Goal: Task Accomplishment & Management: Use online tool/utility

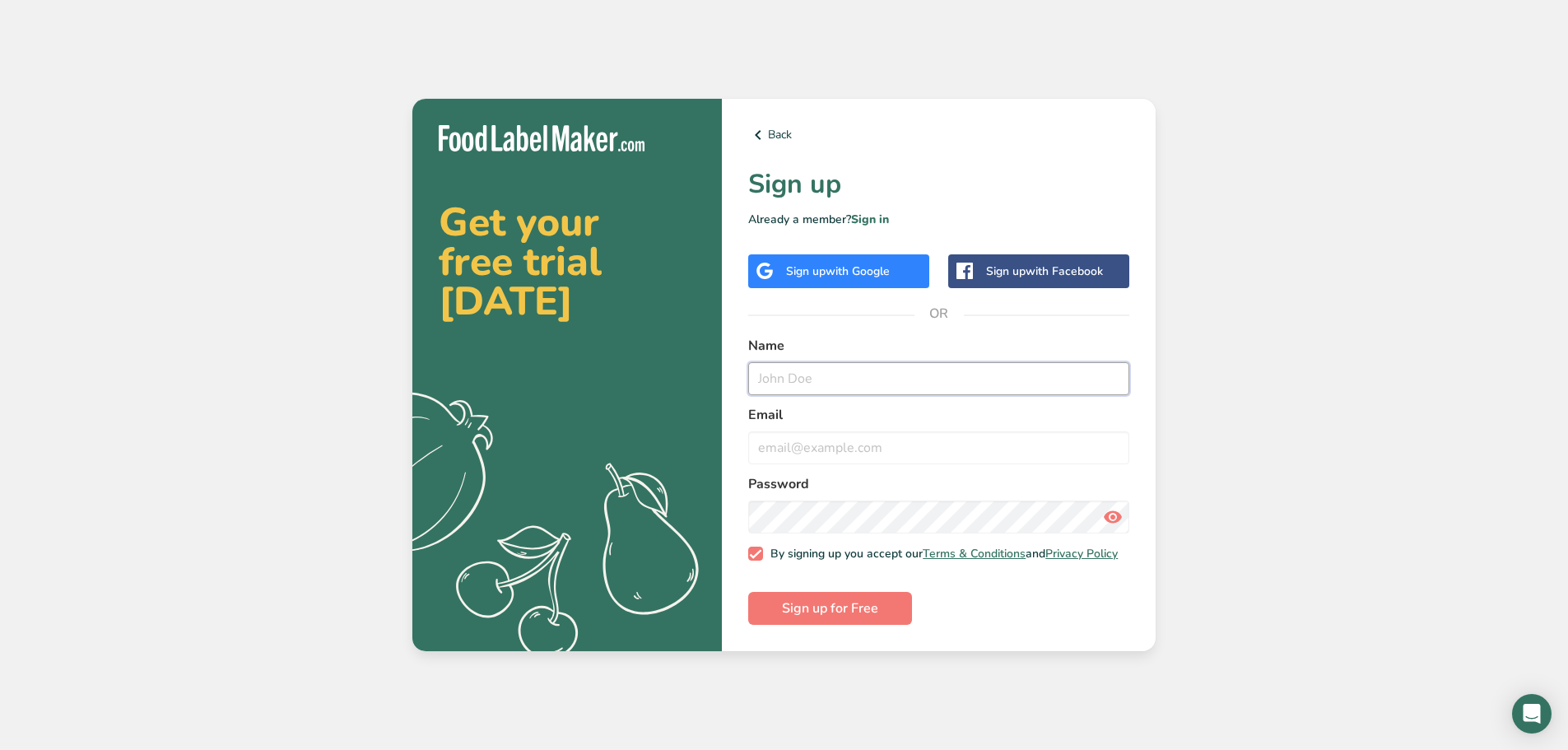
click at [788, 367] on input "text" at bounding box center [938, 378] width 381 height 33
type input "[PERSON_NAME]"
click at [835, 436] on input "email" at bounding box center [938, 448] width 381 height 33
type input "[EMAIL_ADDRESS][DOMAIN_NAME]"
click at [700, 521] on section "Get your free trial [DATE] .a{fill:#f5f3ed;} Back Sign up Already a member? Sig…" at bounding box center [784, 375] width 743 height 553
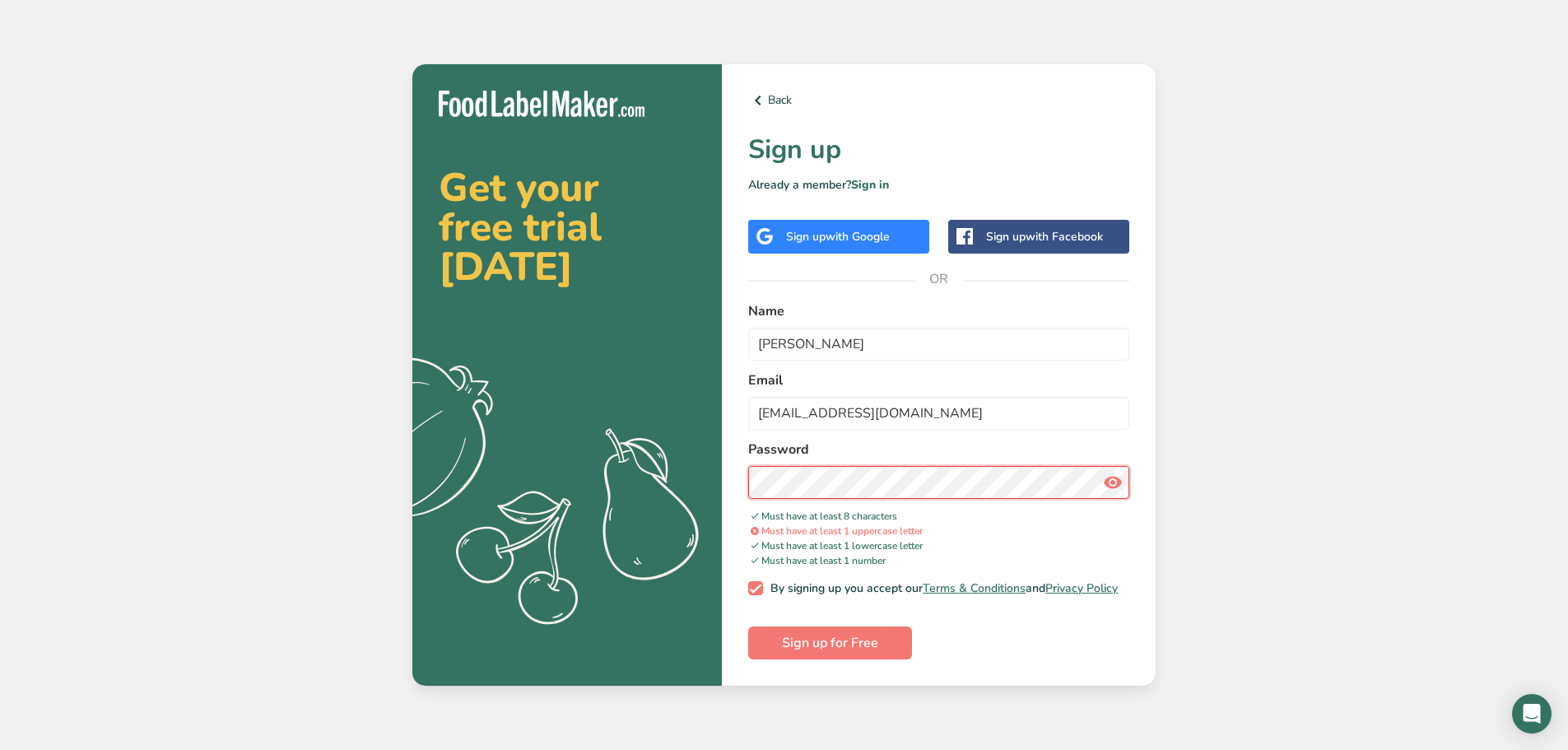
click at [746, 477] on div "Back Sign up Already a member? Sign in Sign up with Google Sign up with Faceboo…" at bounding box center [938, 375] width 434 height 623
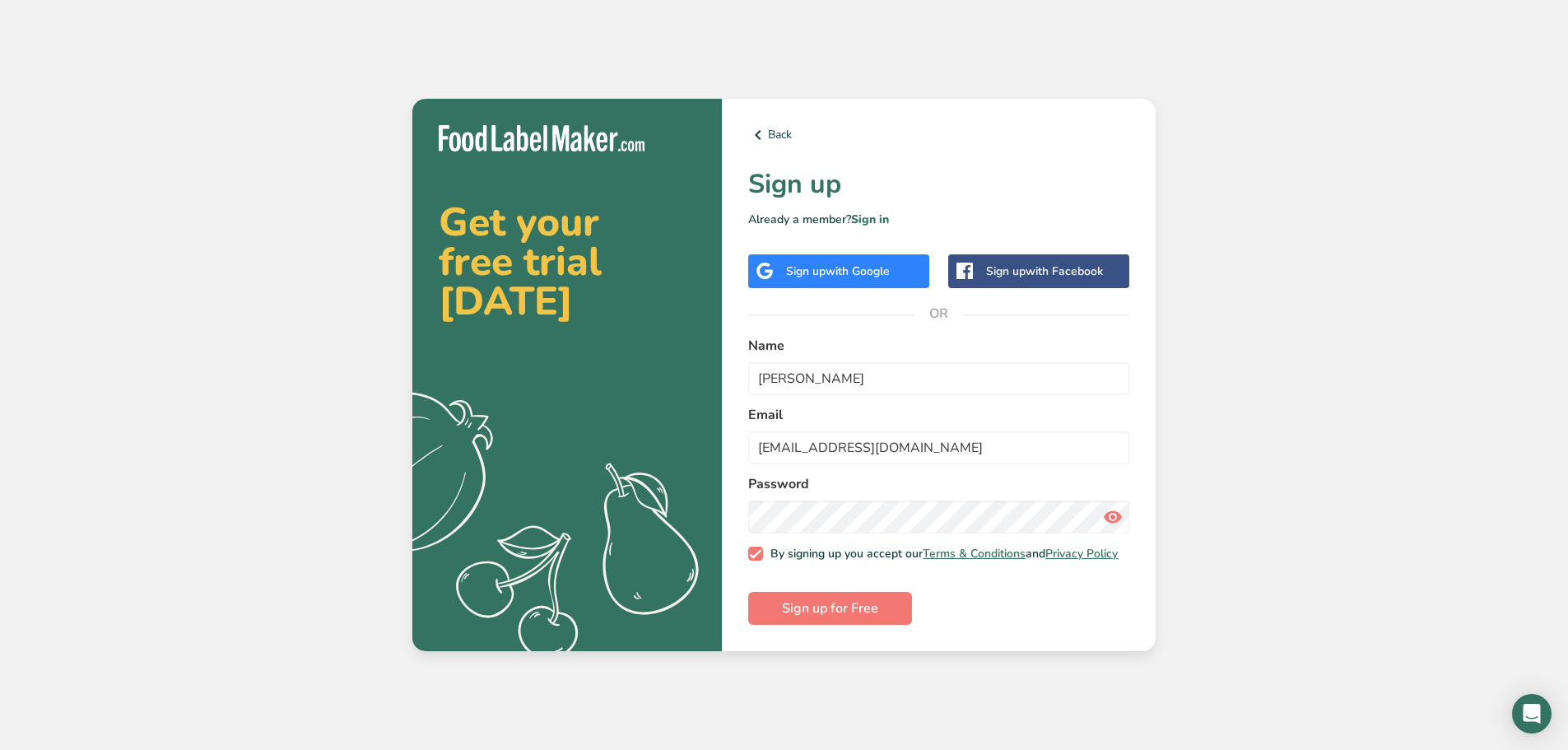
click at [1105, 513] on icon at bounding box center [1112, 517] width 19 height 30
click at [864, 612] on span "Sign up for Free" at bounding box center [830, 608] width 97 height 19
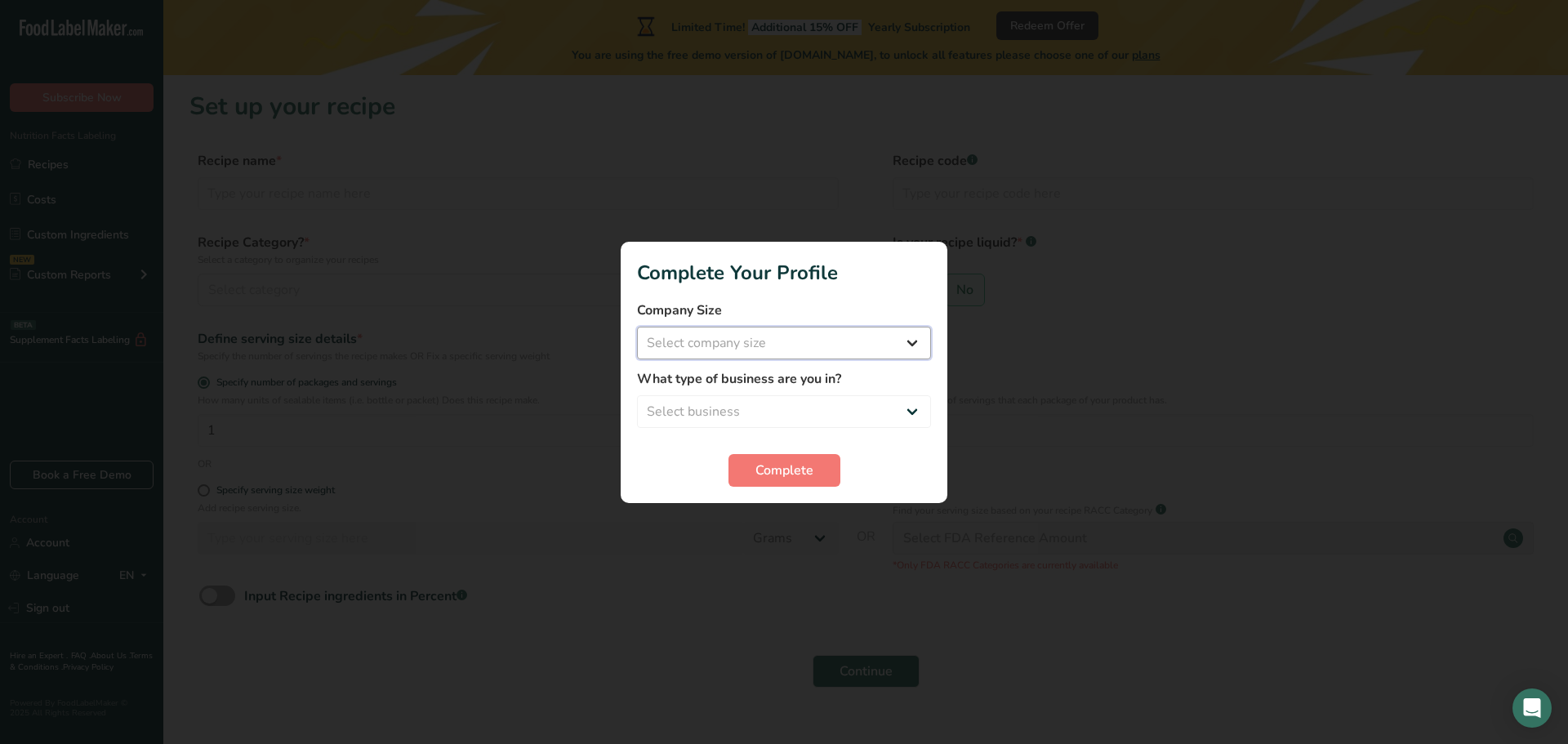
click at [839, 340] on select "Select company size Fewer than 10 Employees 10 to 50 Employees 51 to 500 Employ…" at bounding box center [784, 342] width 294 height 32
select select "1"
click at [637, 326] on select "Select company size Fewer than 10 Employees 10 to 50 Employees 51 to 500 Employ…" at bounding box center [784, 342] width 294 height 32
click at [728, 419] on select "Select business Packaged Food Manufacturer Restaurant & Cafe Bakery Meal Plans …" at bounding box center [784, 411] width 294 height 32
select select "3"
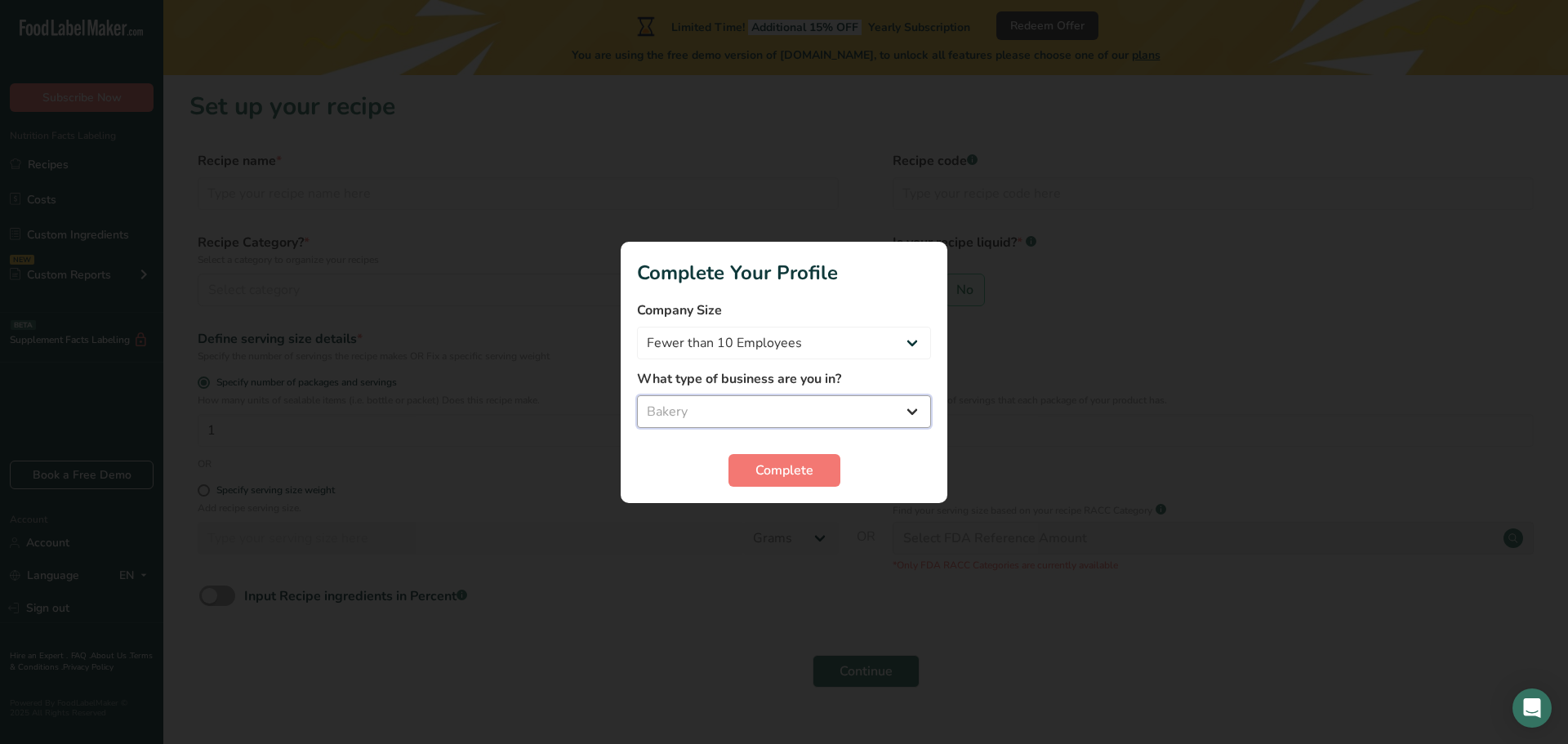
click at [637, 395] on select "Select business Packaged Food Manufacturer Restaurant & Cafe Bakery Meal Plans …" at bounding box center [784, 411] width 294 height 32
click at [739, 474] on button "Complete" at bounding box center [784, 469] width 112 height 32
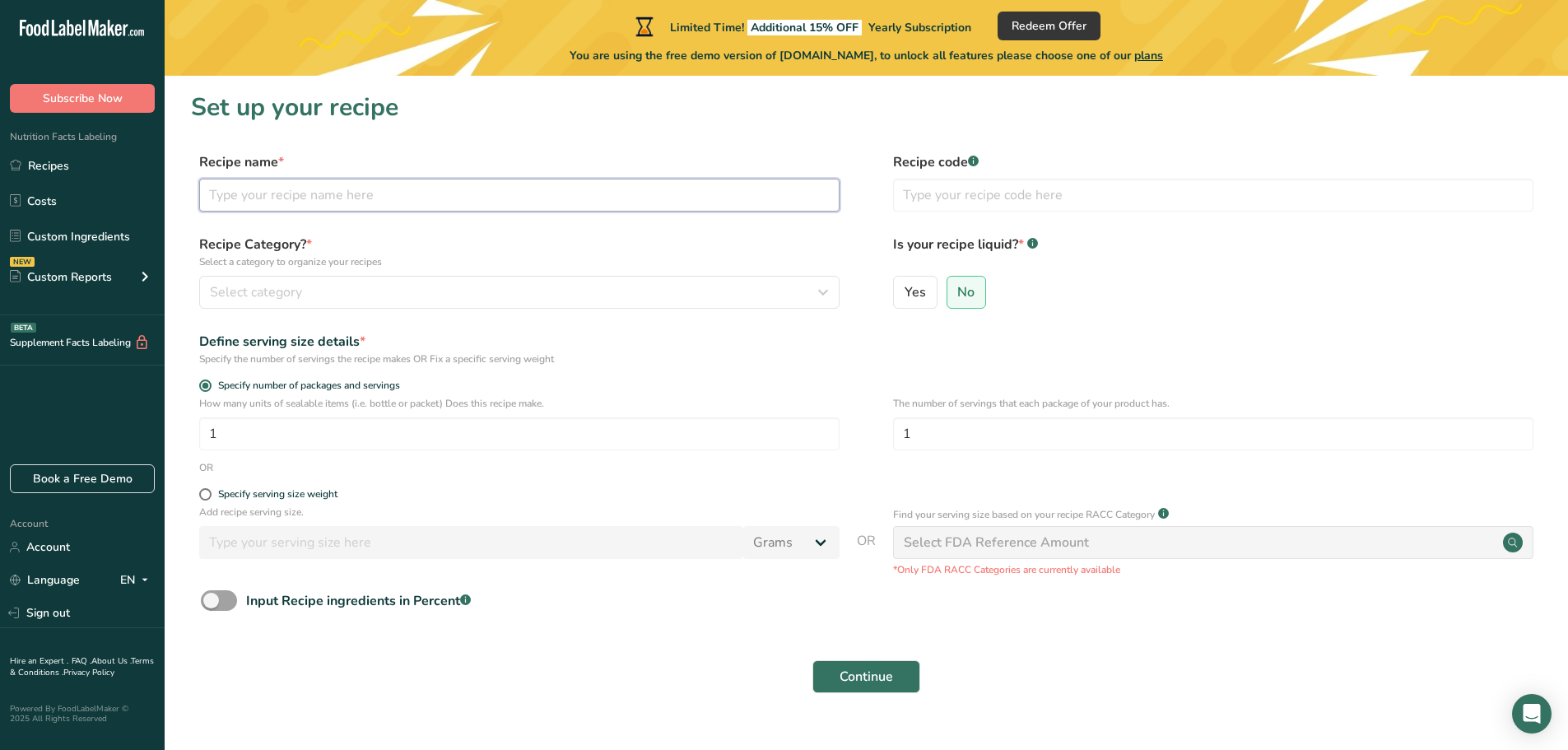
click at [234, 196] on input "text" at bounding box center [520, 194] width 640 height 33
type input "Chocolate chip cookies"
click at [421, 296] on div "Select category" at bounding box center [514, 292] width 609 height 19
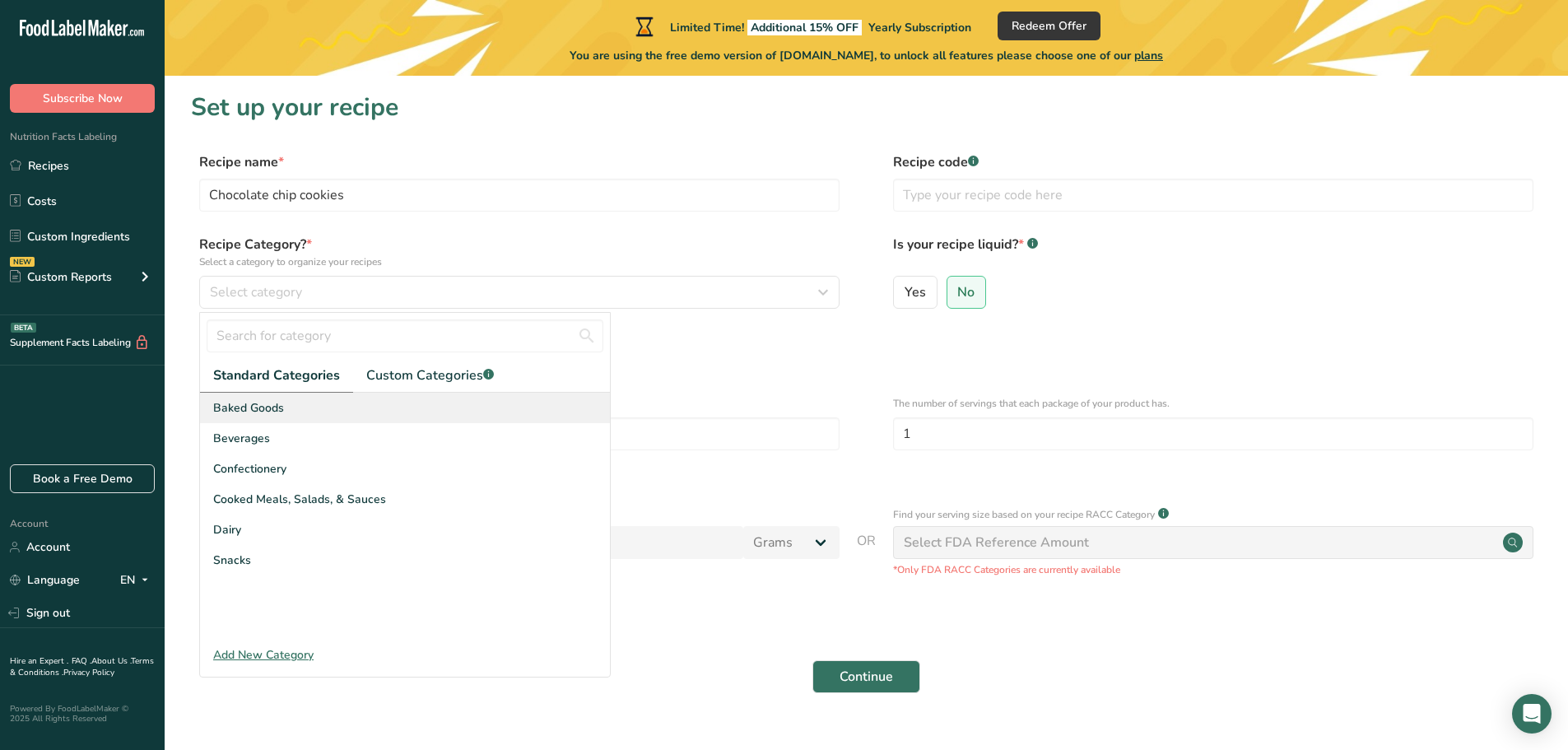
click at [279, 413] on span "Baked Goods" at bounding box center [248, 408] width 71 height 18
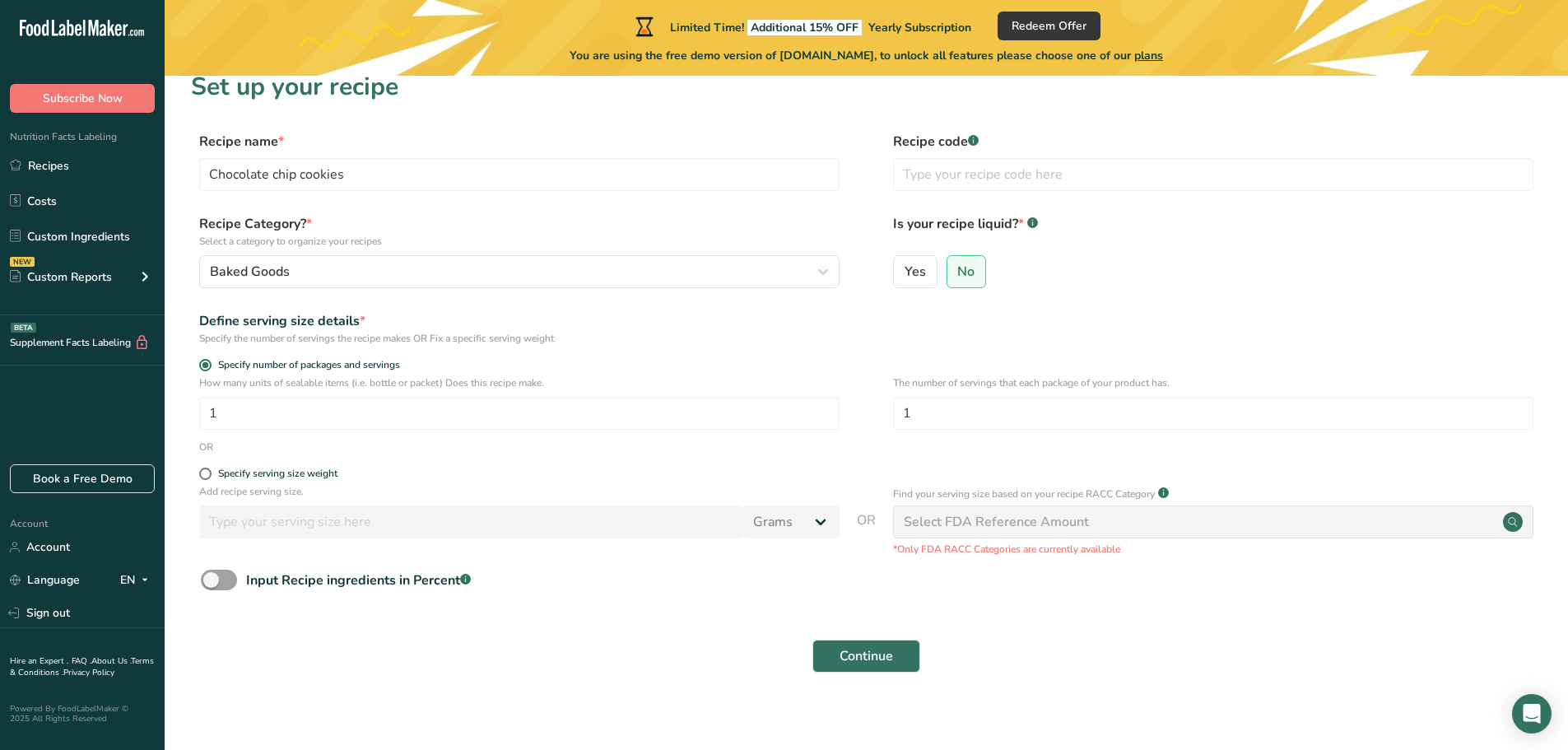
scroll to position [33, 0]
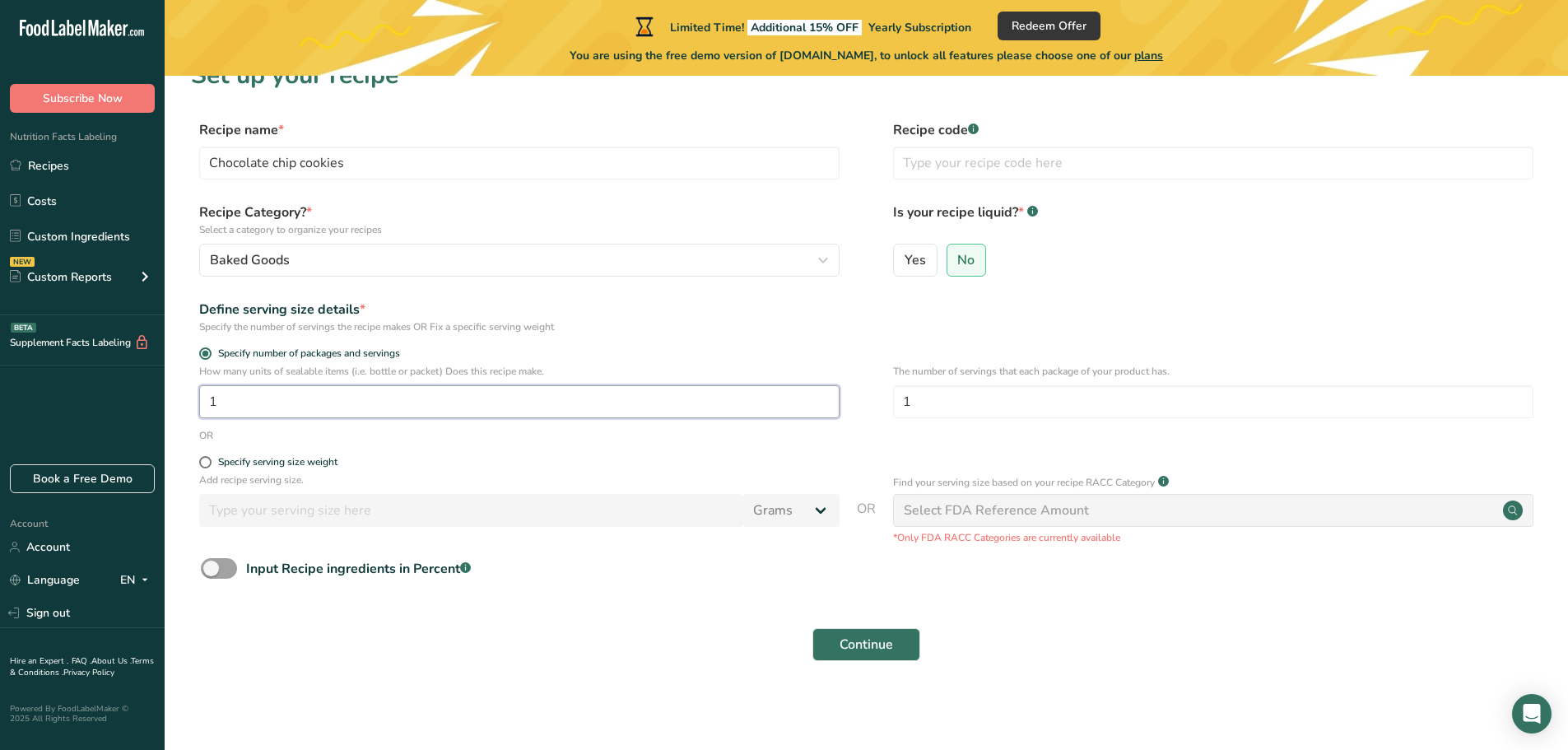
click at [222, 397] on input "1" at bounding box center [520, 401] width 640 height 33
type input "12"
click at [963, 161] on input "text" at bounding box center [1214, 163] width 640 height 33
drag, startPoint x: 975, startPoint y: 131, endPoint x: 991, endPoint y: 134, distance: 16.3
click at [991, 134] on label "Recipe code .a-a{fill:#347362;}.b-a{fill:#fff;}" at bounding box center [1214, 130] width 640 height 19
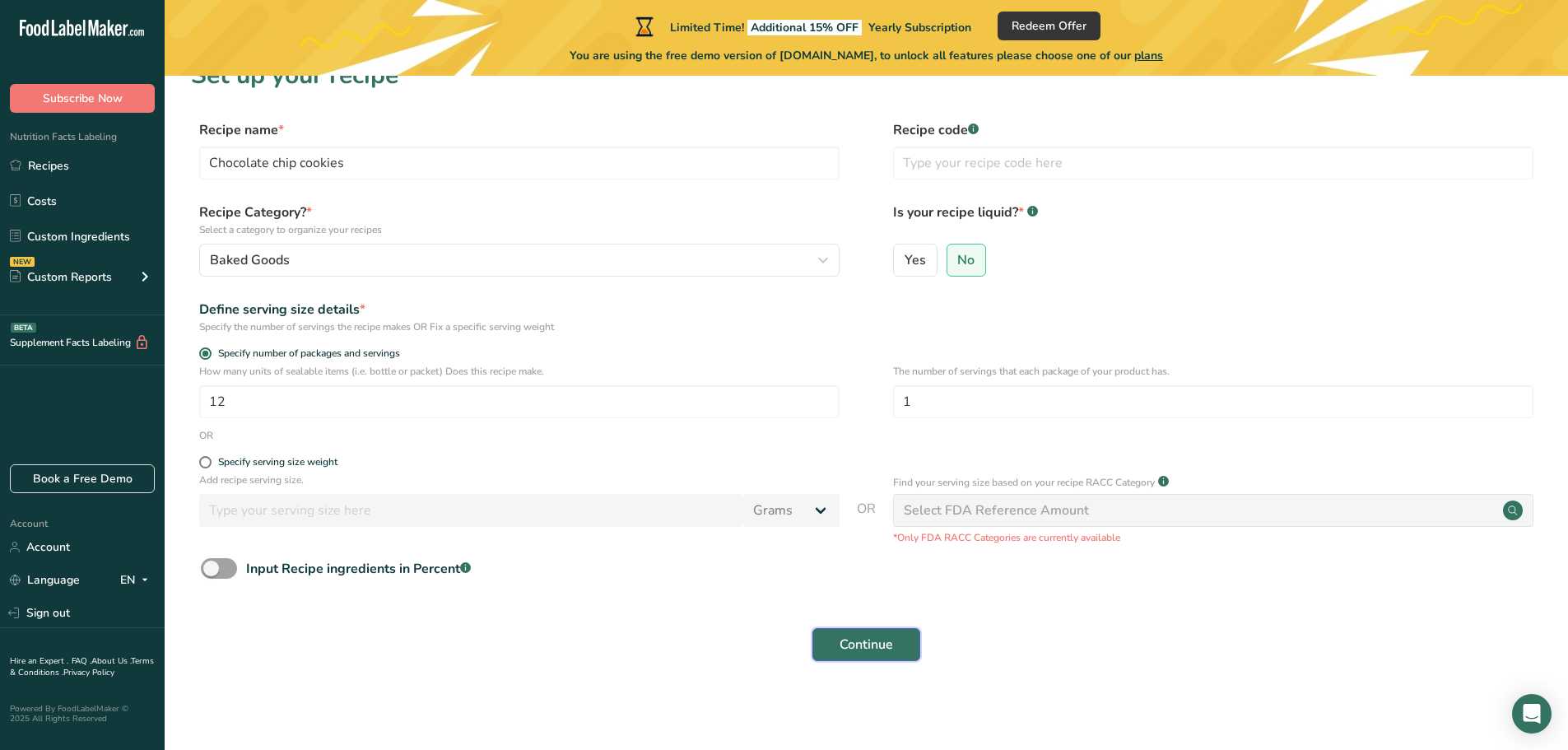
click at [870, 652] on span "Continue" at bounding box center [866, 644] width 54 height 19
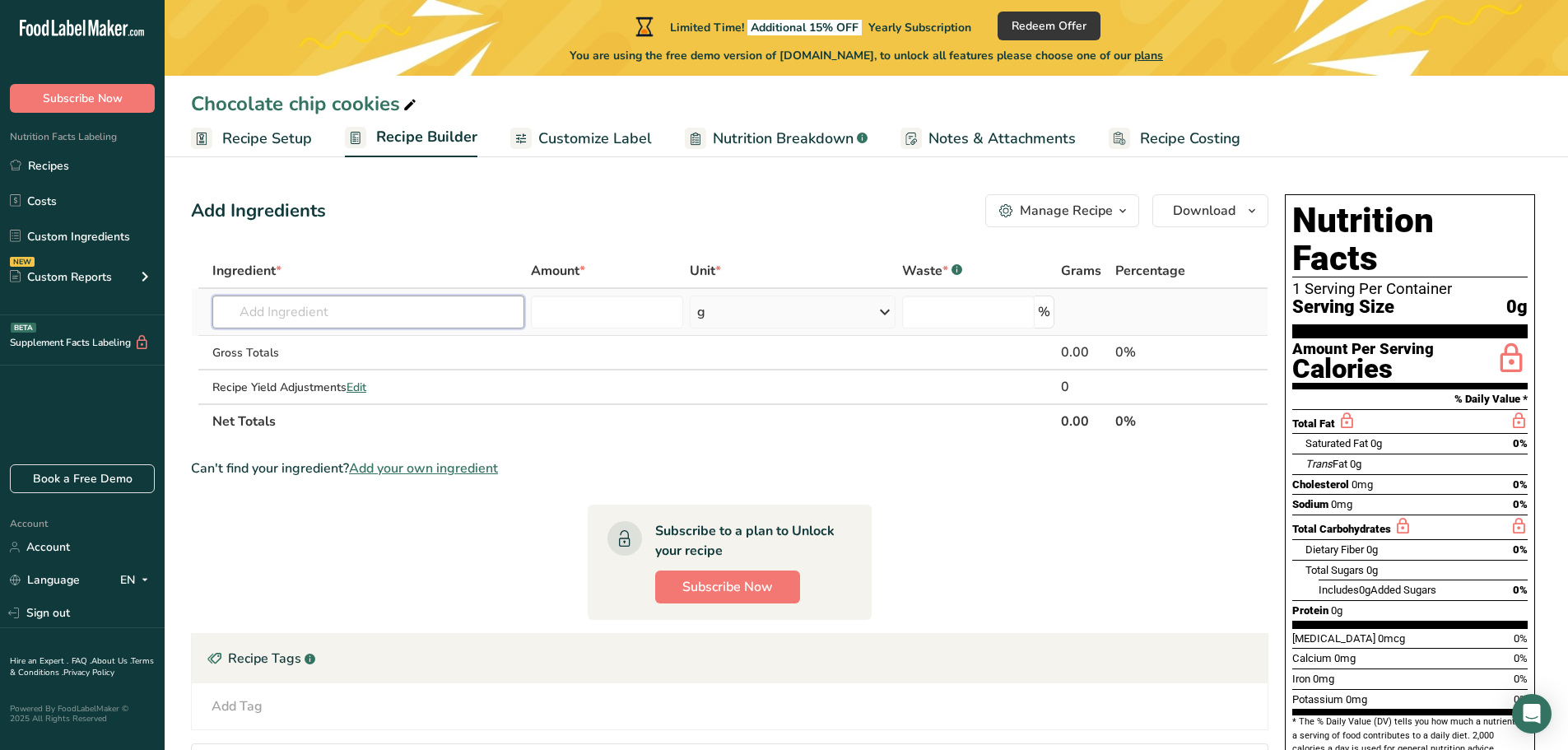
click at [258, 310] on input "text" at bounding box center [368, 311] width 312 height 33
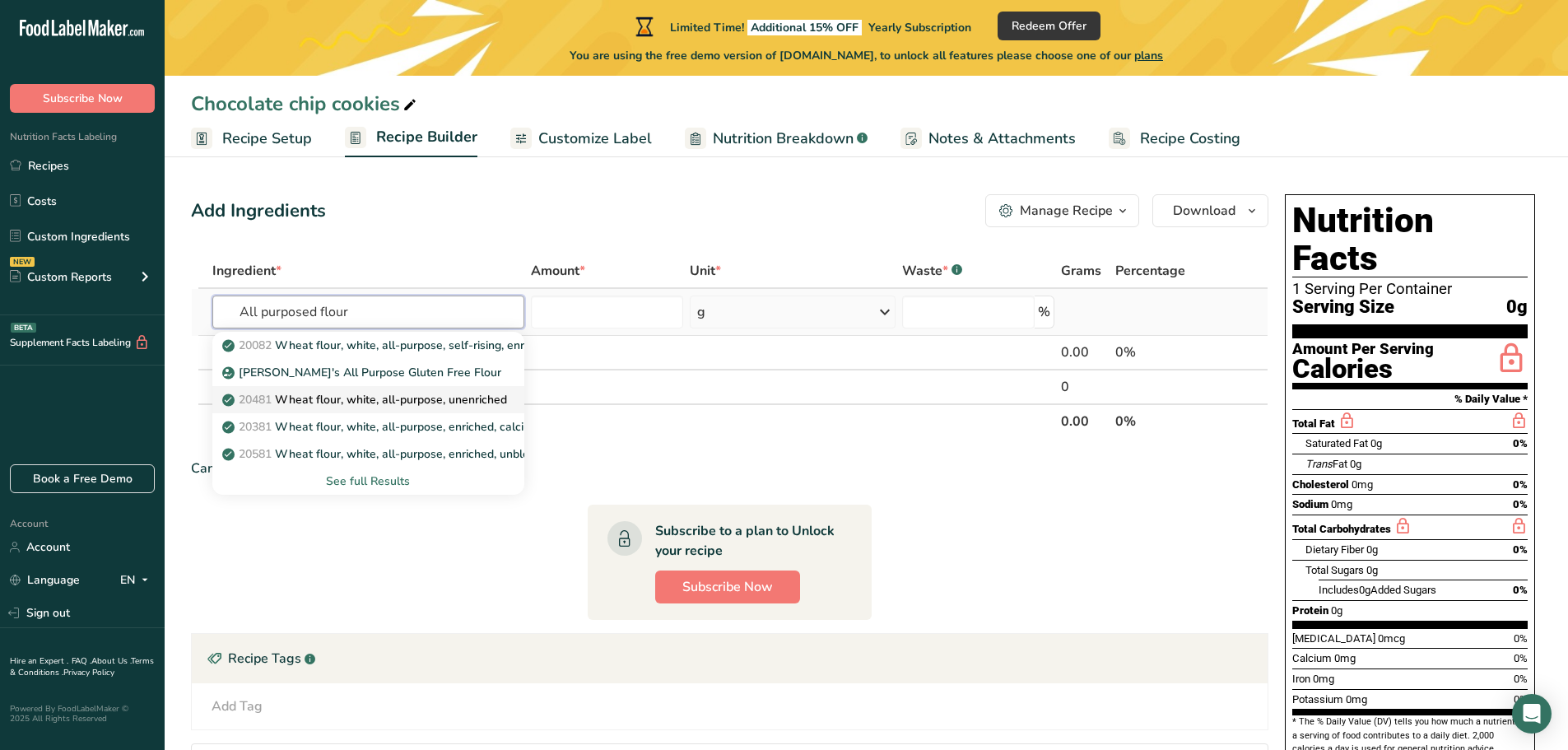
type input "All purposed flour"
click at [367, 406] on p "20481 Wheat flour, white, all-purpose, unenriched" at bounding box center [366, 400] width 281 height 18
type input "Wheat flour, white, all-purpose, unenriched"
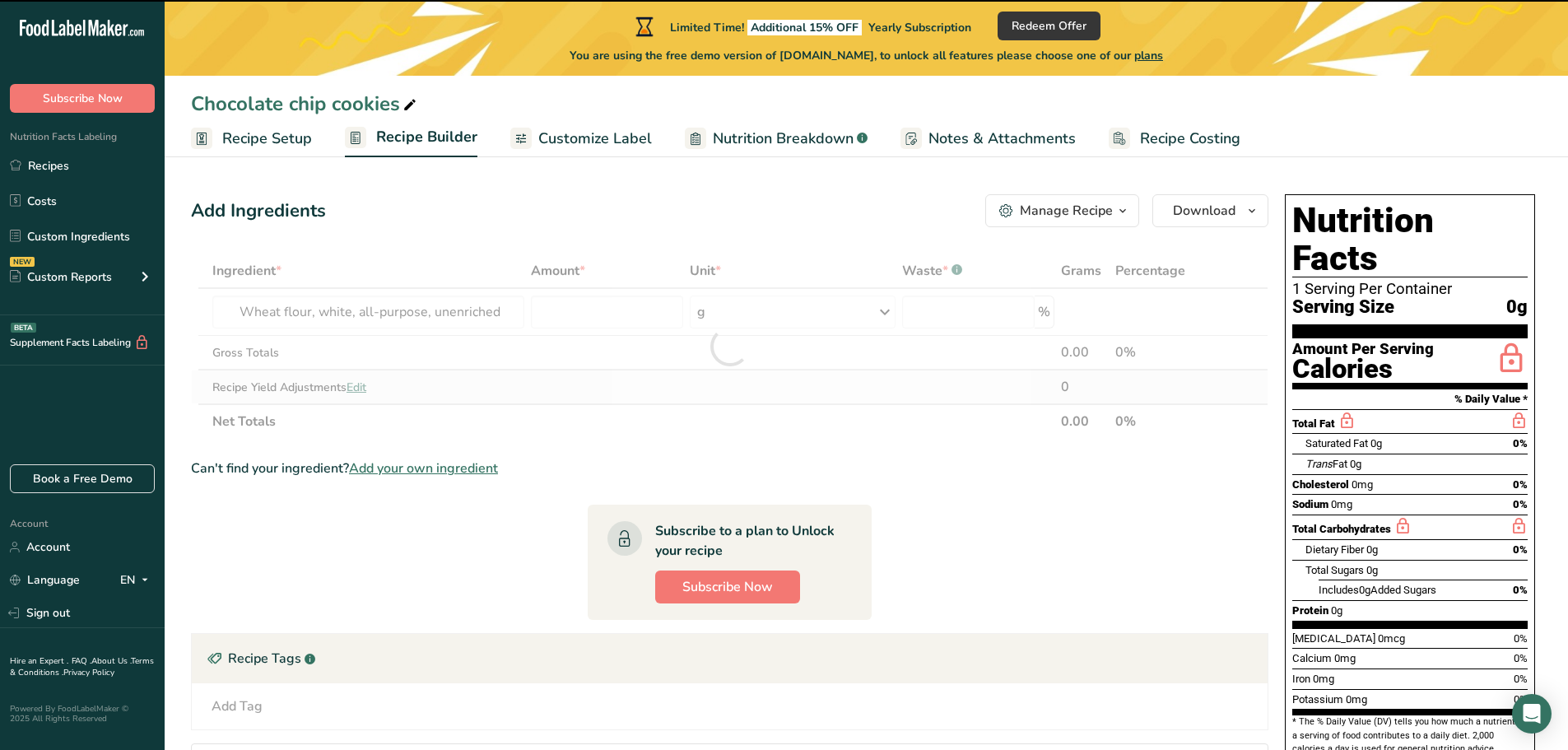
type input "0"
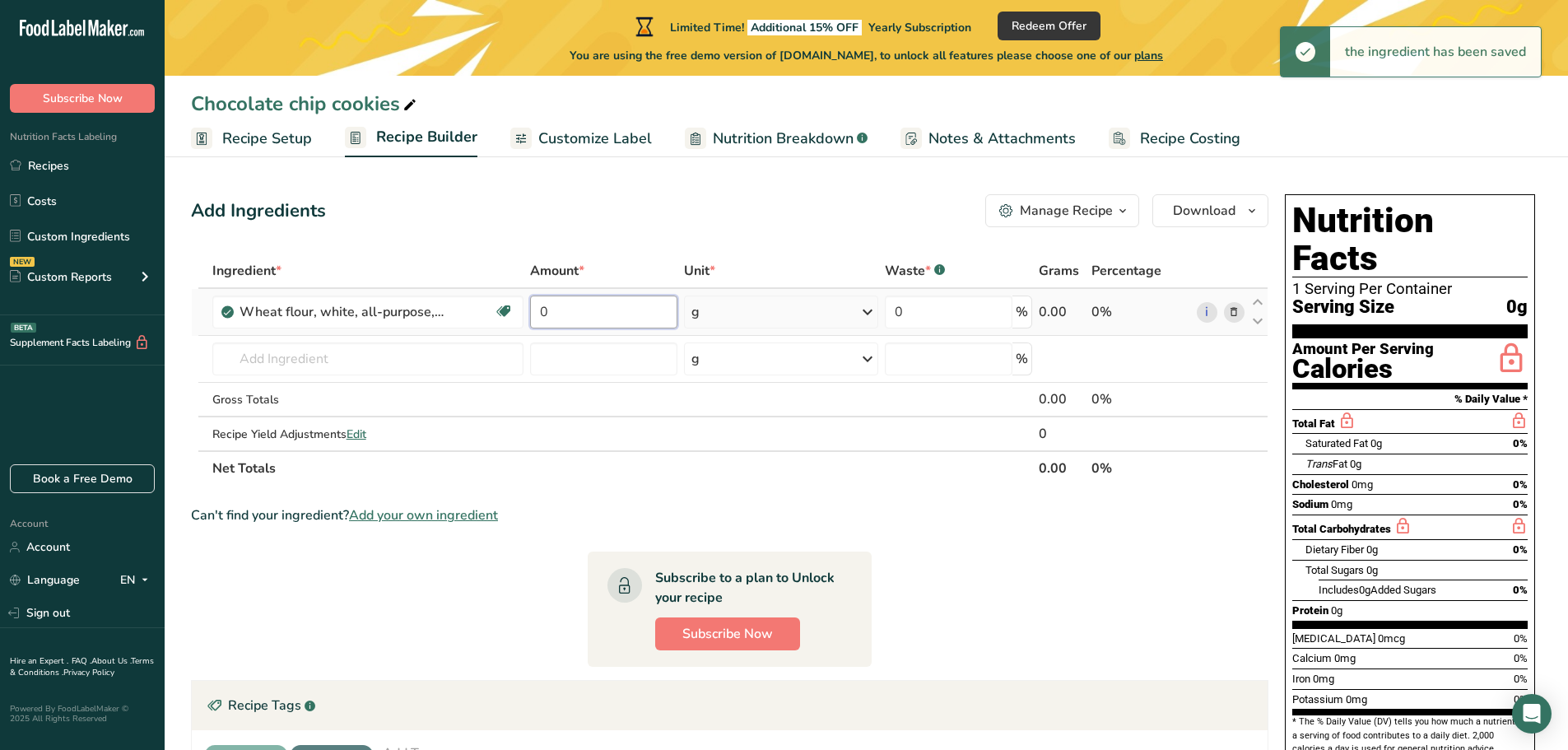
click at [554, 312] on input "0" at bounding box center [603, 311] width 147 height 33
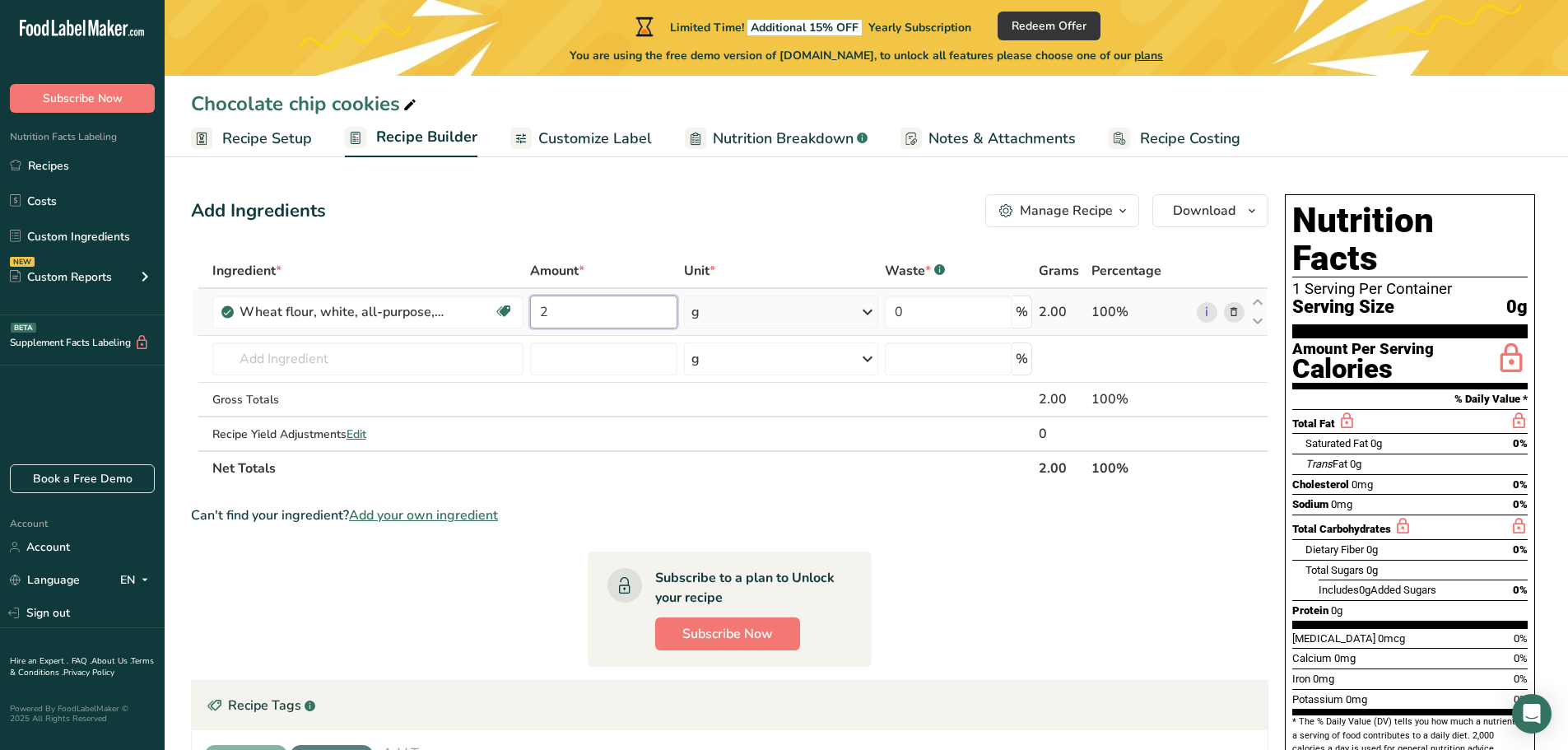
type input "2"
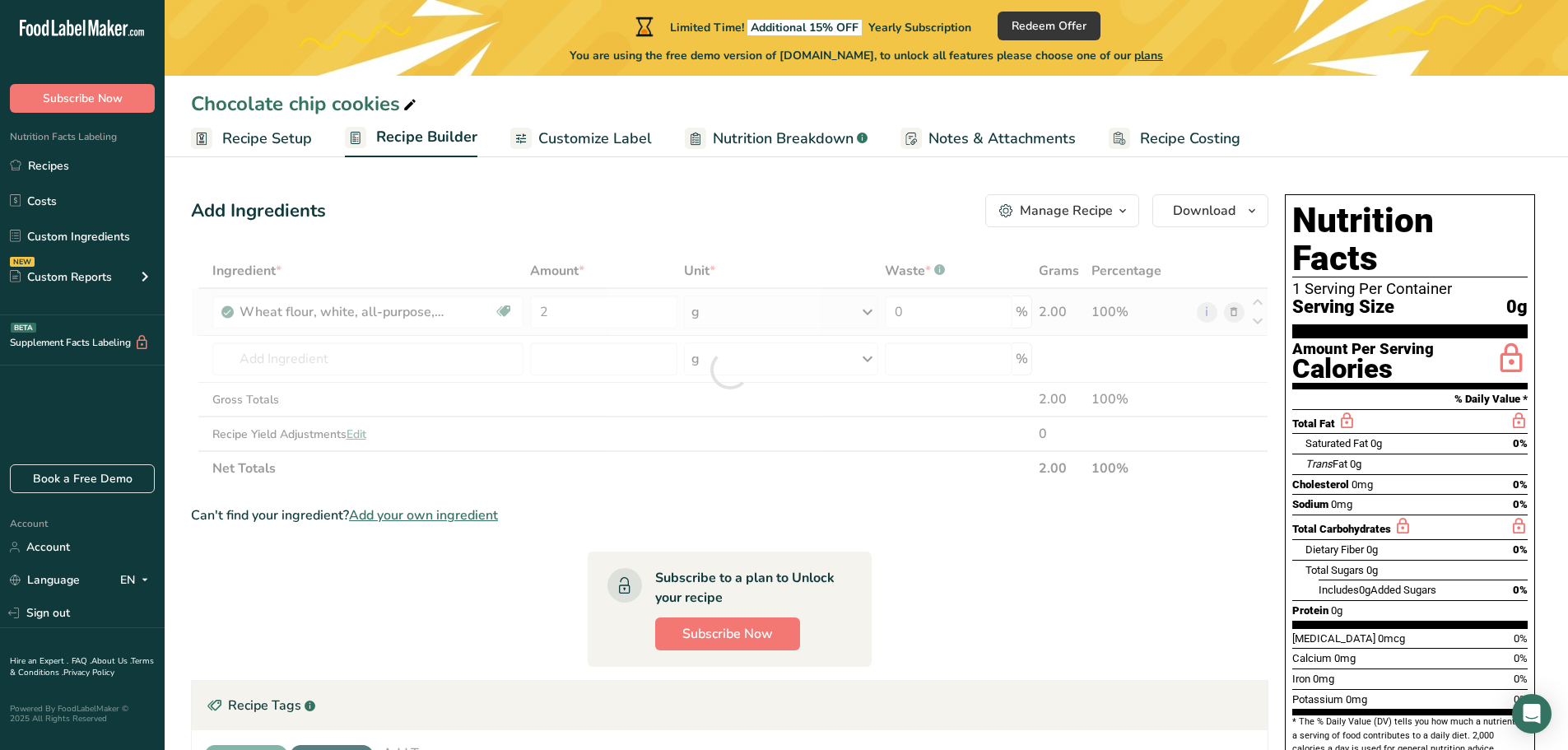
click at [856, 313] on div "Ingredient * Amount * Unit * Waste * .a-a{fill:#347362;}.b-a{fill:#fff;} Grams …" at bounding box center [729, 369] width 1077 height 232
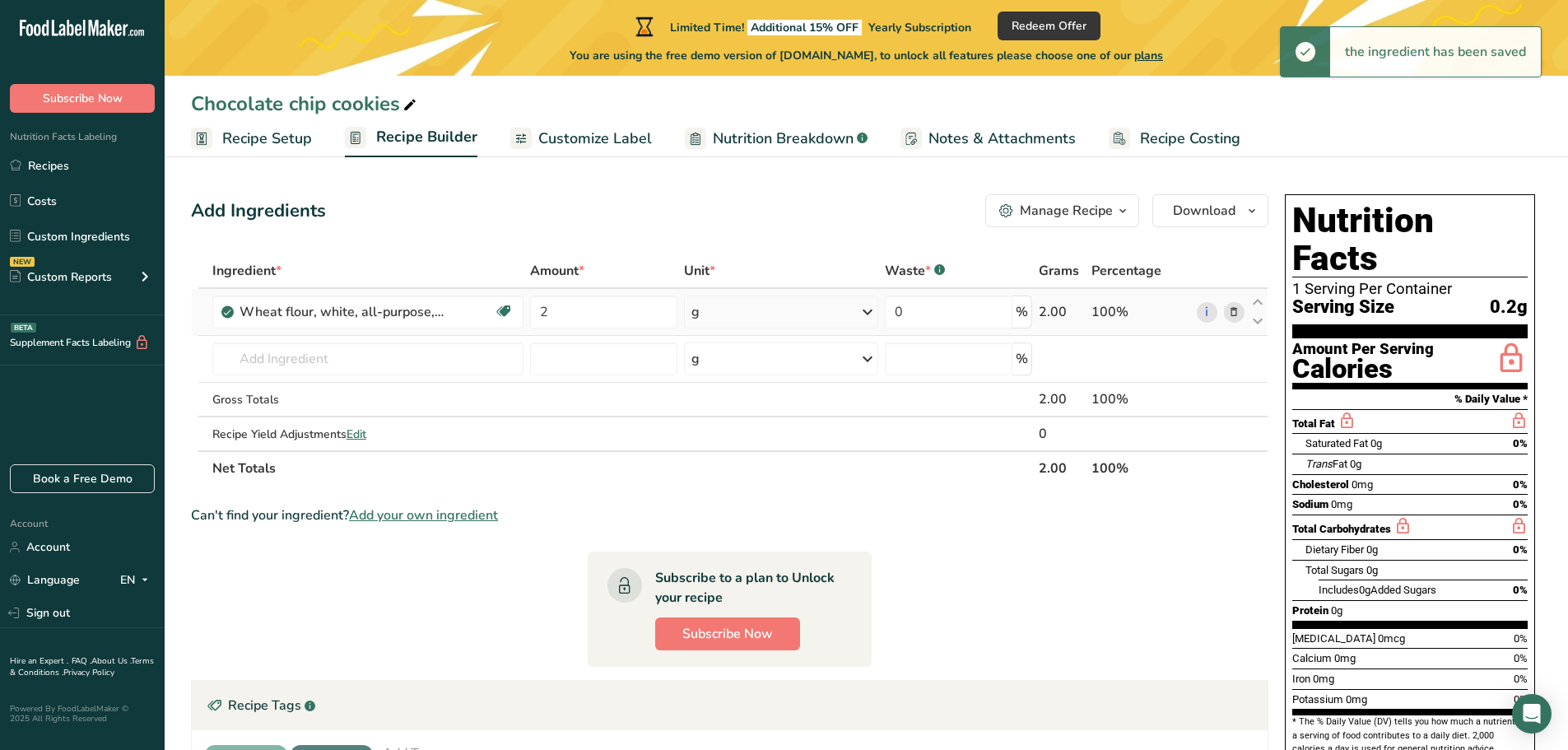
click at [865, 313] on icon at bounding box center [867, 312] width 19 height 30
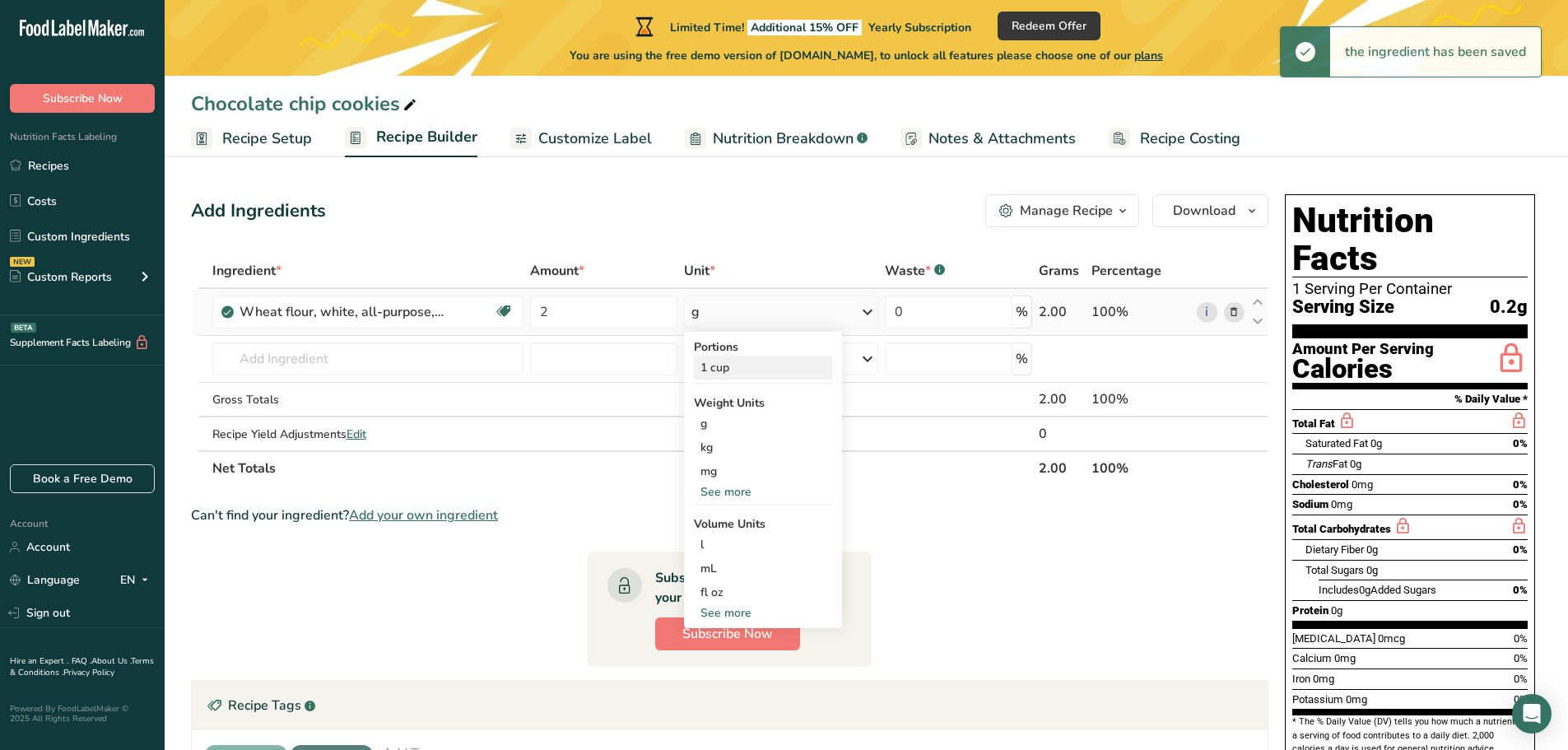
click at [715, 368] on div "1 cup" at bounding box center [762, 367] width 138 height 24
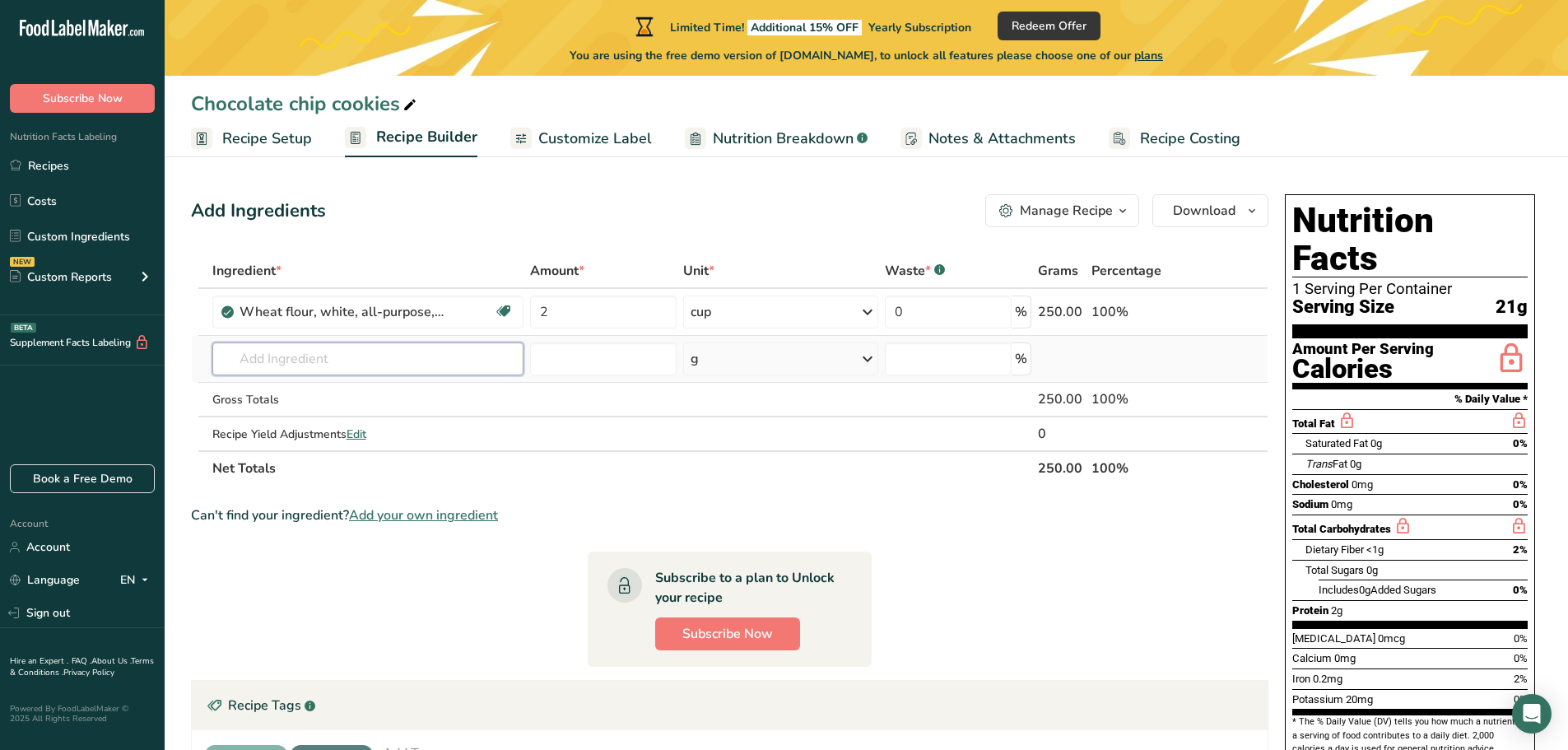
click at [280, 363] on input "text" at bounding box center [368, 358] width 312 height 33
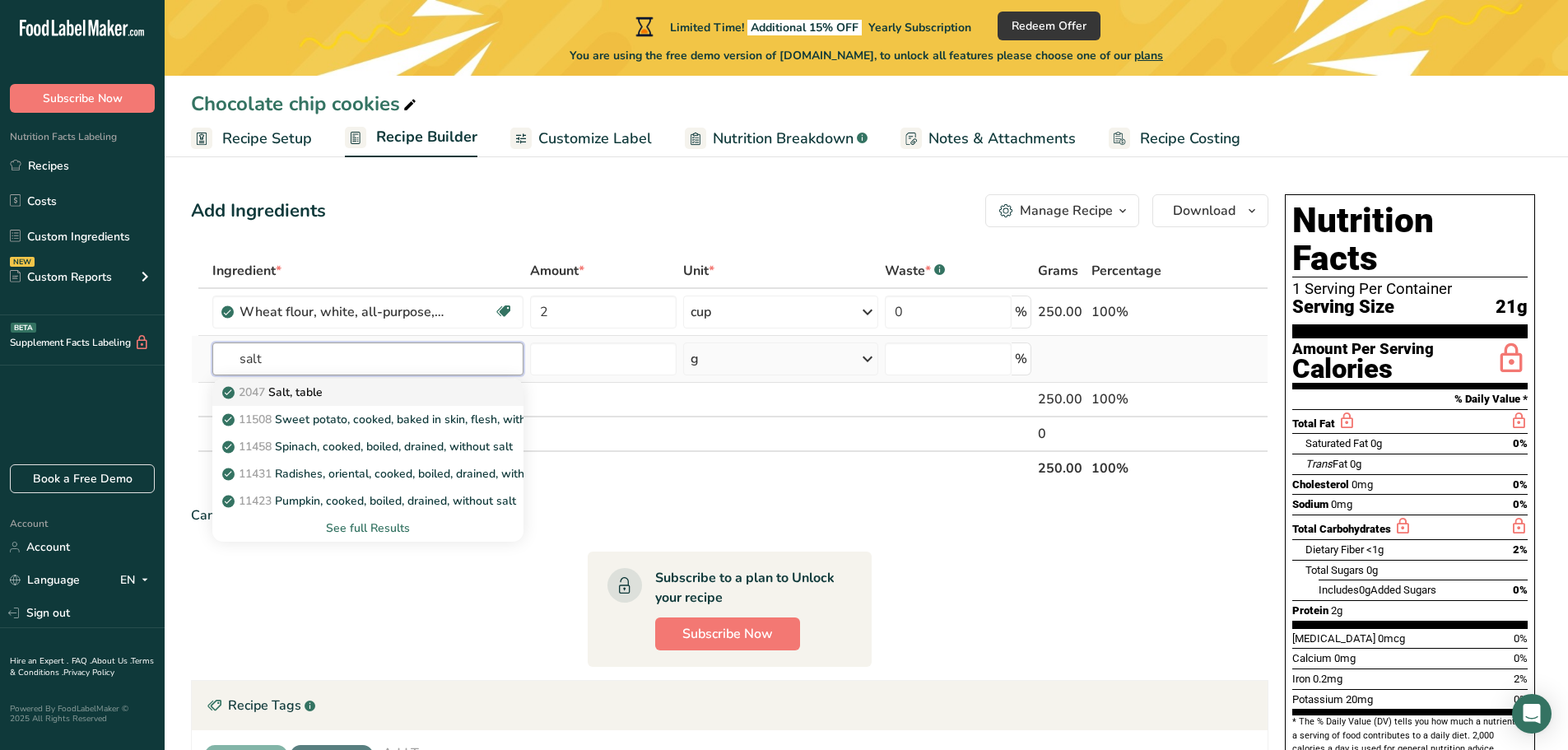
type input "salt"
click at [307, 393] on p "2047 Salt, table" at bounding box center [273, 392] width 97 height 18
type input "Salt, table"
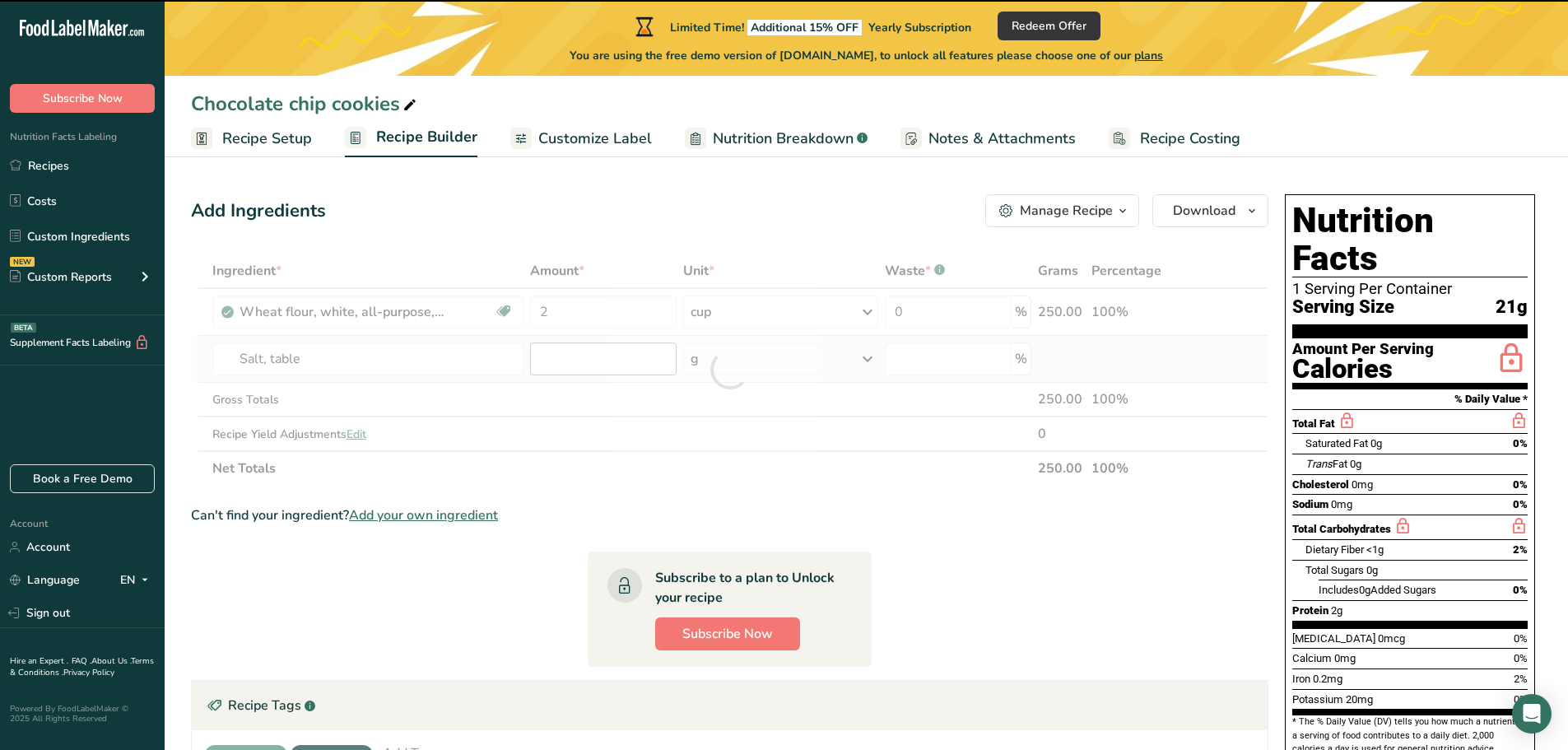
type input "0"
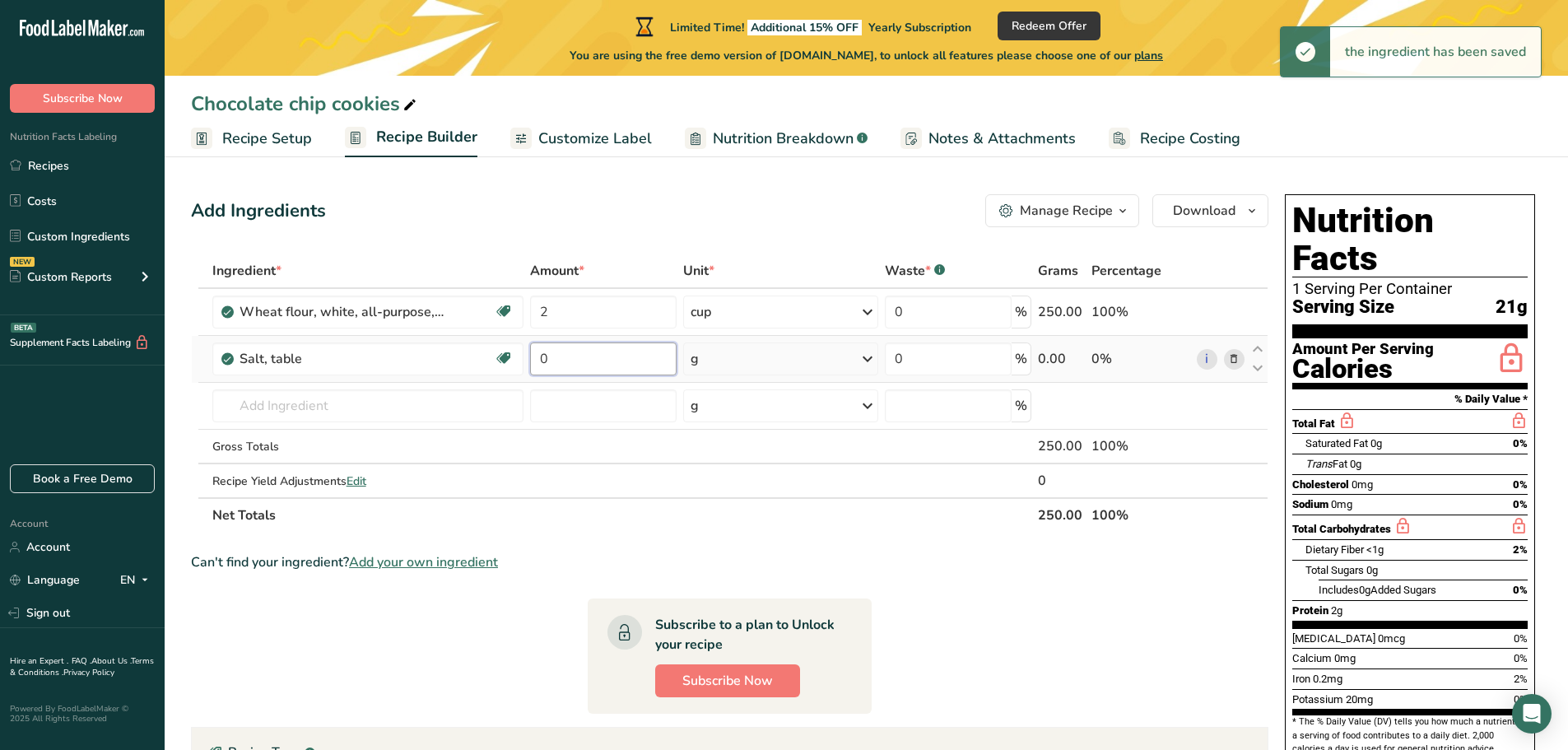
click at [576, 368] on input "0" at bounding box center [603, 358] width 147 height 33
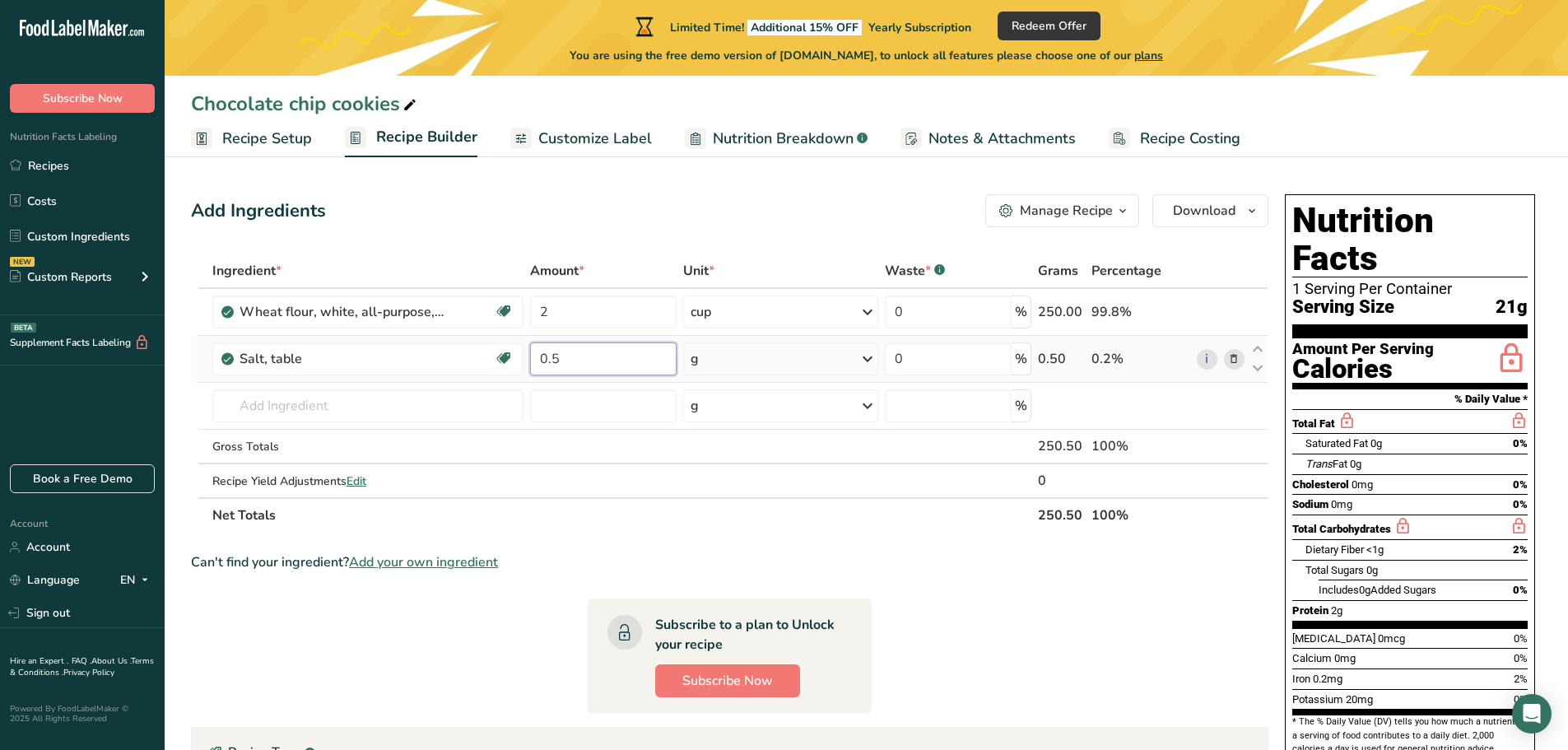
type input "0.5"
click at [865, 354] on div "Ingredient * Amount * Unit * Waste * .a-a{fill:#347362;}.b-a{fill:#fff;} Grams …" at bounding box center [729, 392] width 1077 height 279
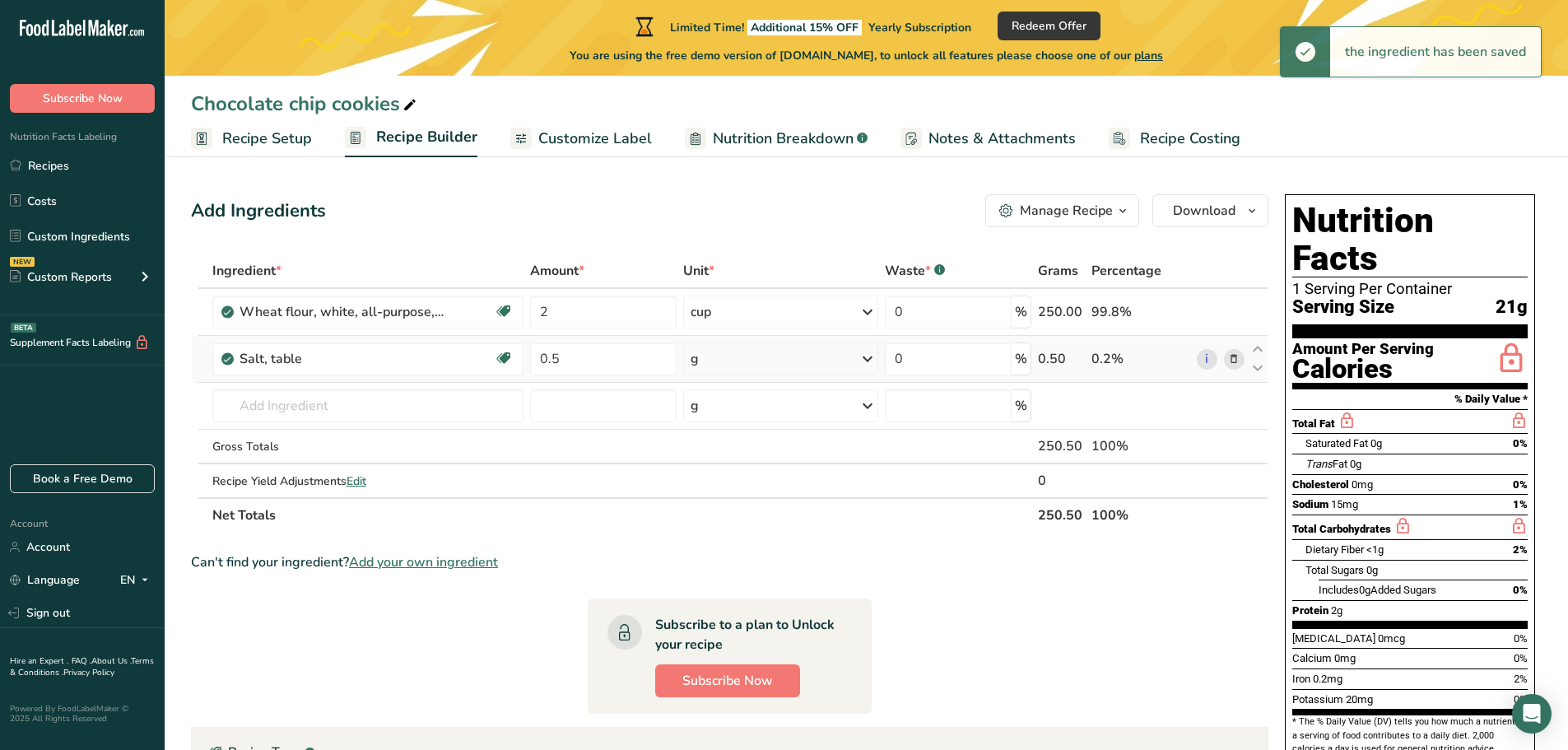
click at [857, 358] on div "g" at bounding box center [781, 358] width 195 height 33
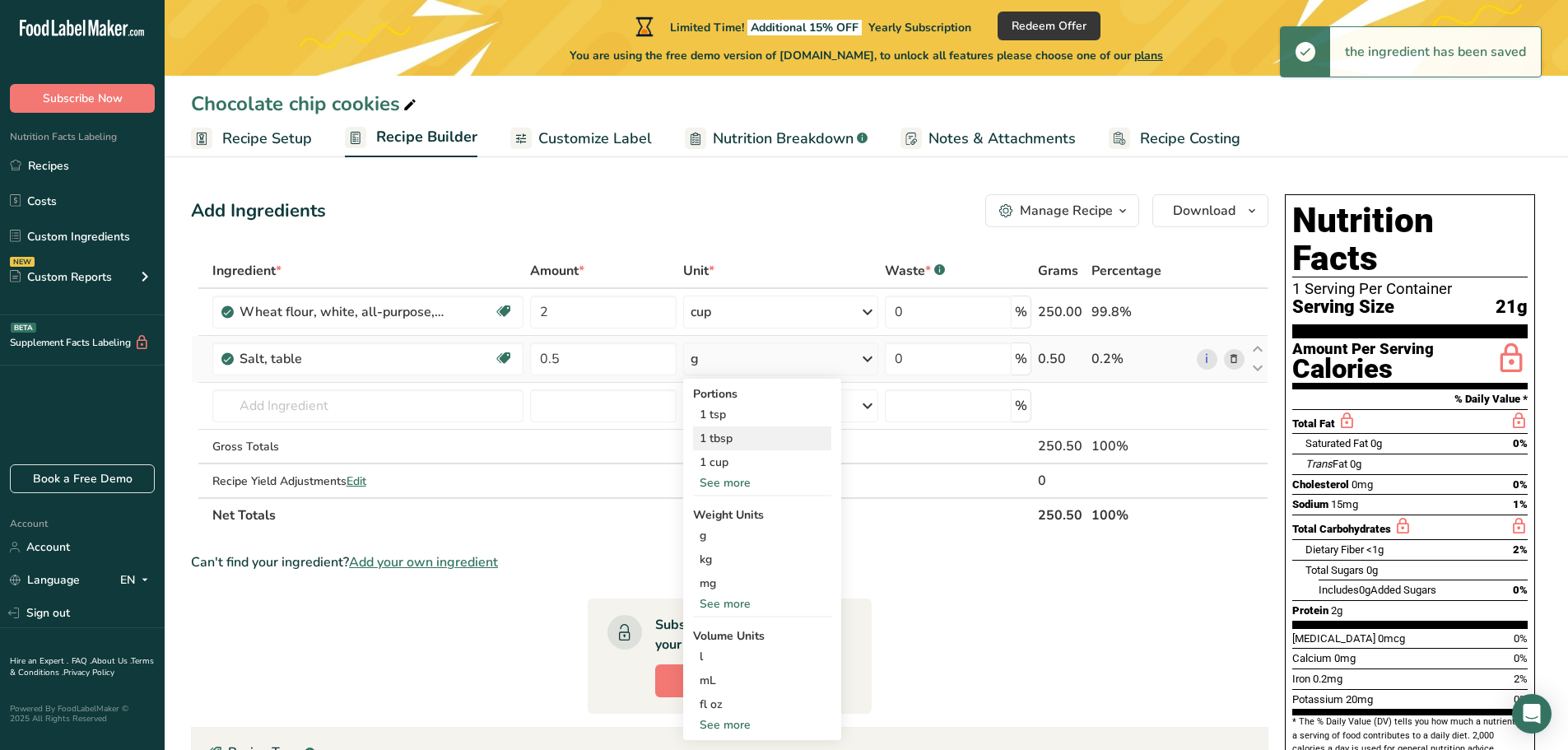
click at [727, 443] on div "1 tbsp" at bounding box center [762, 438] width 138 height 24
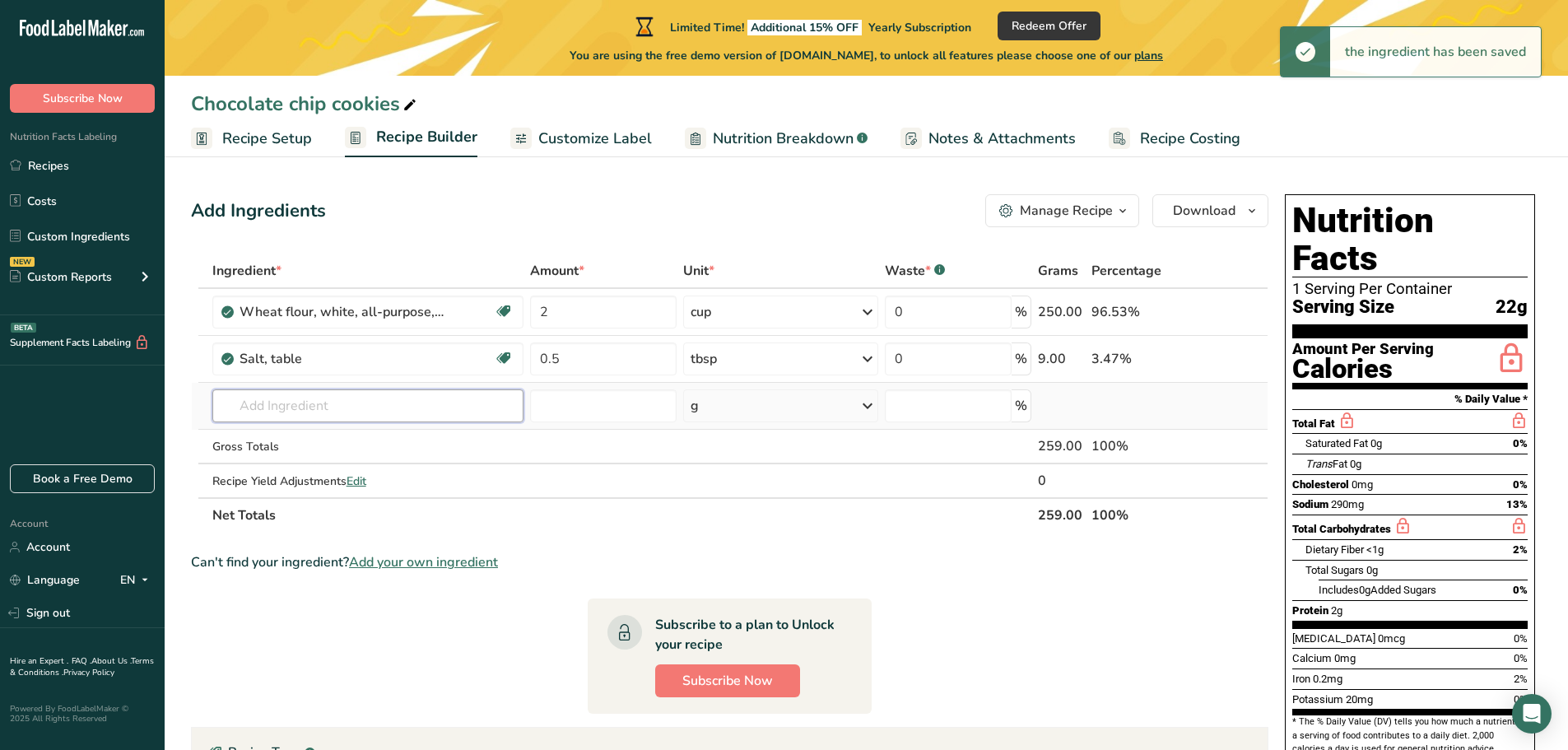
click at [278, 418] on input "text" at bounding box center [368, 405] width 312 height 33
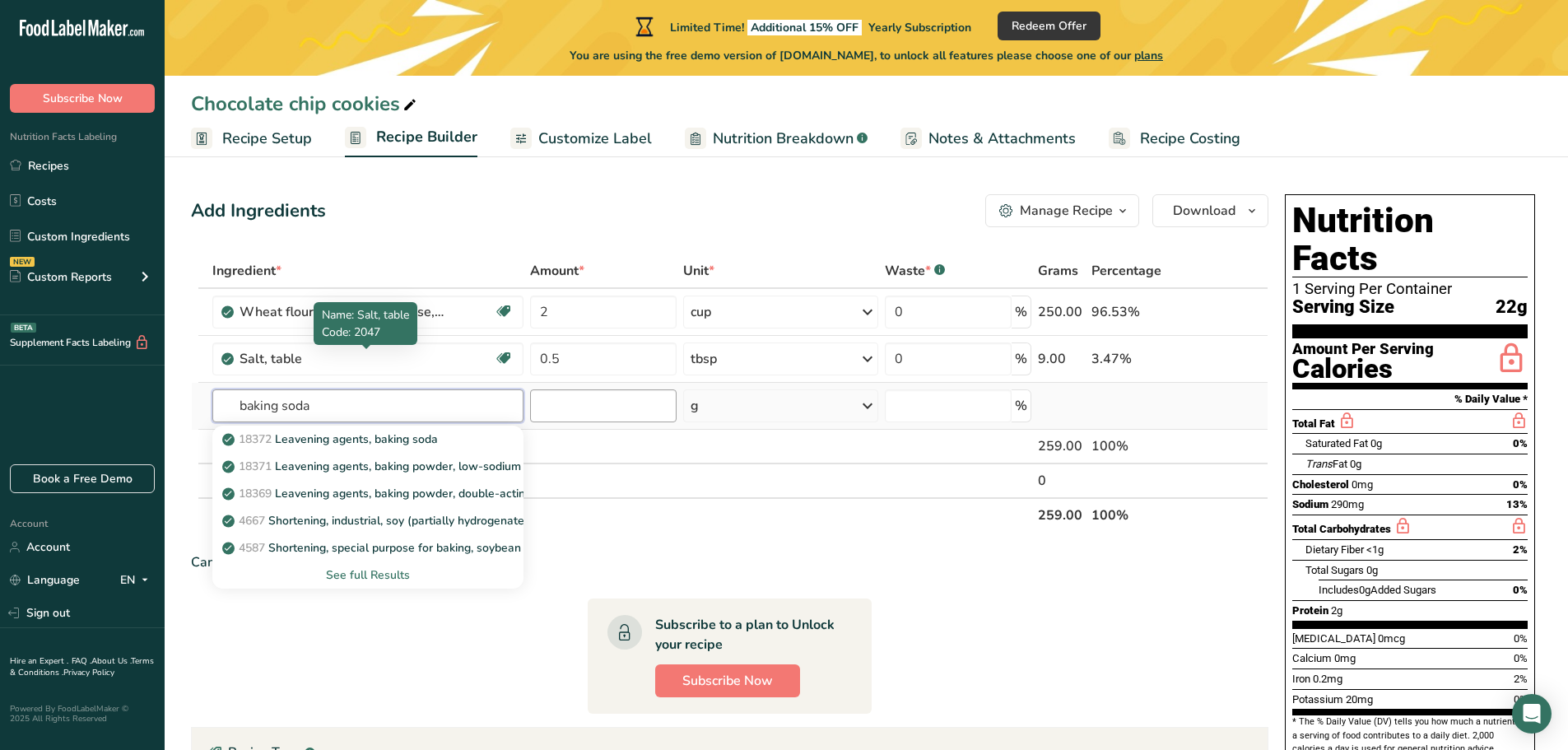
type input "baking soda"
click at [555, 410] on input "number" at bounding box center [603, 405] width 147 height 33
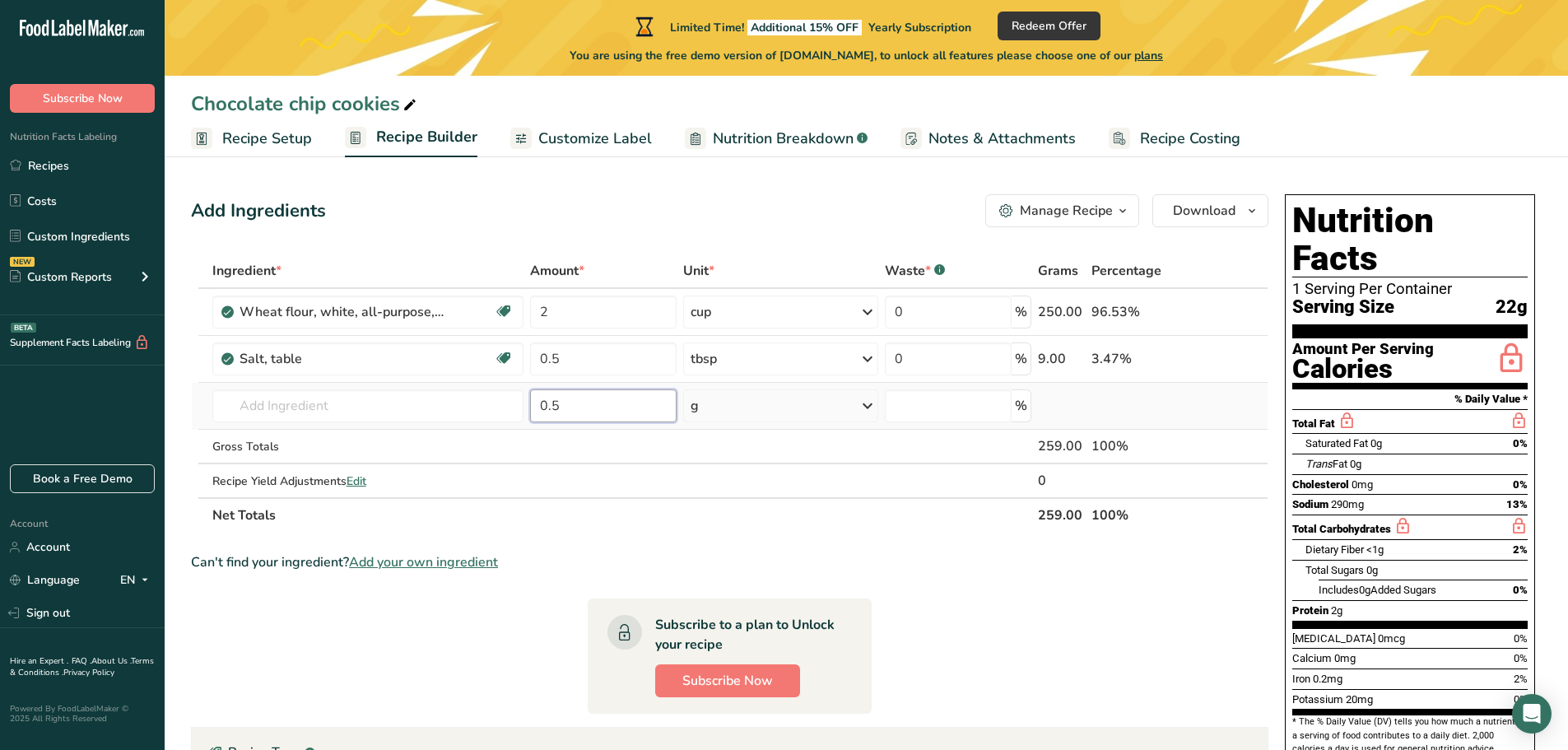
type input "0.5"
click at [767, 407] on div "g" at bounding box center [781, 405] width 195 height 33
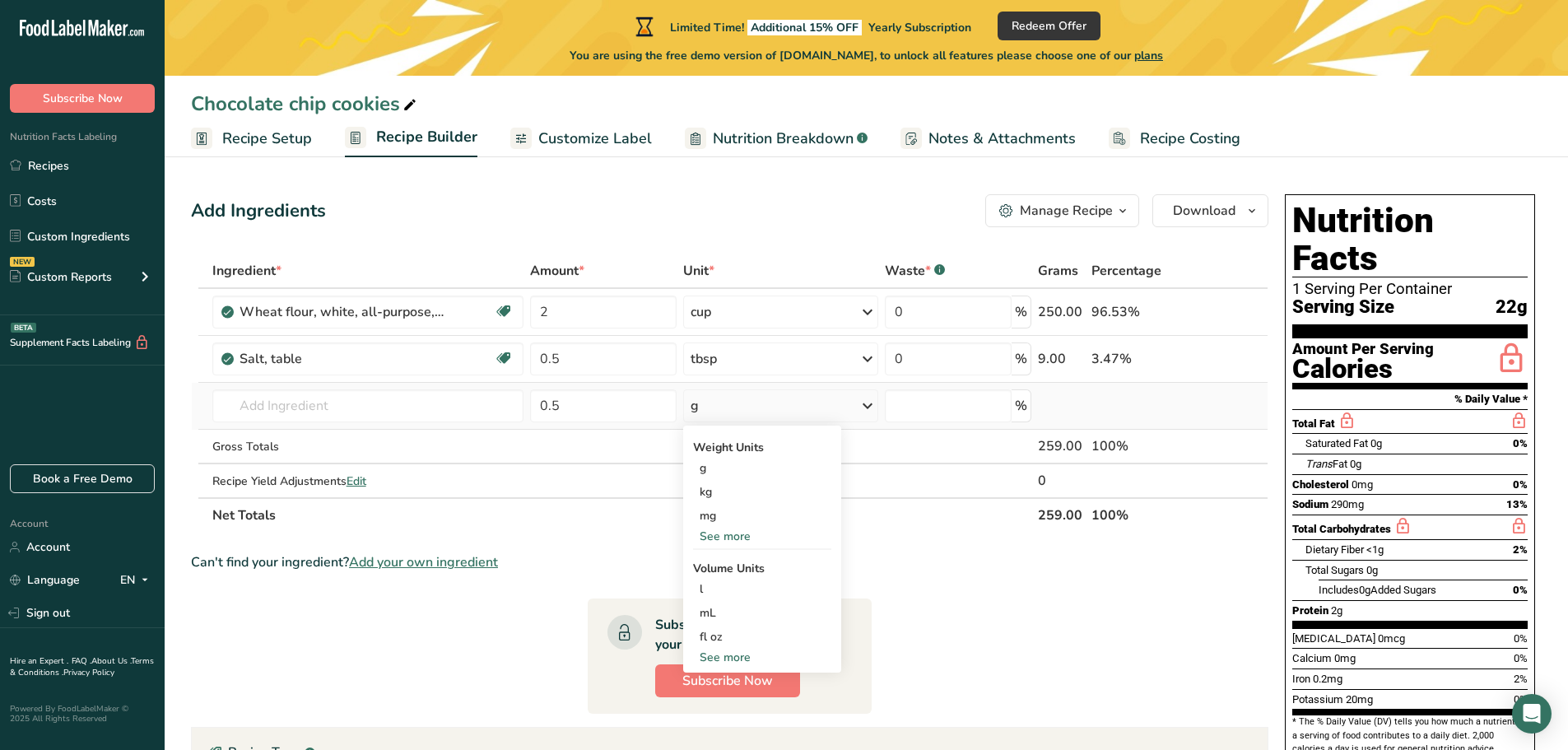
click at [868, 400] on icon at bounding box center [867, 406] width 19 height 30
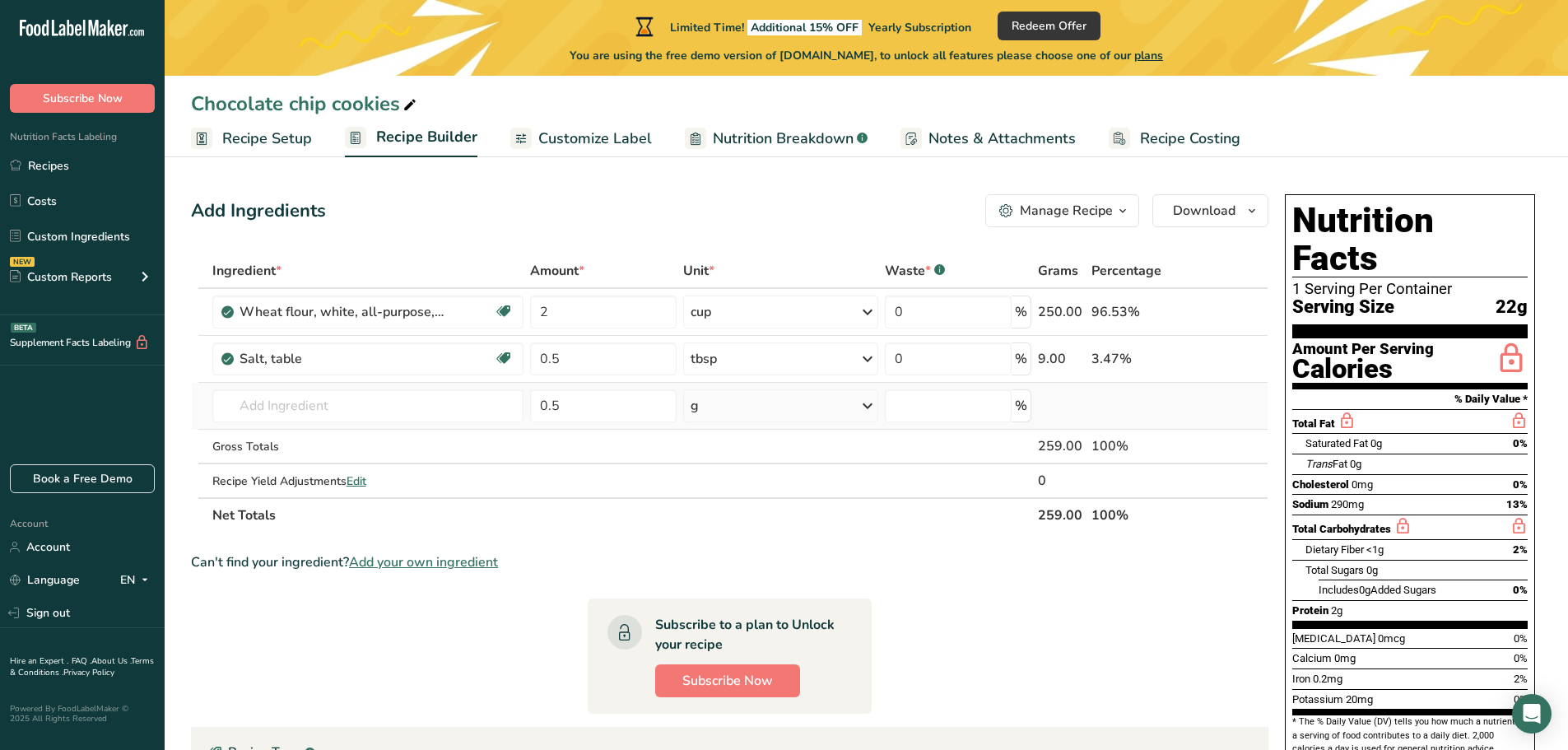
click at [871, 404] on icon at bounding box center [867, 406] width 19 height 30
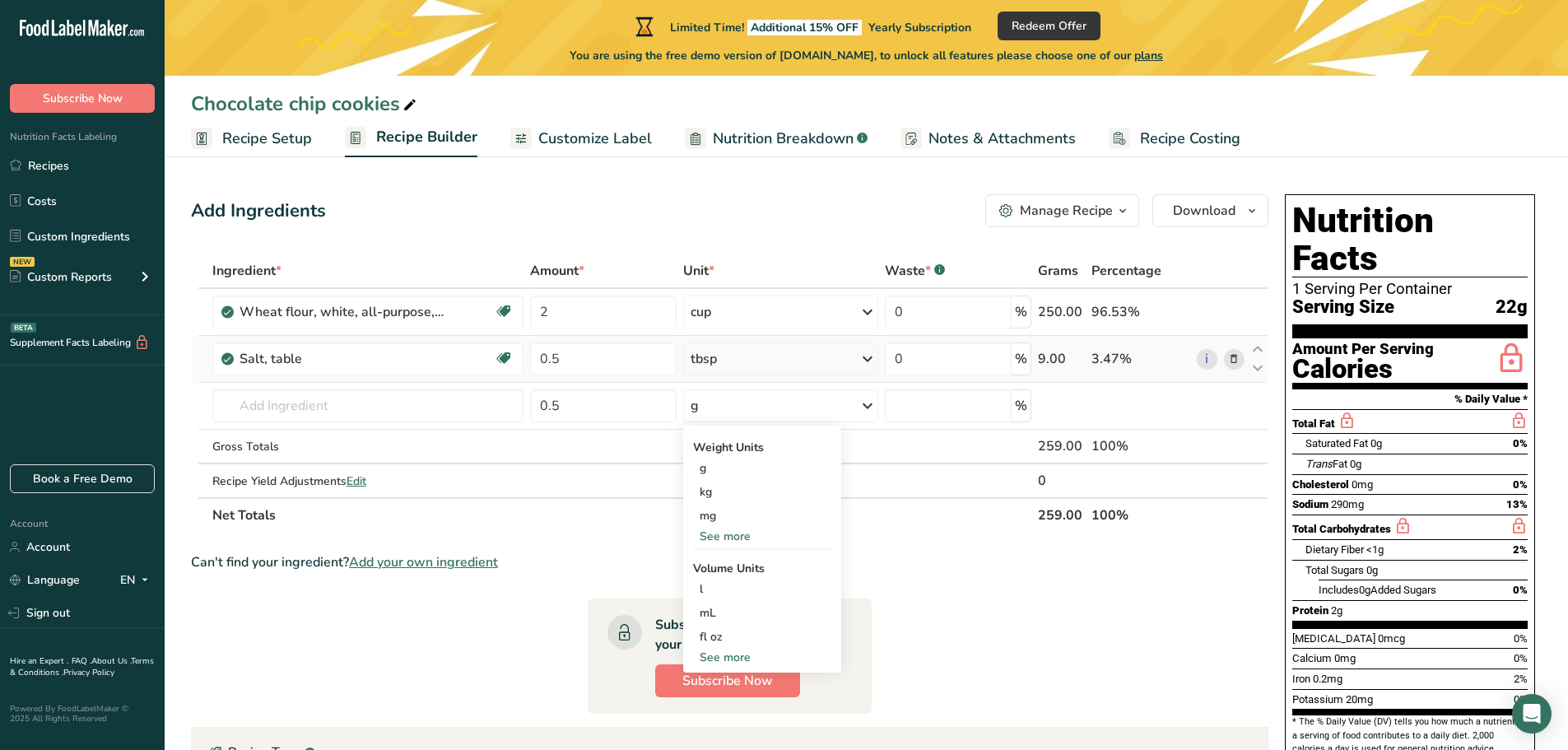
click at [874, 354] on icon at bounding box center [867, 359] width 19 height 30
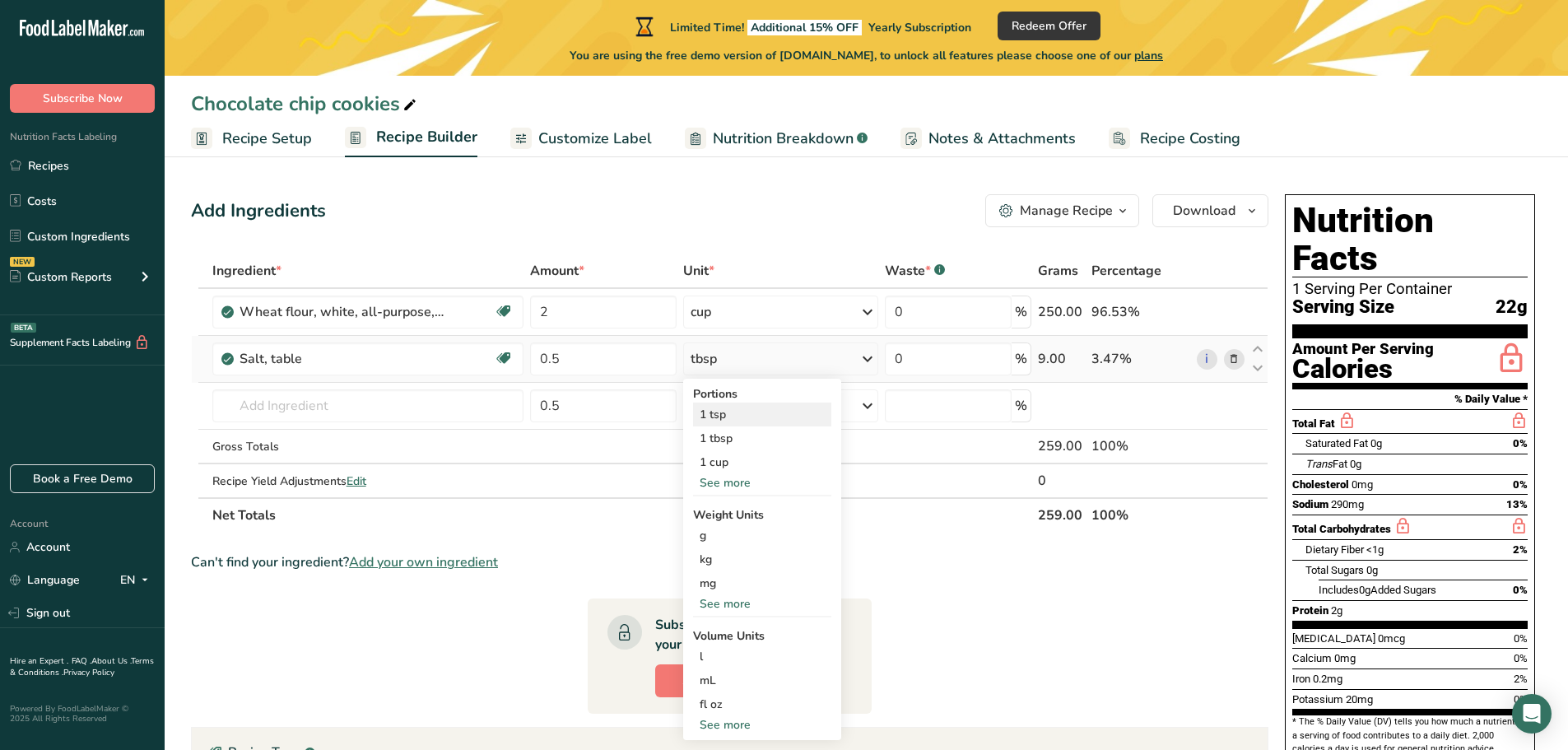
click at [722, 417] on div "1 tsp" at bounding box center [762, 414] width 138 height 24
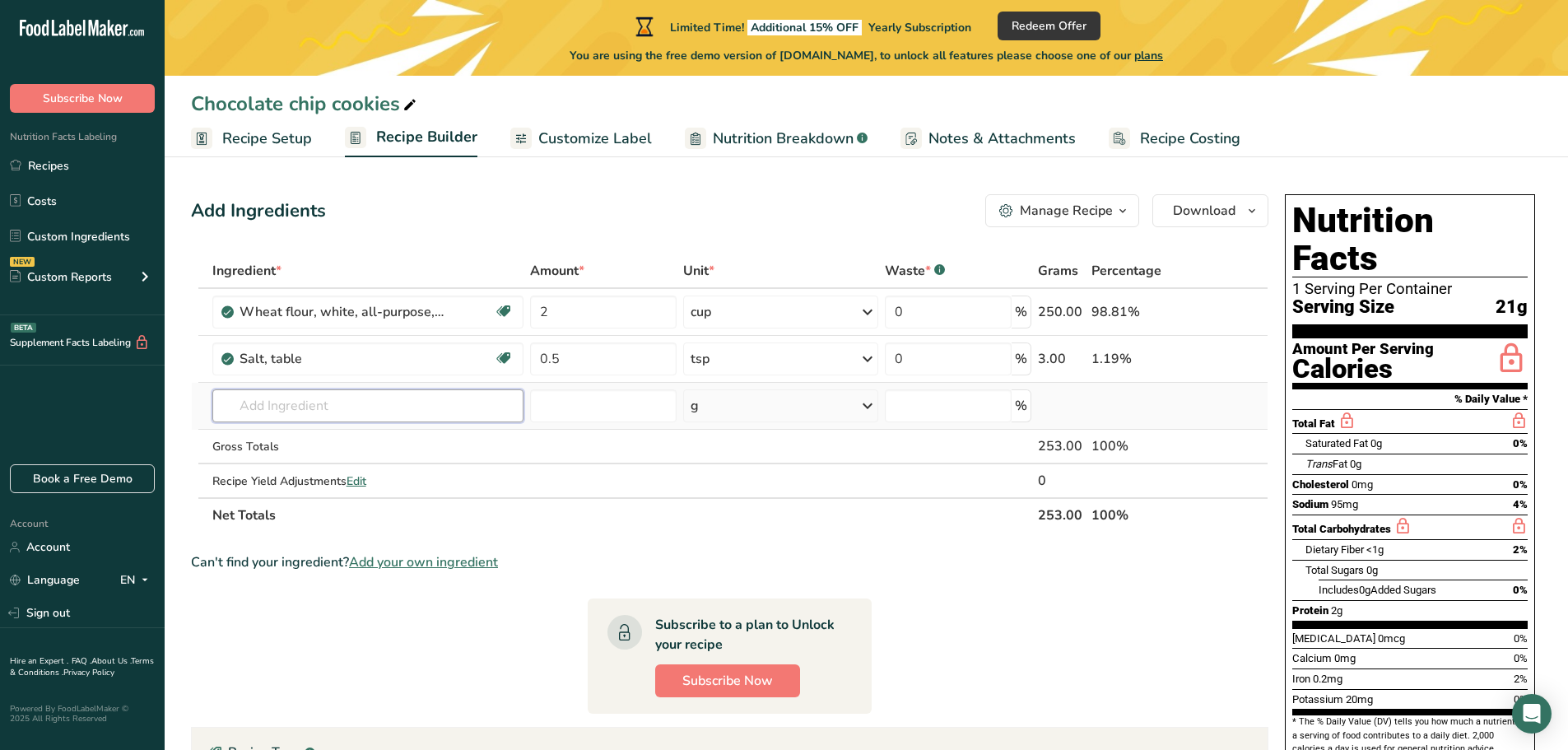
click at [264, 409] on input "text" at bounding box center [368, 405] width 312 height 33
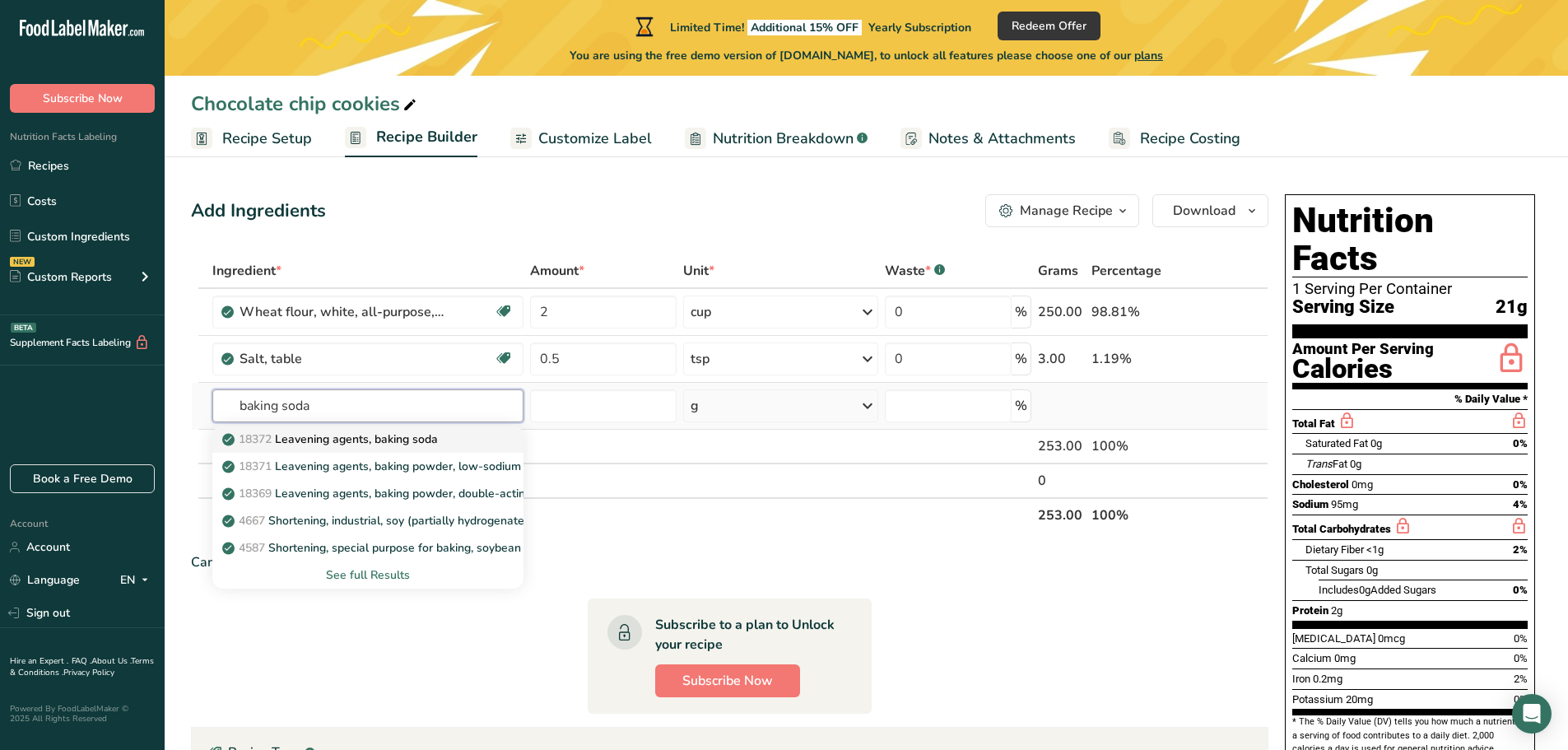
type input "baking soda"
click at [426, 437] on p "18372 Leavening agents, baking soda" at bounding box center [332, 440] width 213 height 18
type input "Leavening agents, baking soda"
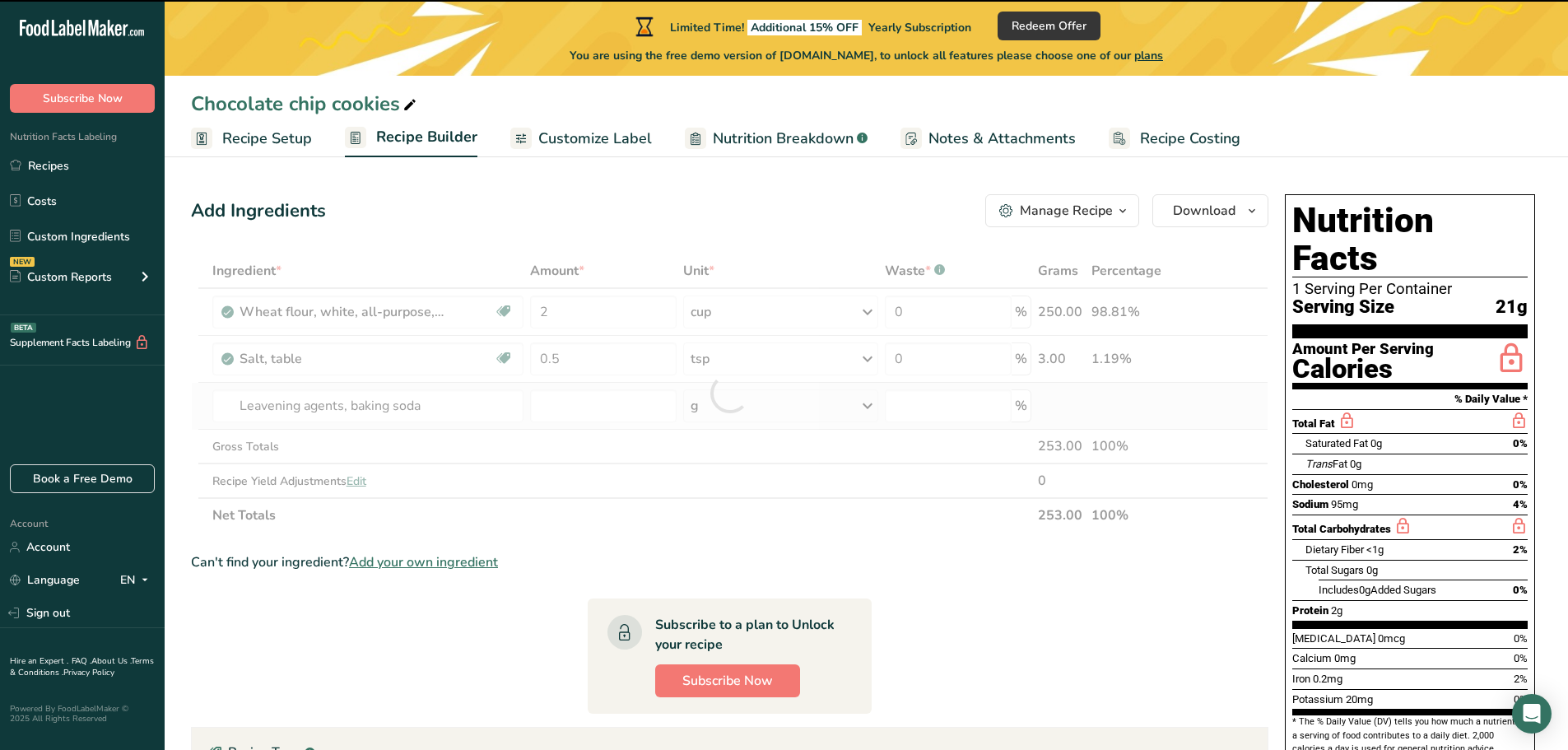
type input "0"
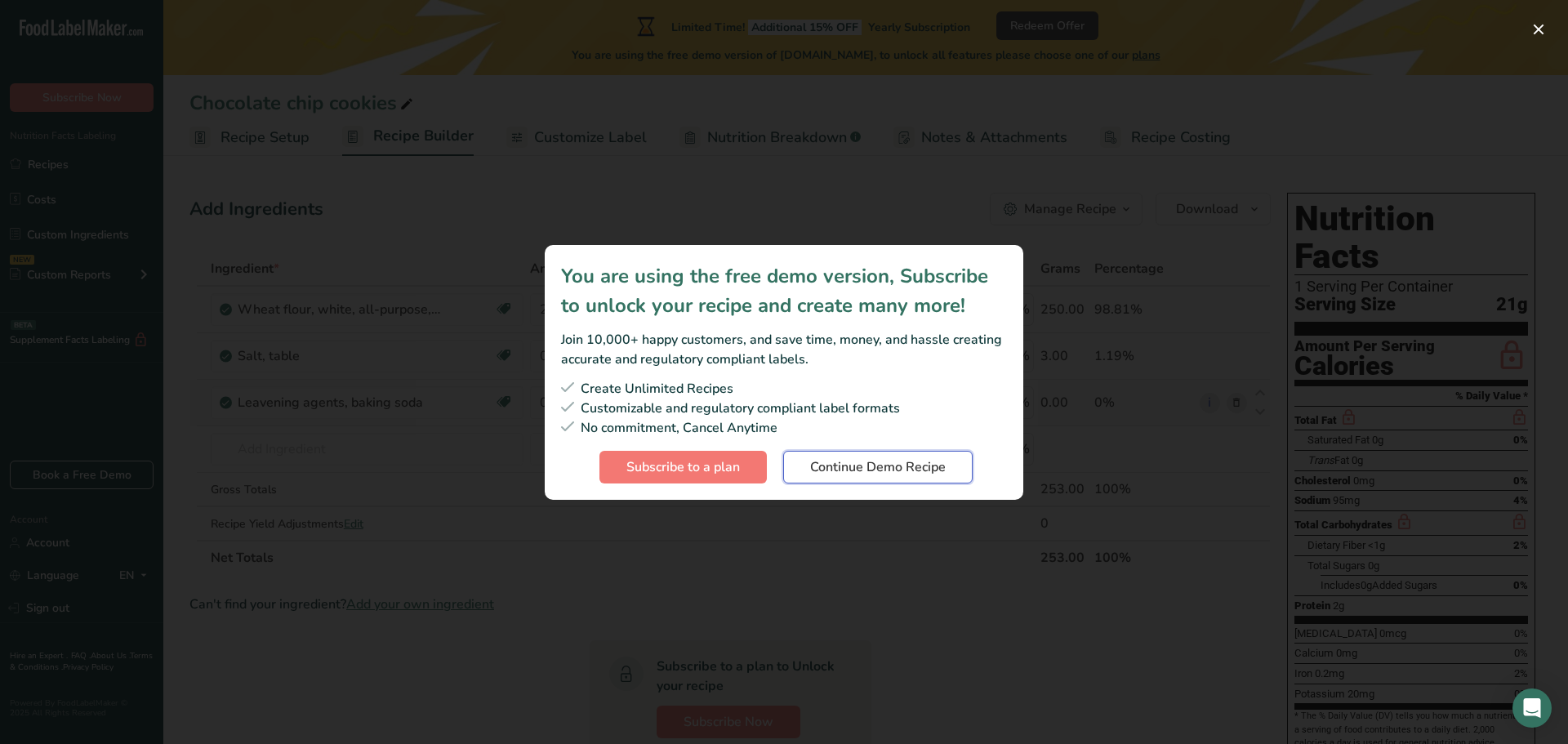
click at [858, 471] on span "Continue Demo Recipe" at bounding box center [878, 467] width 135 height 19
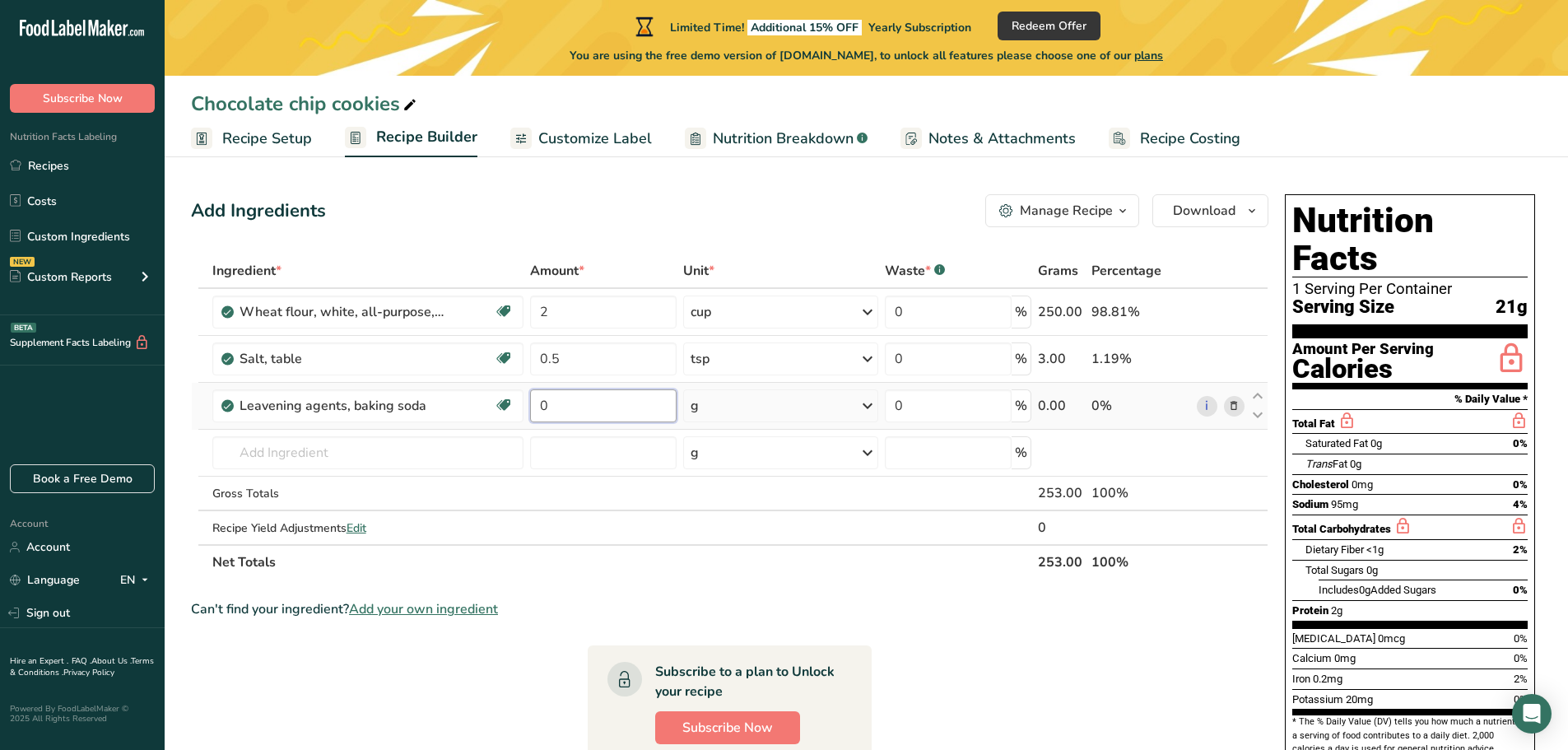
drag, startPoint x: 599, startPoint y: 410, endPoint x: 529, endPoint y: 407, distance: 70.1
click at [529, 407] on td "0" at bounding box center [603, 405] width 153 height 47
type input "0.5"
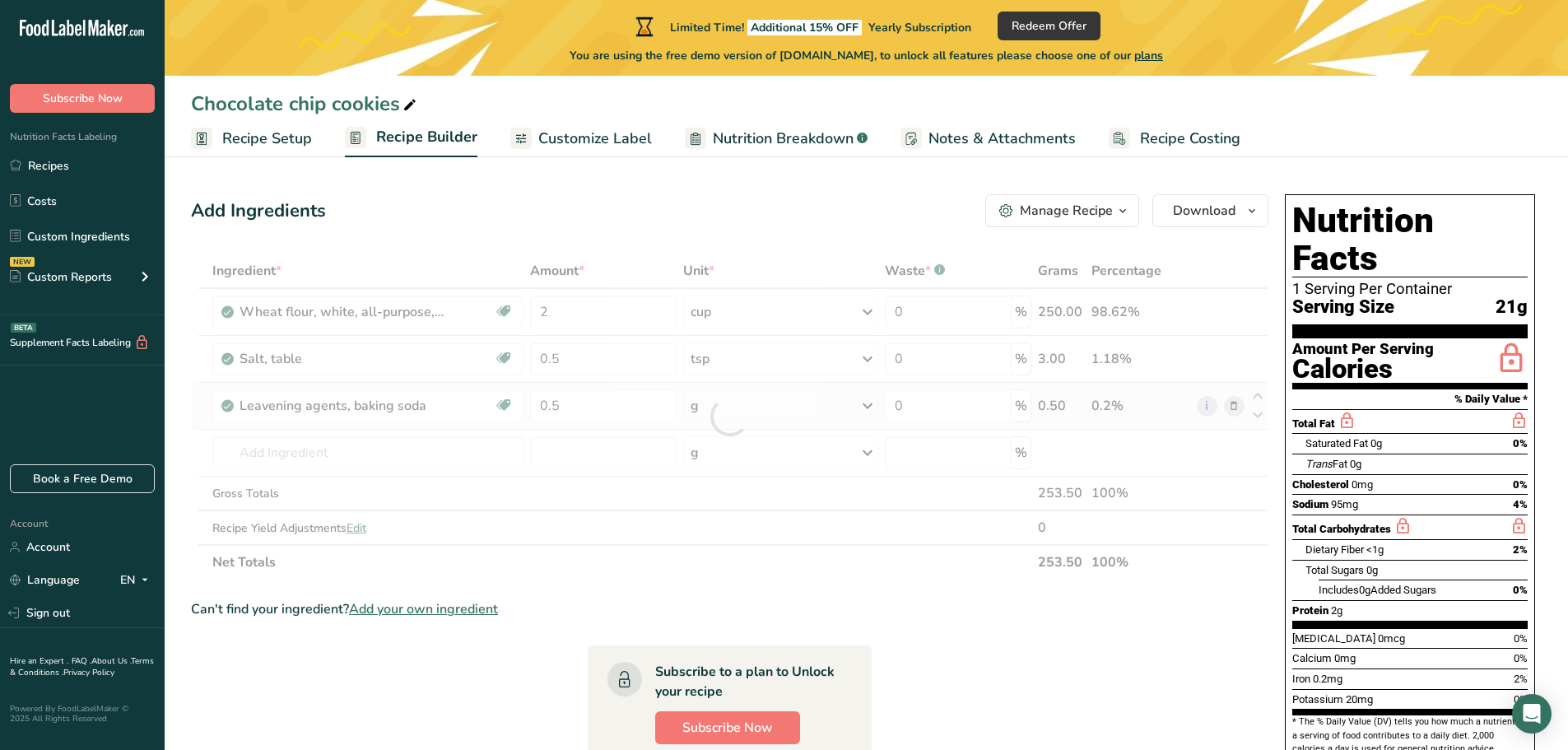
click at [857, 406] on div "Ingredient * Amount * Unit * Waste * .a-a{fill:#347362;}.b-a{fill:#fff;} Grams …" at bounding box center [729, 416] width 1077 height 326
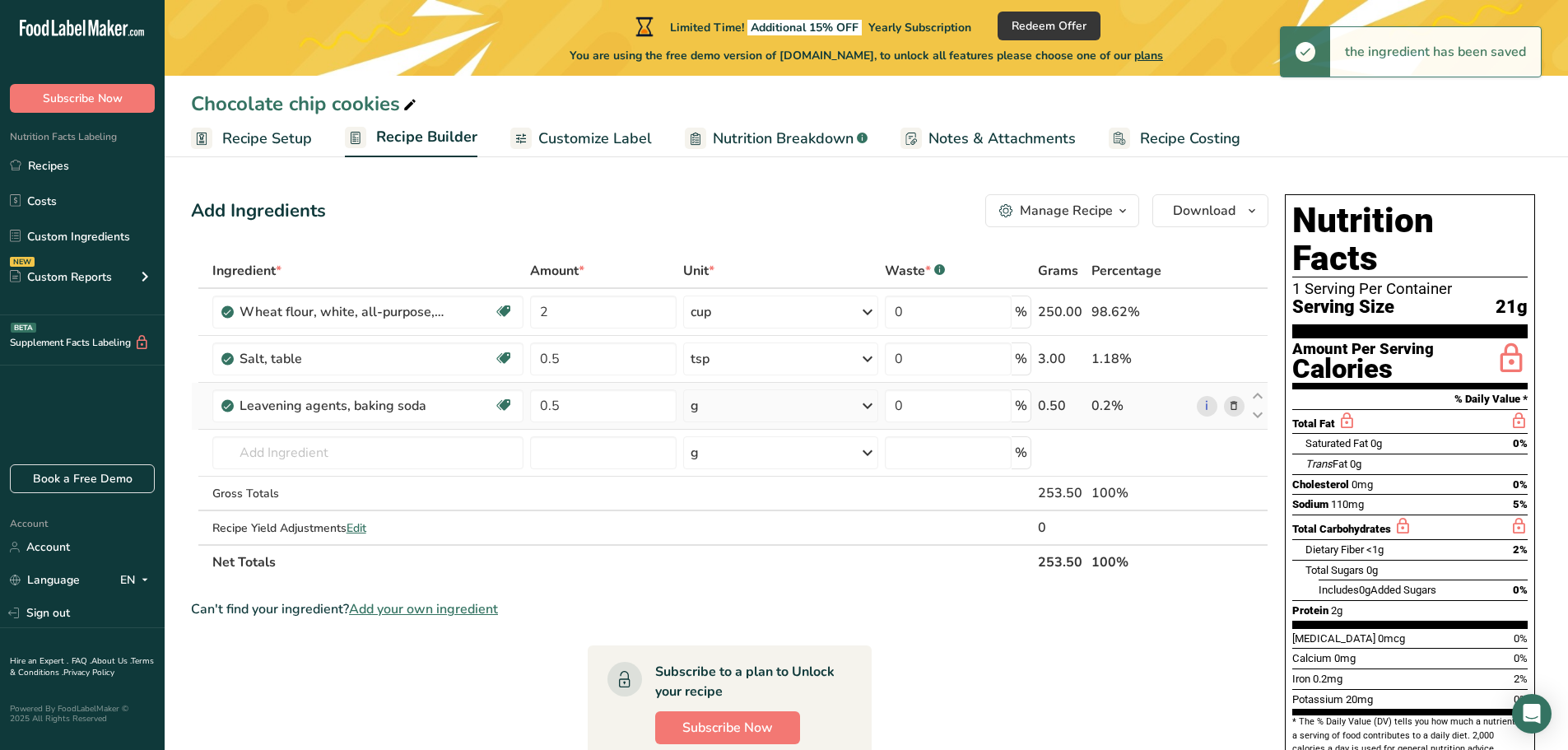
click at [865, 407] on icon at bounding box center [867, 406] width 19 height 30
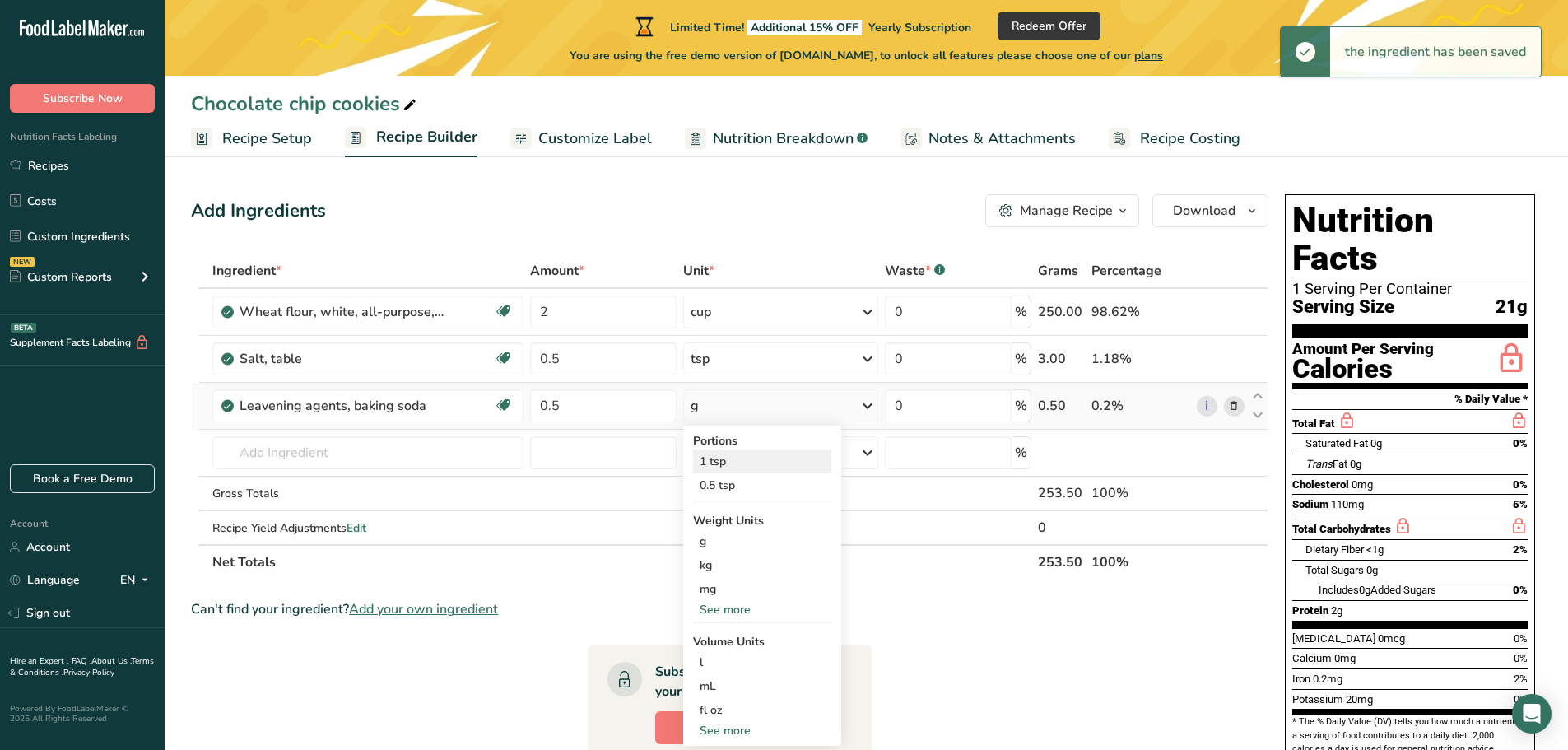
click at [723, 466] on div "1 tsp" at bounding box center [762, 461] width 138 height 24
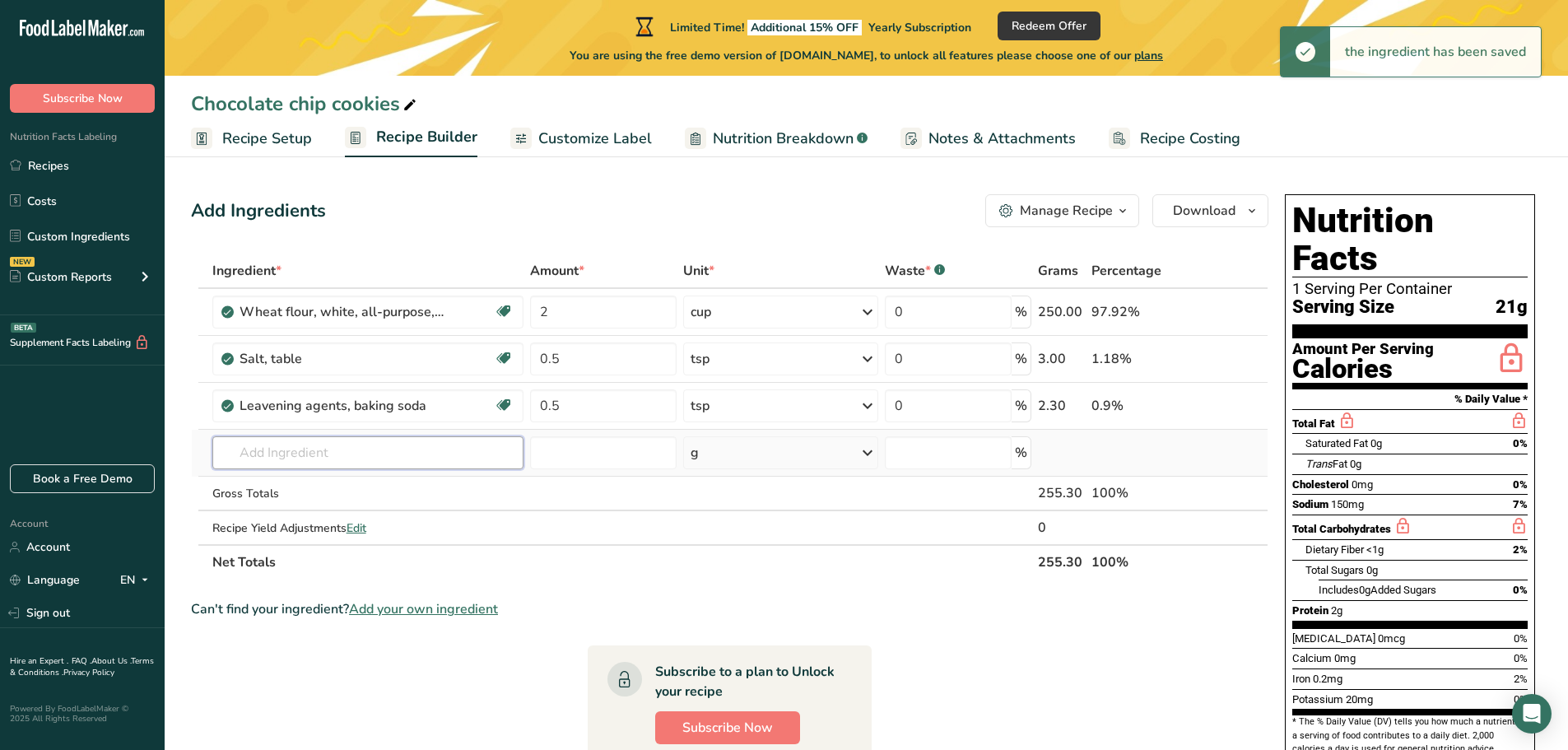
click at [380, 455] on input "text" at bounding box center [368, 452] width 312 height 33
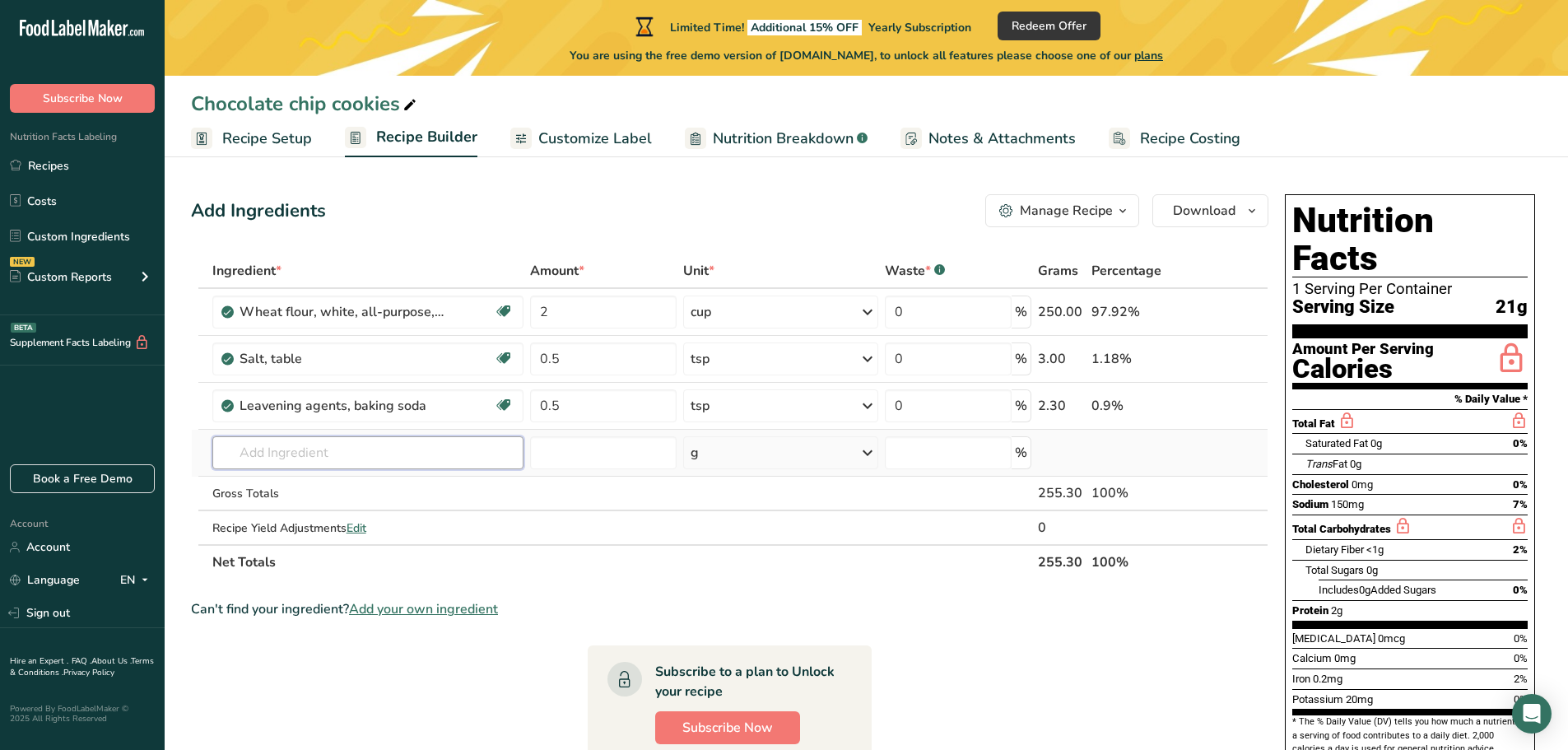
click at [273, 453] on input "text" at bounding box center [368, 452] width 312 height 33
type input "salted butter"
click at [298, 483] on p "1001 Butter, salted" at bounding box center [282, 486] width 115 height 18
type input "Butter, salted"
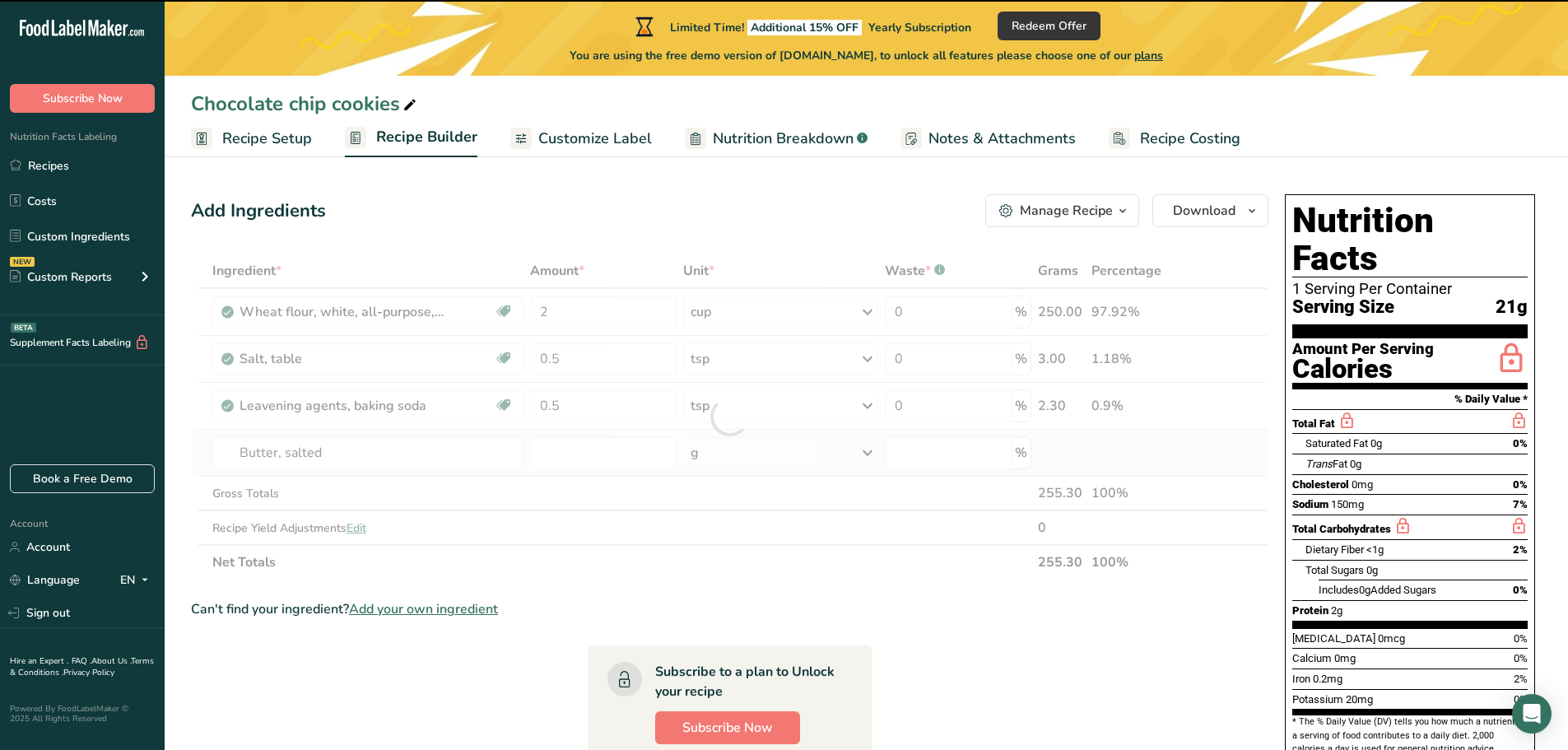
type input "0"
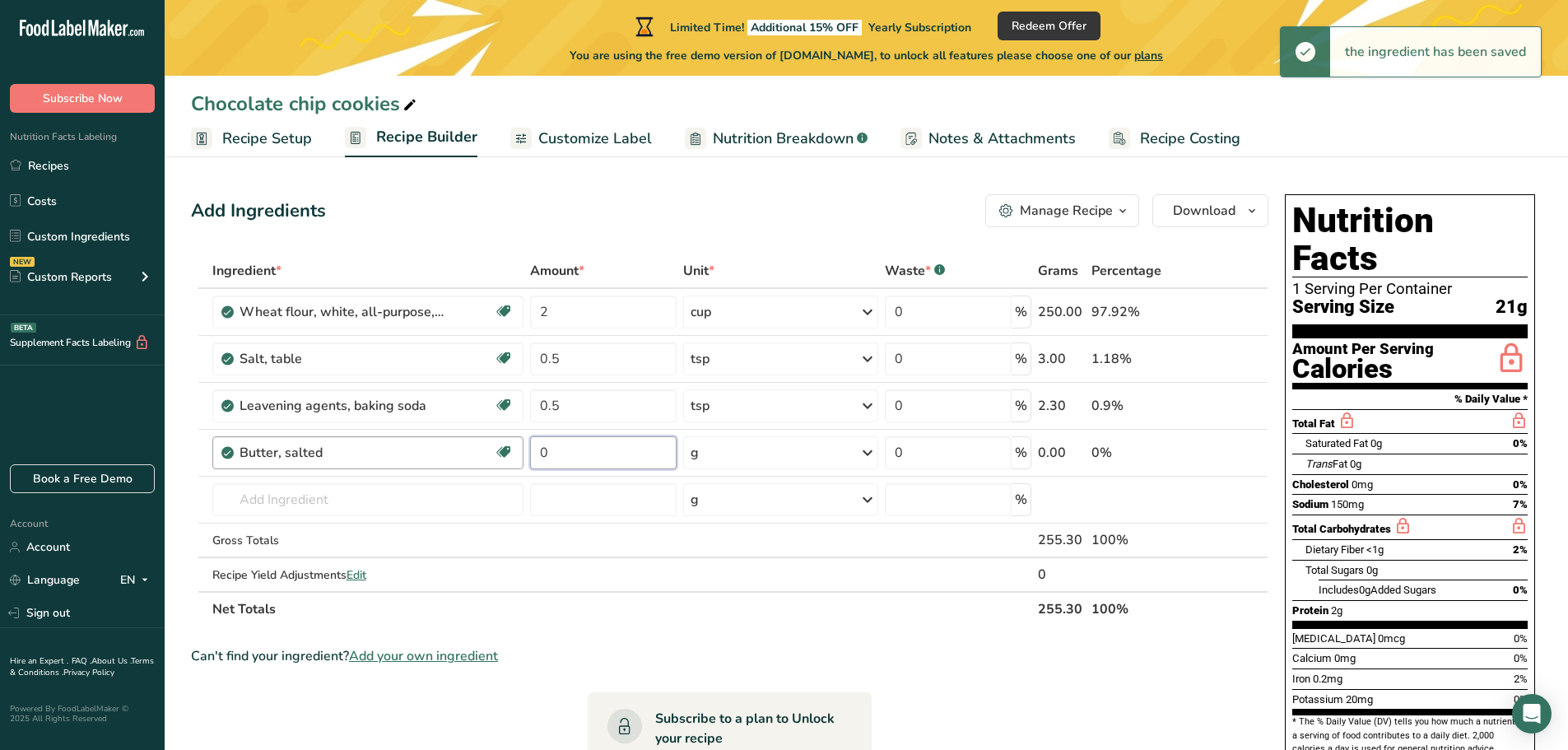
drag, startPoint x: 573, startPoint y: 450, endPoint x: 519, endPoint y: 450, distance: 54.0
click at [519, 450] on tr "Butter, salted Gluten free Vegetarian Soy free 0 g Portions 1 pat (1" sq, 1/3" …" at bounding box center [729, 453] width 1076 height 47
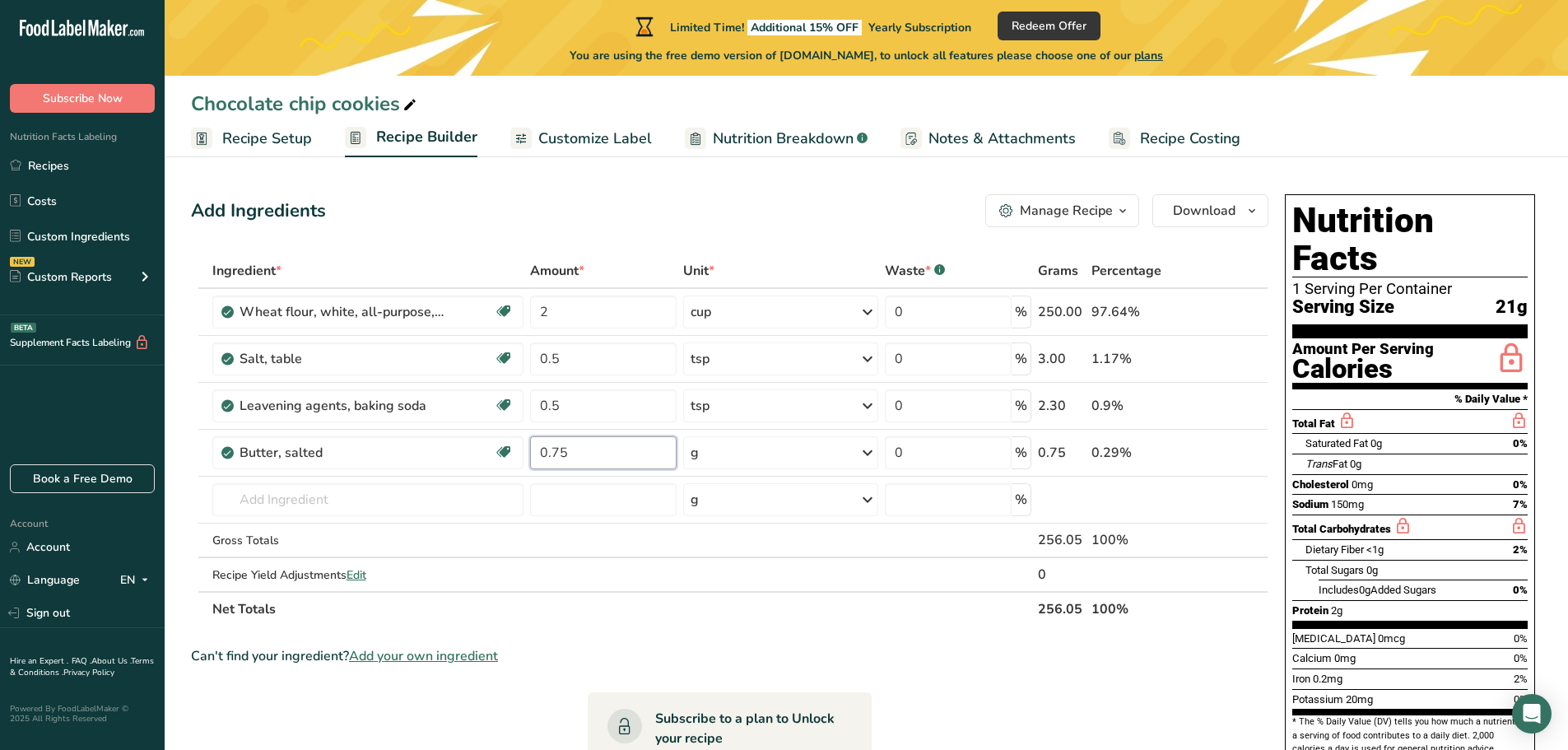
type input "0.75"
click at [864, 449] on div "Ingredient * Amount * Unit * Waste * .a-a{fill:#347362;}.b-a{fill:#fff;} Grams …" at bounding box center [729, 440] width 1077 height 373
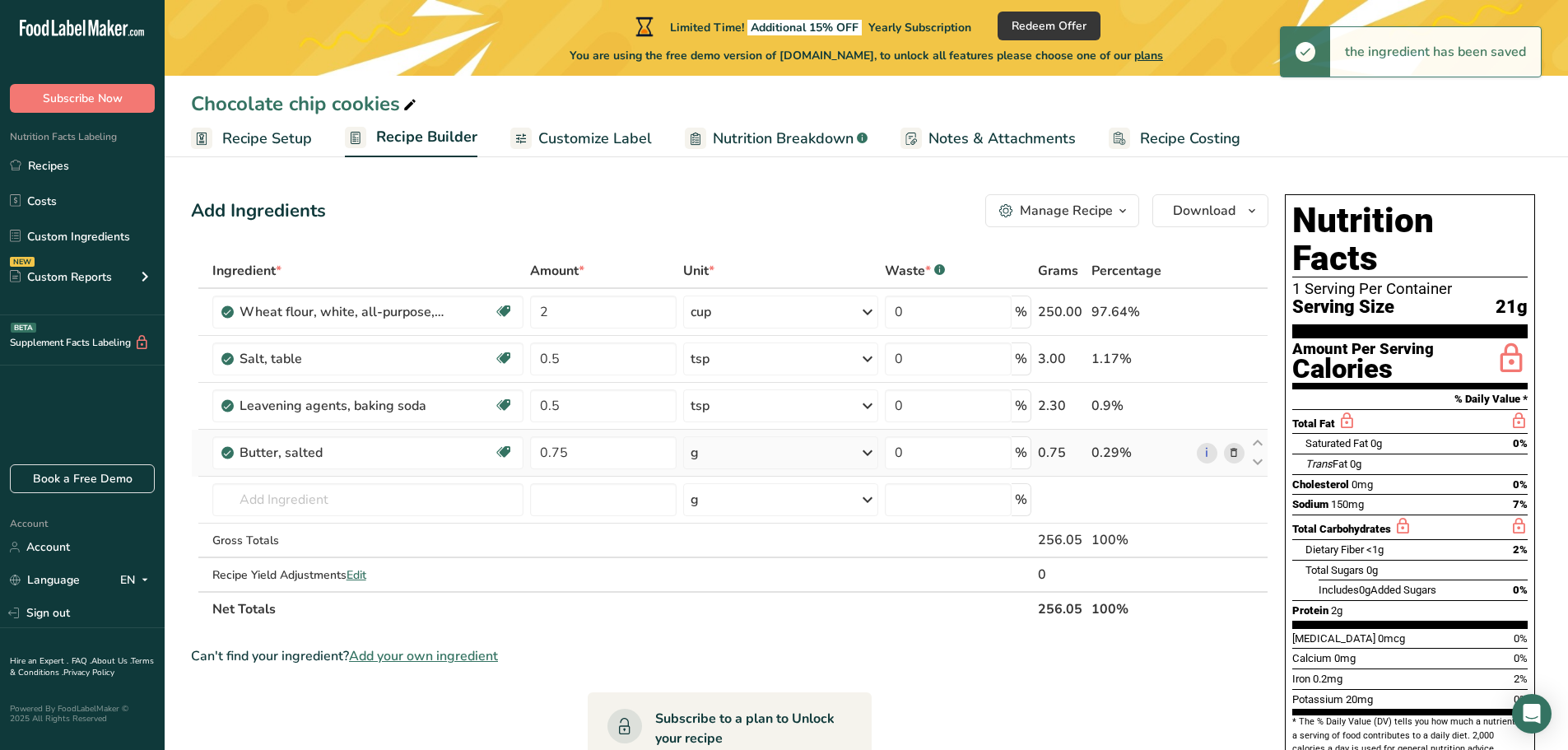
click at [874, 458] on icon at bounding box center [867, 453] width 19 height 30
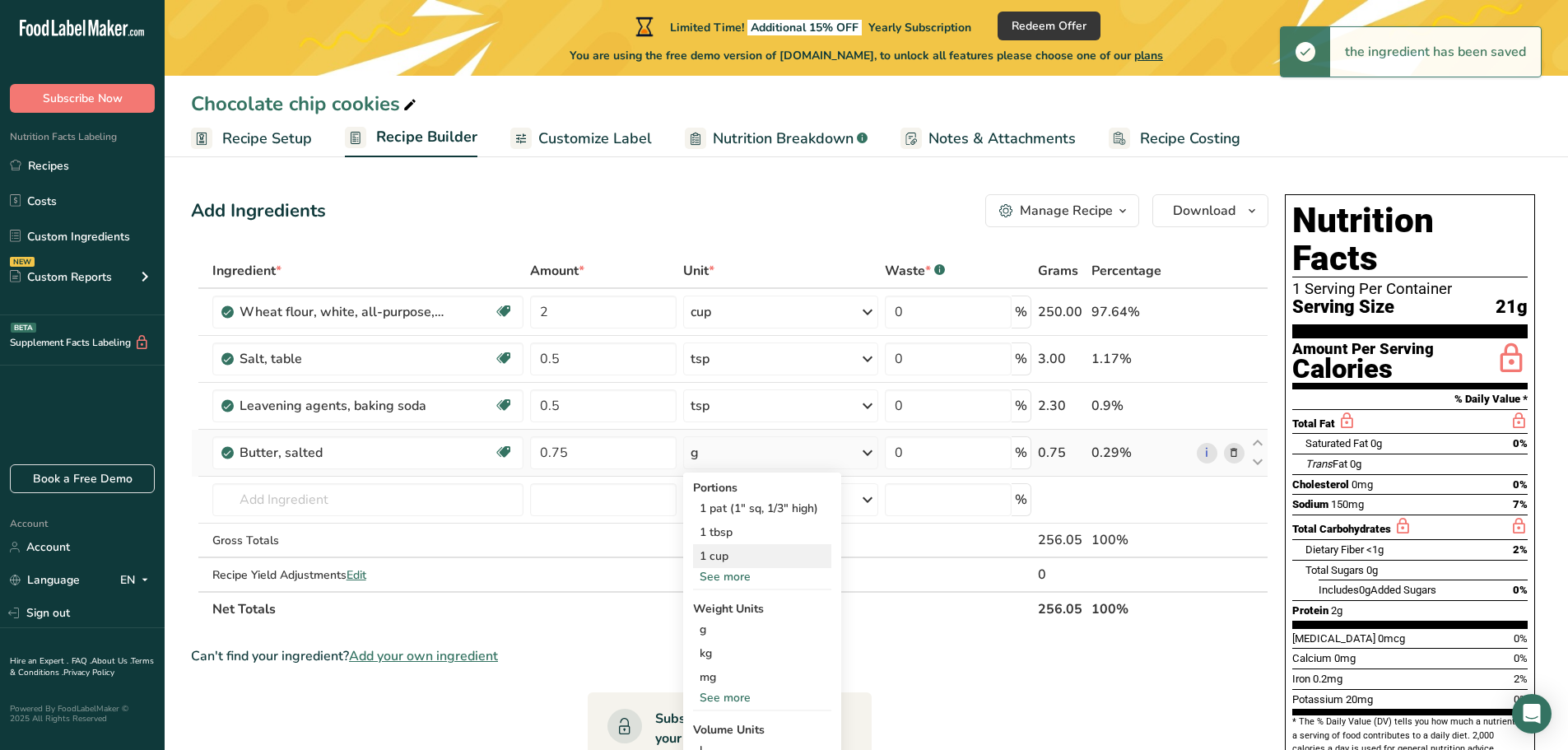
click at [726, 555] on div "1 cup" at bounding box center [762, 556] width 138 height 24
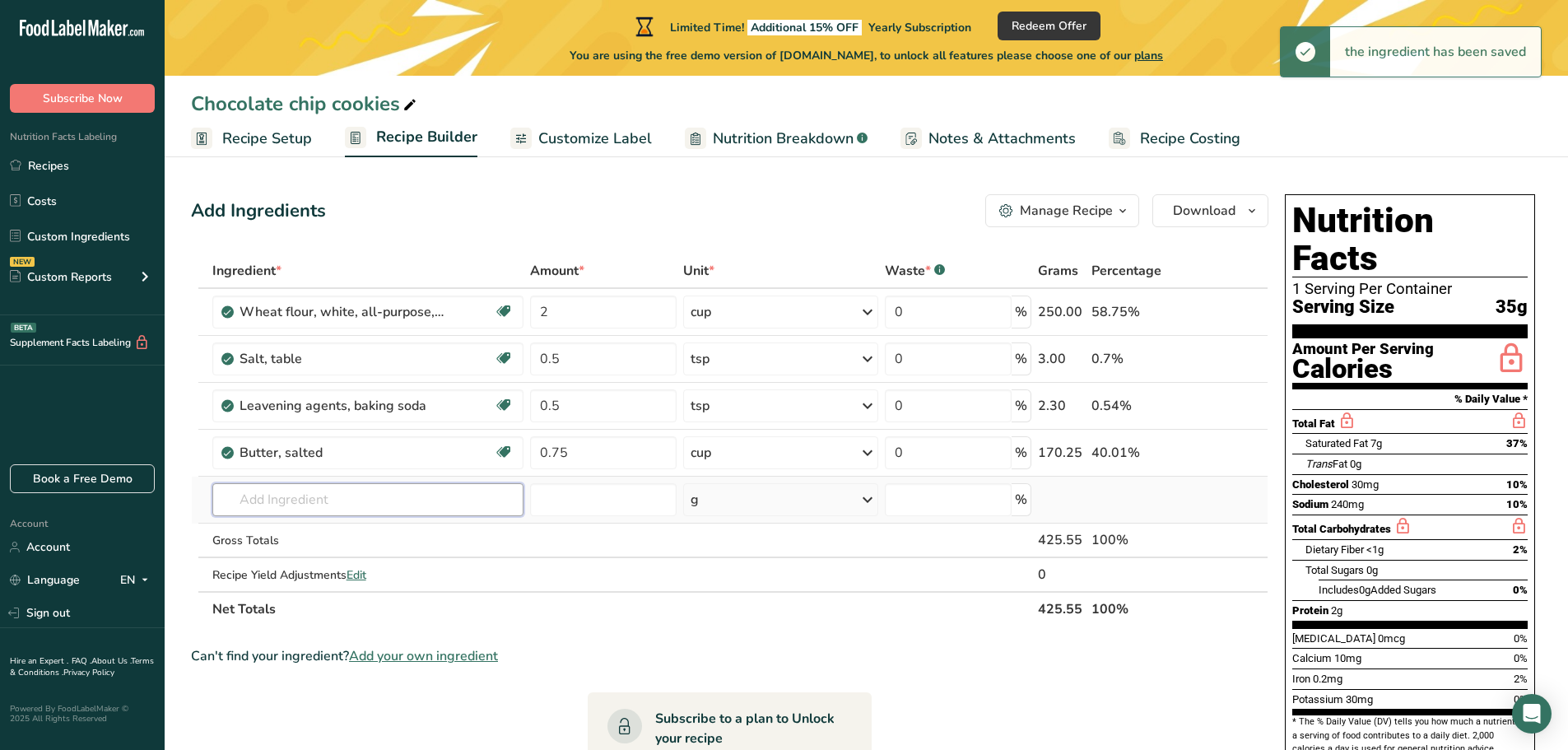
click at [337, 504] on input "text" at bounding box center [368, 499] width 312 height 33
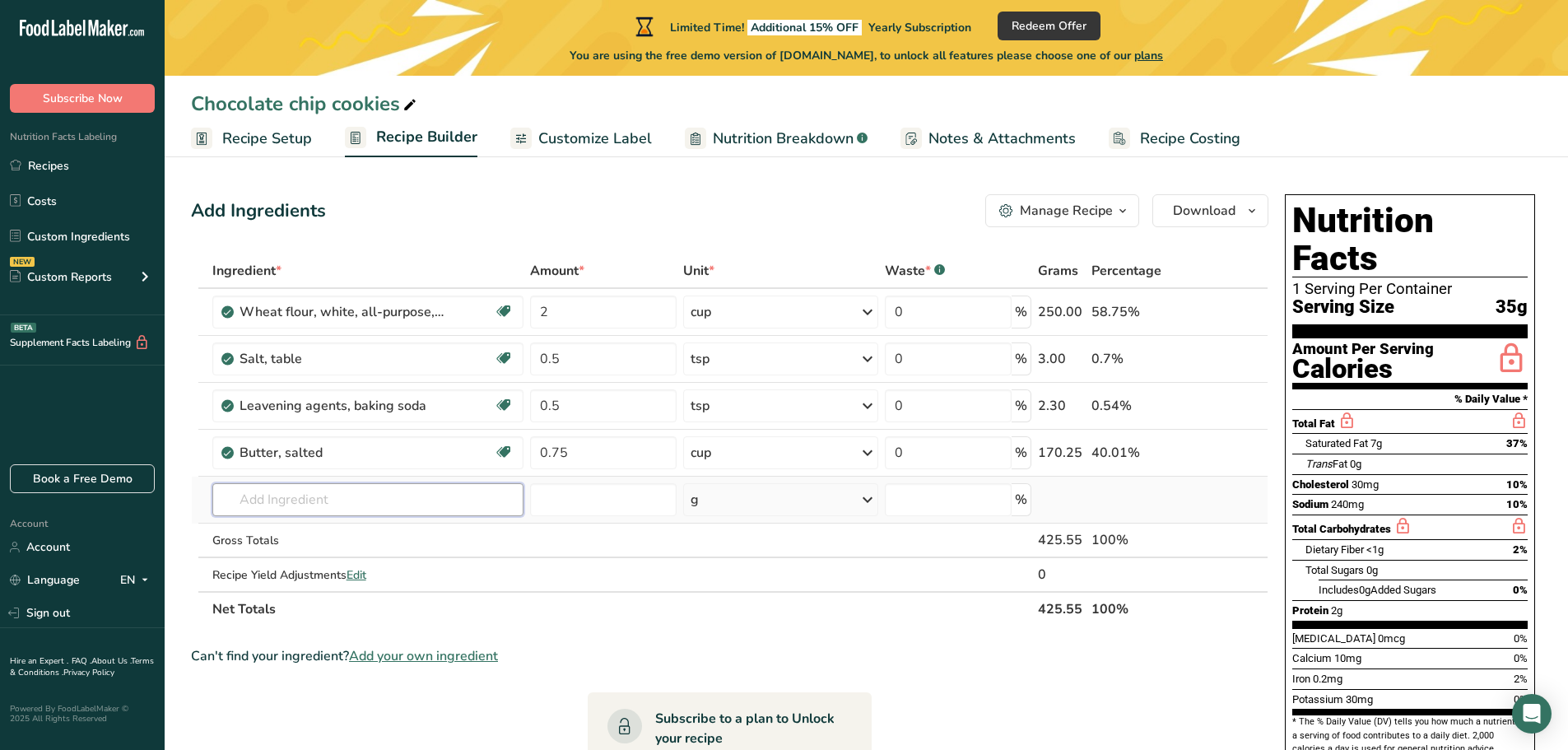
click at [367, 495] on input "text" at bounding box center [368, 499] width 312 height 33
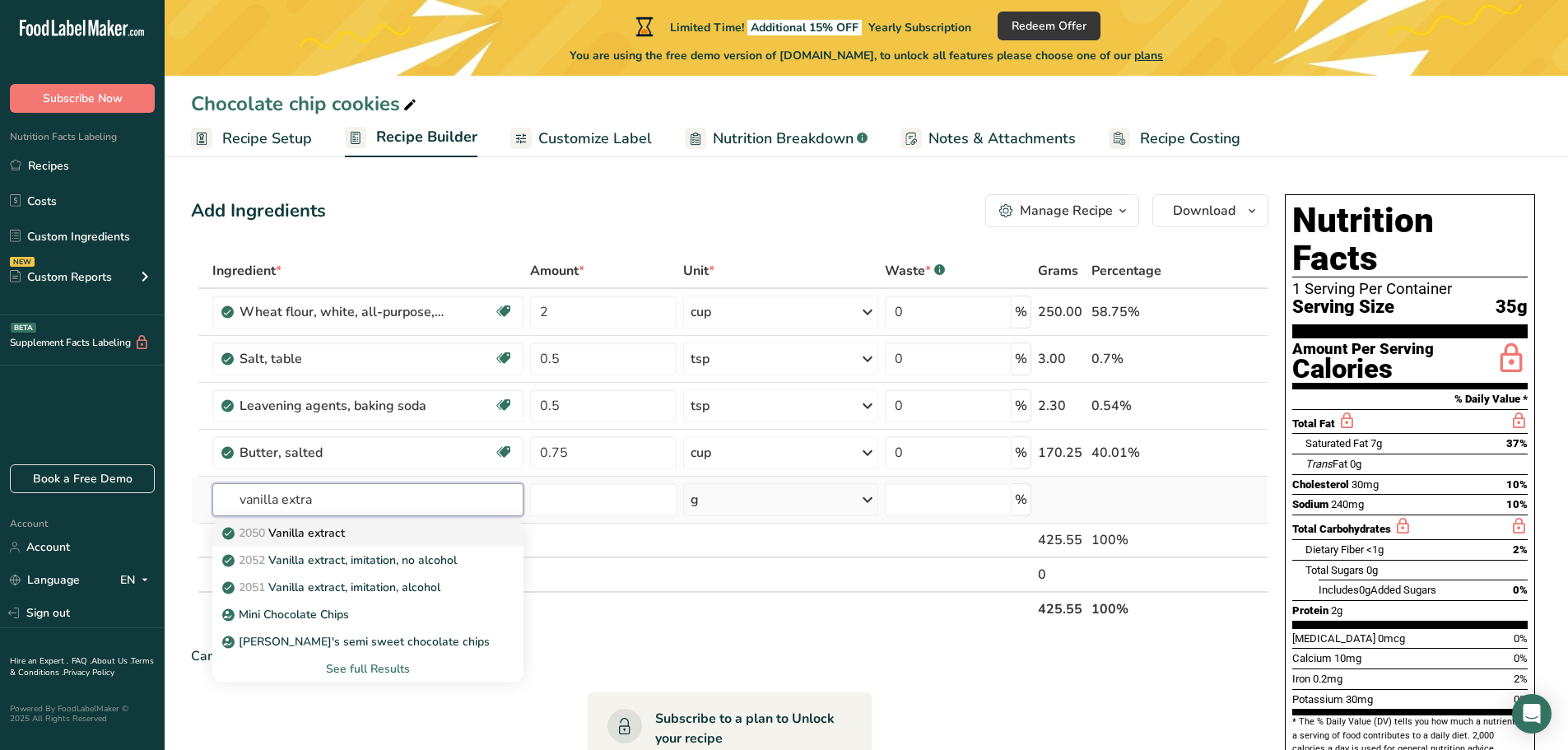
type input "vanilla extra"
click at [290, 537] on p "2050 Vanilla extract" at bounding box center [285, 533] width 120 height 18
type input "Vanilla extract"
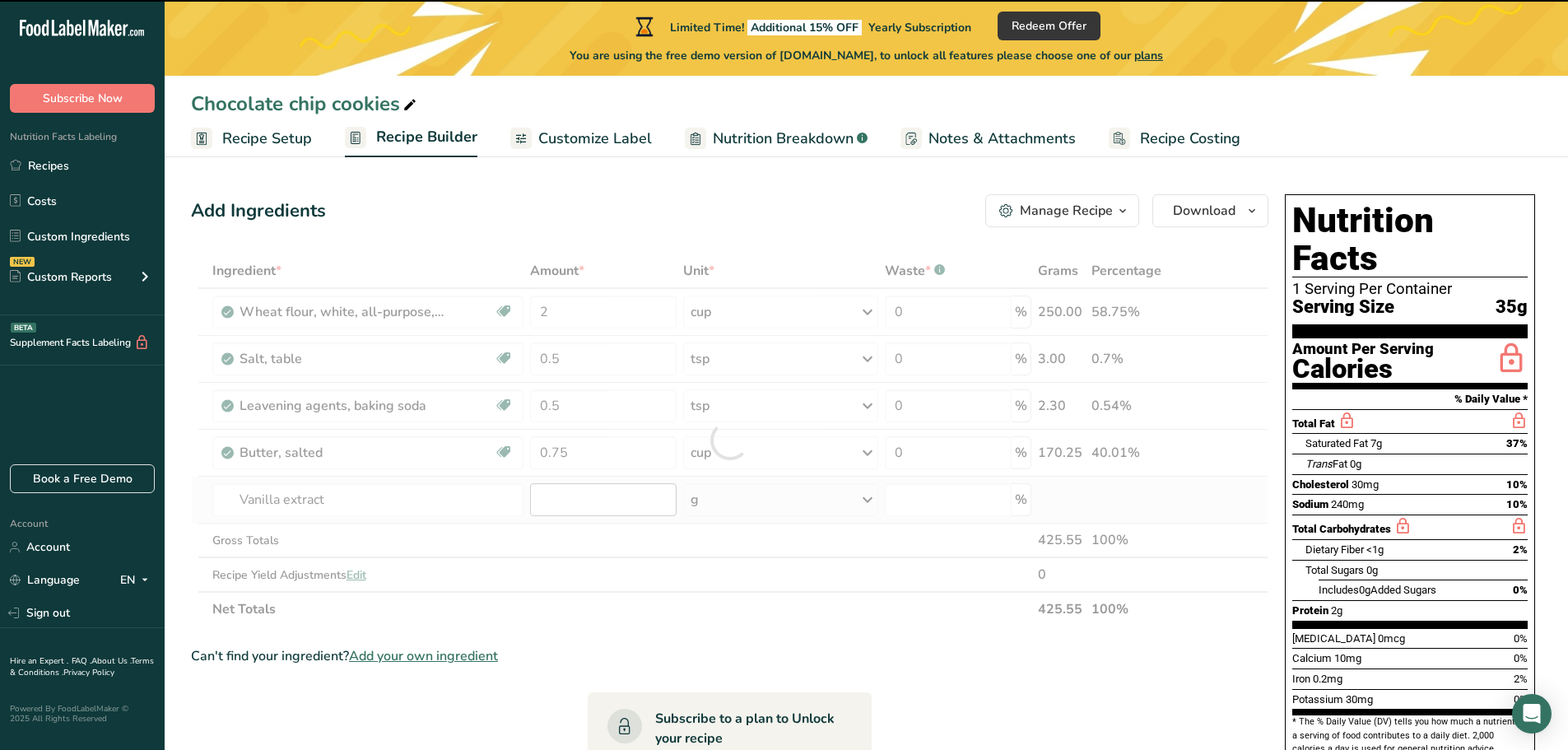
type input "0"
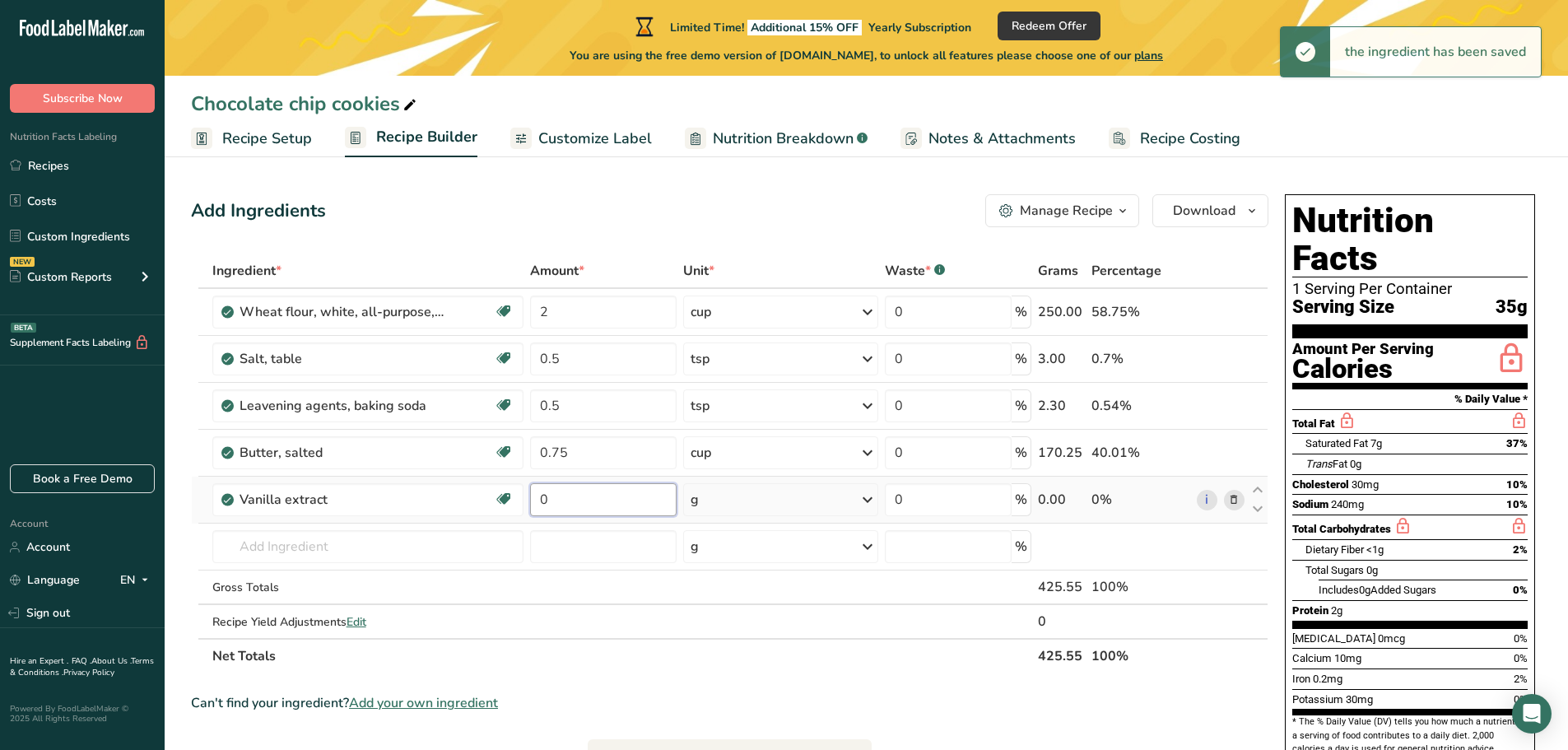
click at [569, 503] on input "0" at bounding box center [603, 499] width 147 height 33
drag, startPoint x: 555, startPoint y: 503, endPoint x: 533, endPoint y: 508, distance: 22.6
click at [533, 508] on input "0" at bounding box center [603, 499] width 147 height 33
type input "1"
click at [869, 500] on div "Ingredient * Amount * Unit * Waste * .a-a{fill:#347362;}.b-a{fill:#fff;} Grams …" at bounding box center [729, 462] width 1077 height 419
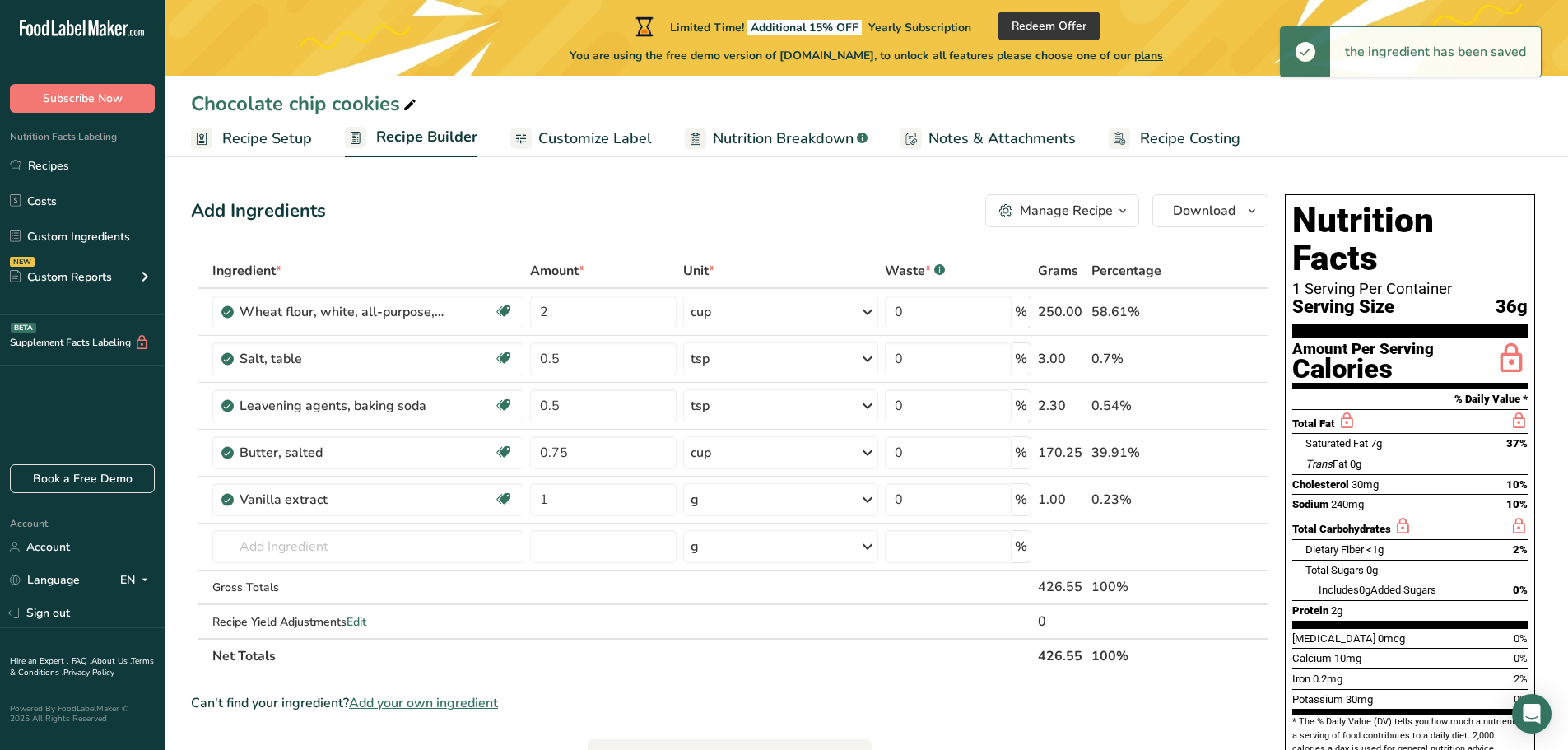
click at [870, 502] on icon at bounding box center [867, 499] width 19 height 30
click at [725, 579] on div "1 tbsp" at bounding box center [762, 579] width 138 height 24
click at [323, 549] on input "text" at bounding box center [368, 546] width 312 height 33
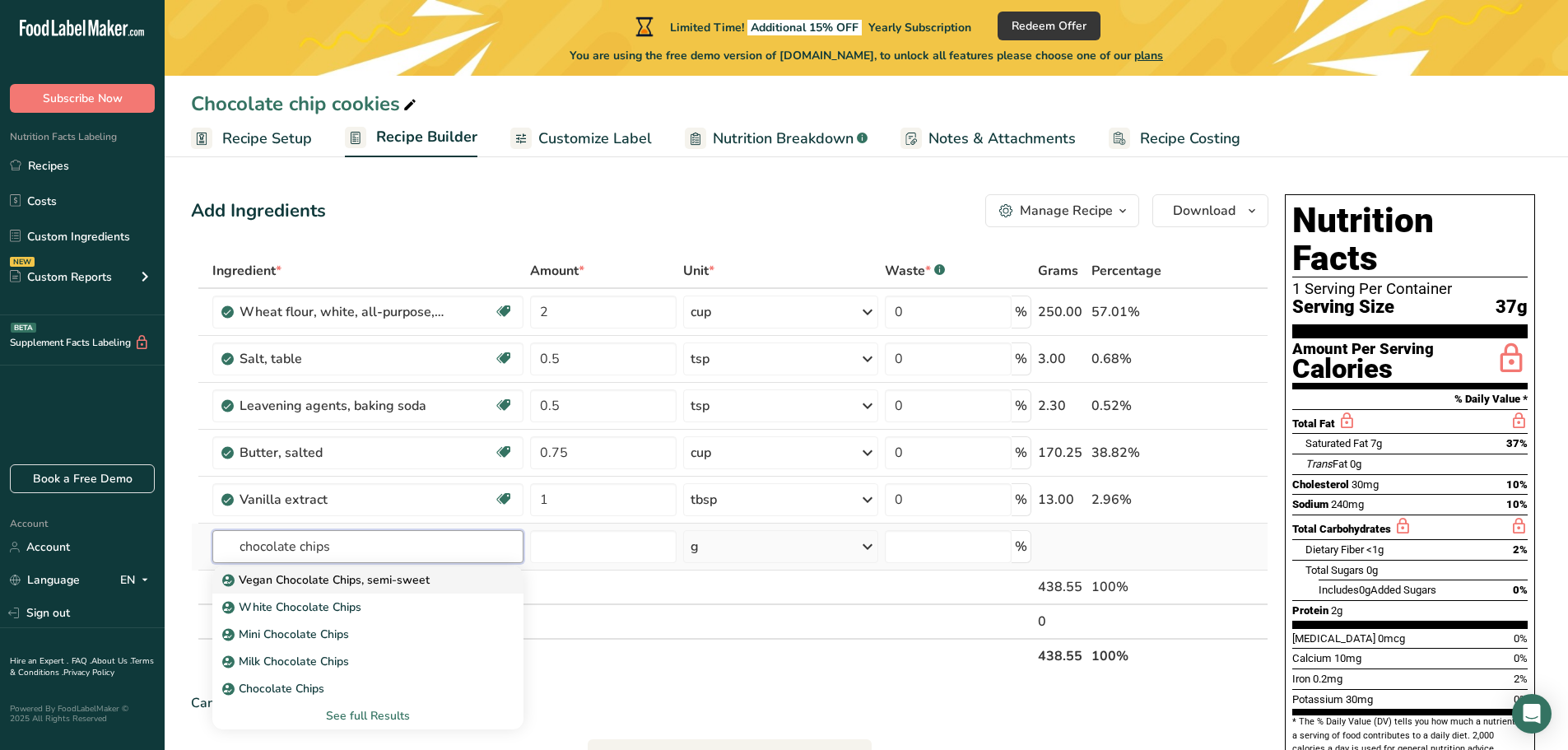
type input "chocolate chips"
click at [317, 585] on p "Vegan Chocolate Chips, semi-sweet" at bounding box center [327, 580] width 204 height 18
type input "Vegan Chocolate Chips, semi-sweet"
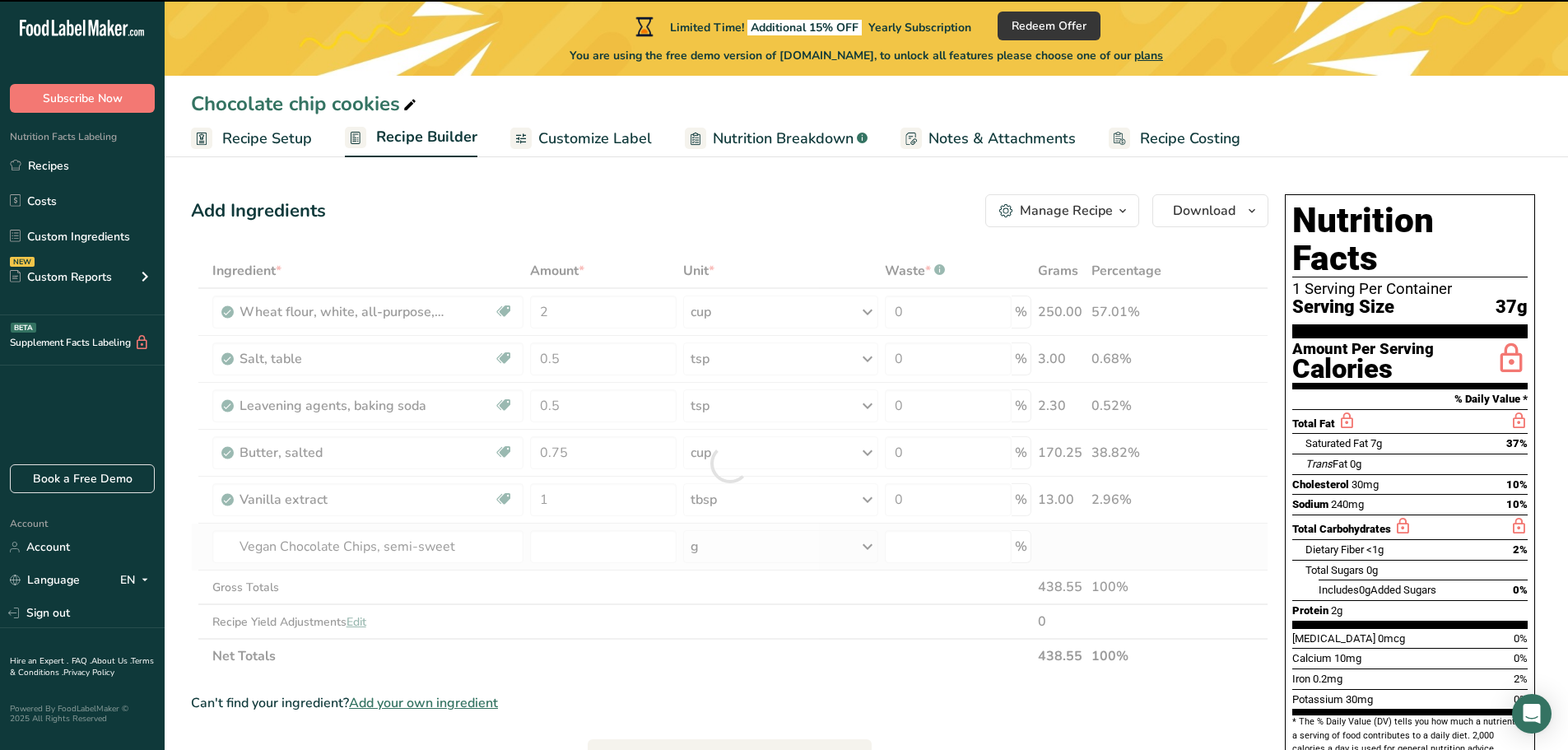
type input "0"
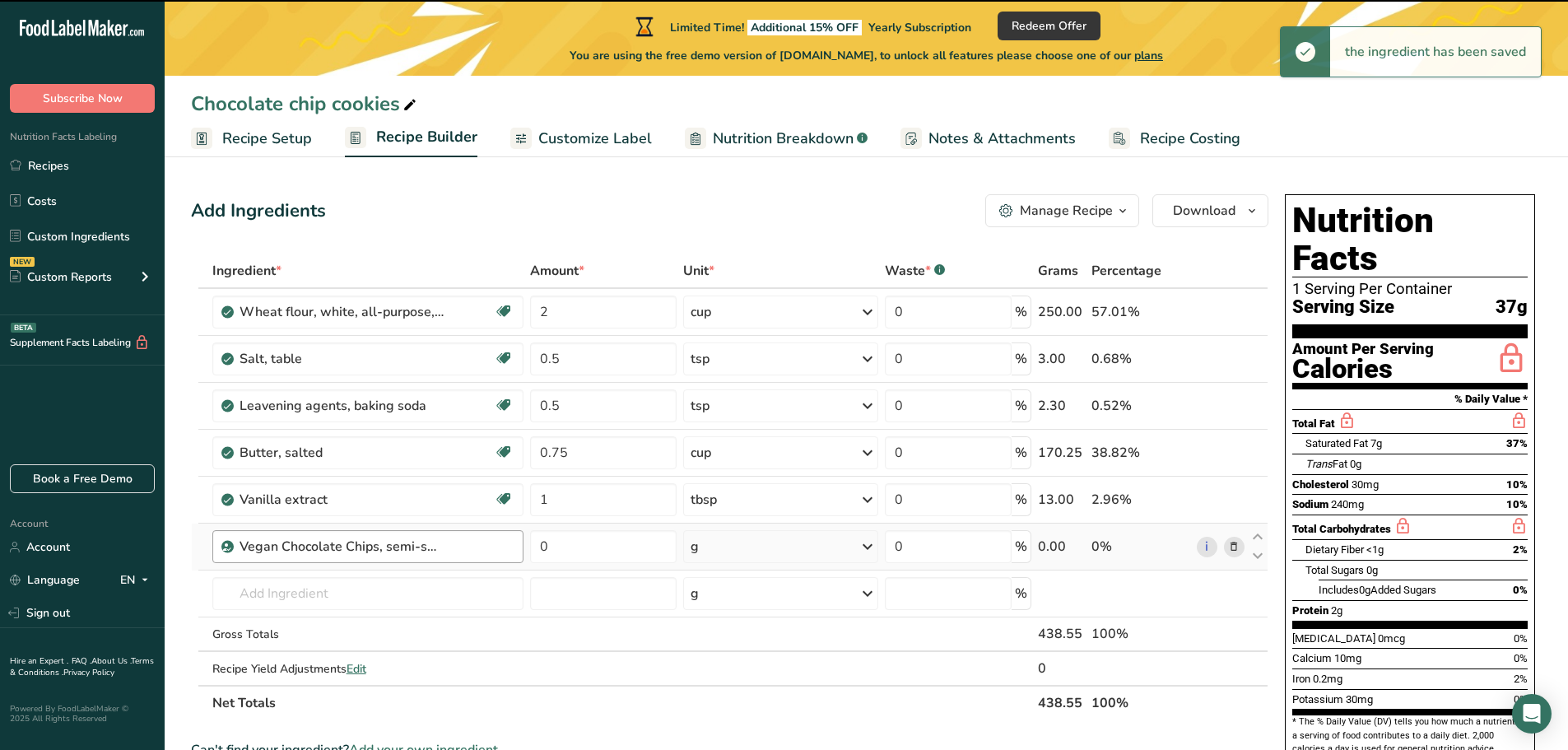
click at [261, 550] on div "Vegan Chocolate Chips, semi-sweet" at bounding box center [342, 546] width 206 height 19
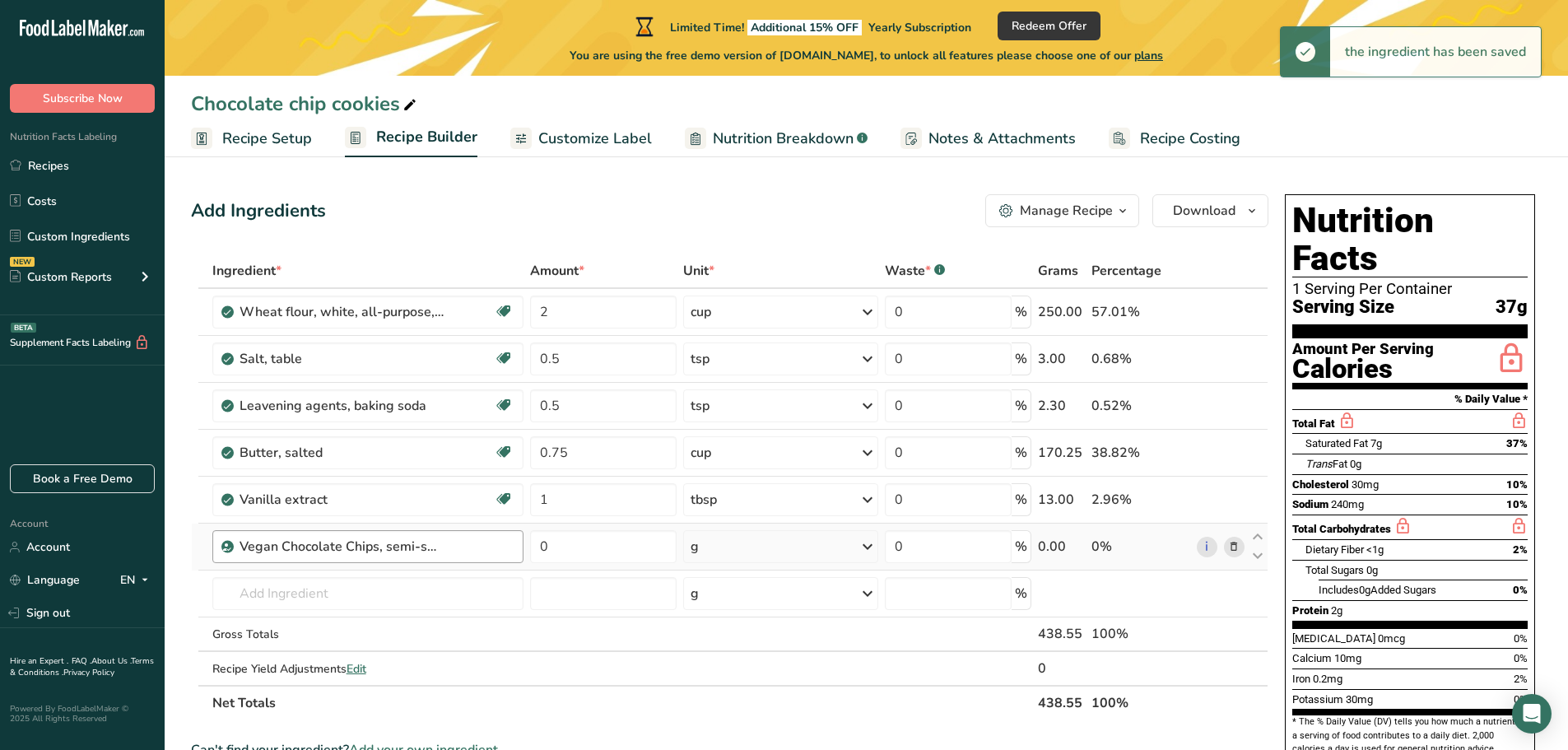
click at [281, 548] on div "Vegan Chocolate Chips, semi-sweet" at bounding box center [342, 546] width 206 height 19
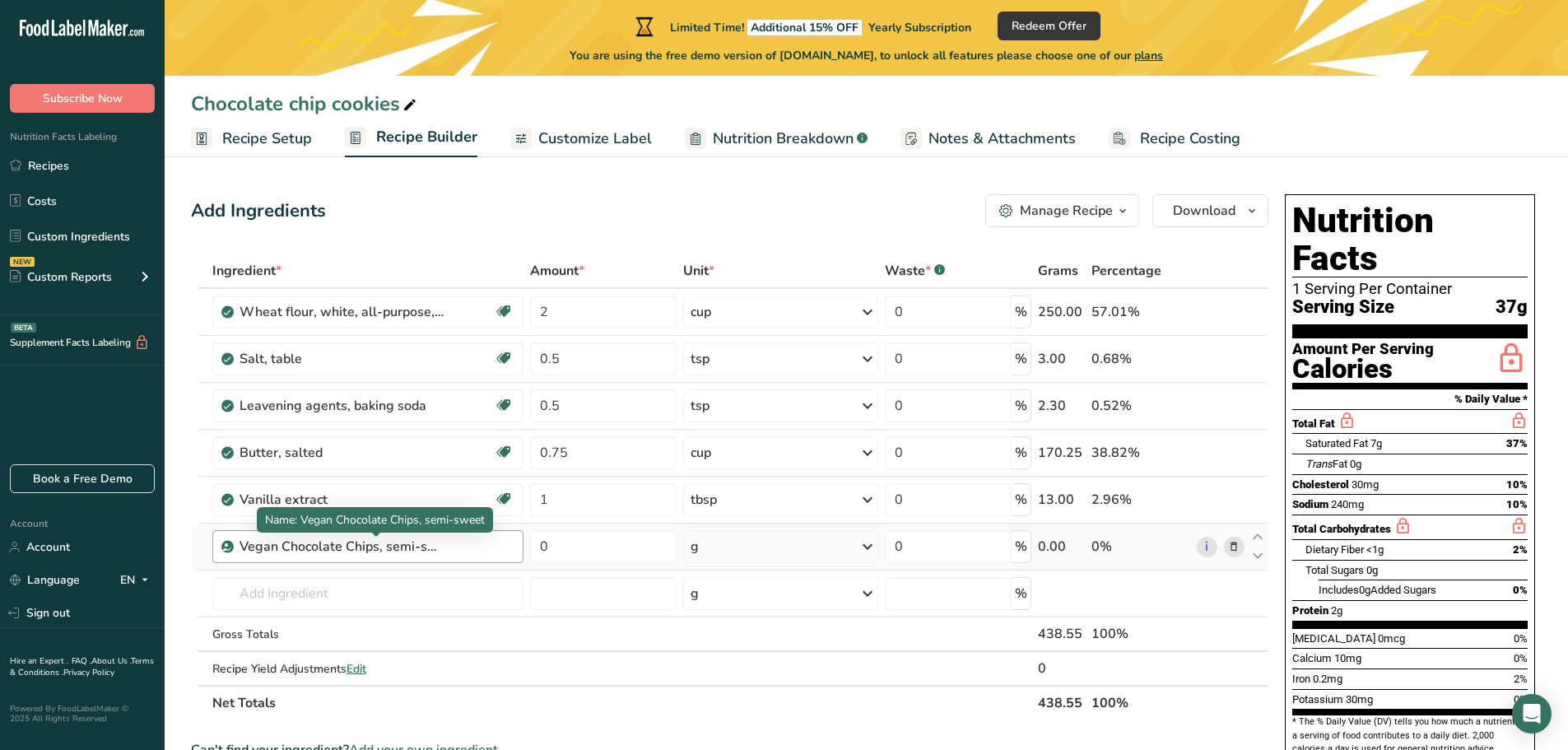
click at [424, 547] on div "Vegan Chocolate Chips, semi-sweet" at bounding box center [342, 546] width 206 height 19
click at [477, 547] on div "Vegan Chocolate Chips, semi-sweet" at bounding box center [376, 546] width 275 height 19
drag, startPoint x: 419, startPoint y: 551, endPoint x: 218, endPoint y: 559, distance: 201.2
click at [218, 559] on div "Vegan Chocolate Chips, semi-sweet" at bounding box center [368, 546] width 312 height 33
click at [453, 551] on div "Vegan Chocolate Chips, semi-sweet" at bounding box center [376, 546] width 275 height 19
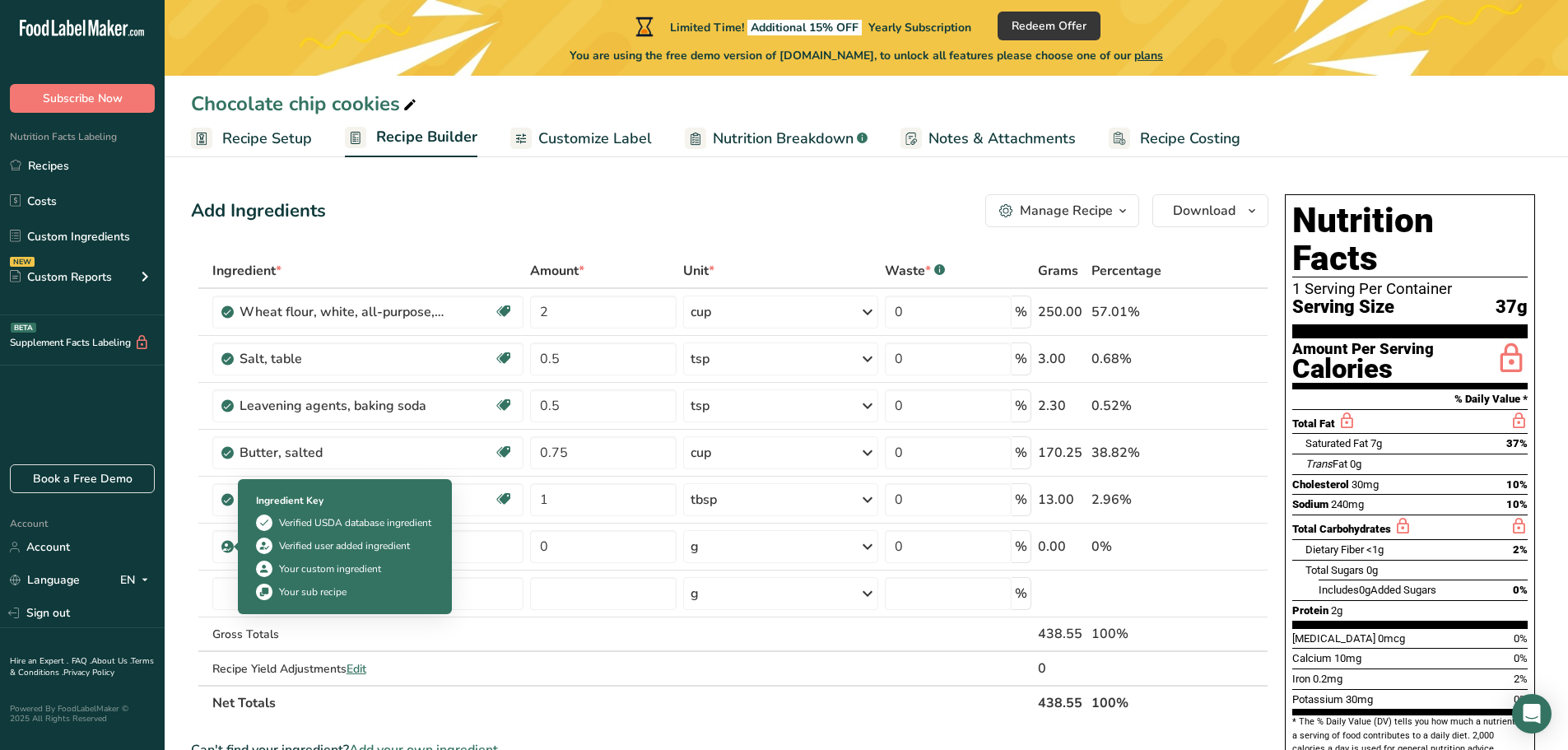
drag, startPoint x: 488, startPoint y: 545, endPoint x: 167, endPoint y: 549, distance: 321.0
click at [167, 549] on section "Add Ingredients Manage Recipe Delete Recipe Duplicate Recipe Scale Recipe Save …" at bounding box center [866, 686] width 1404 height 1050
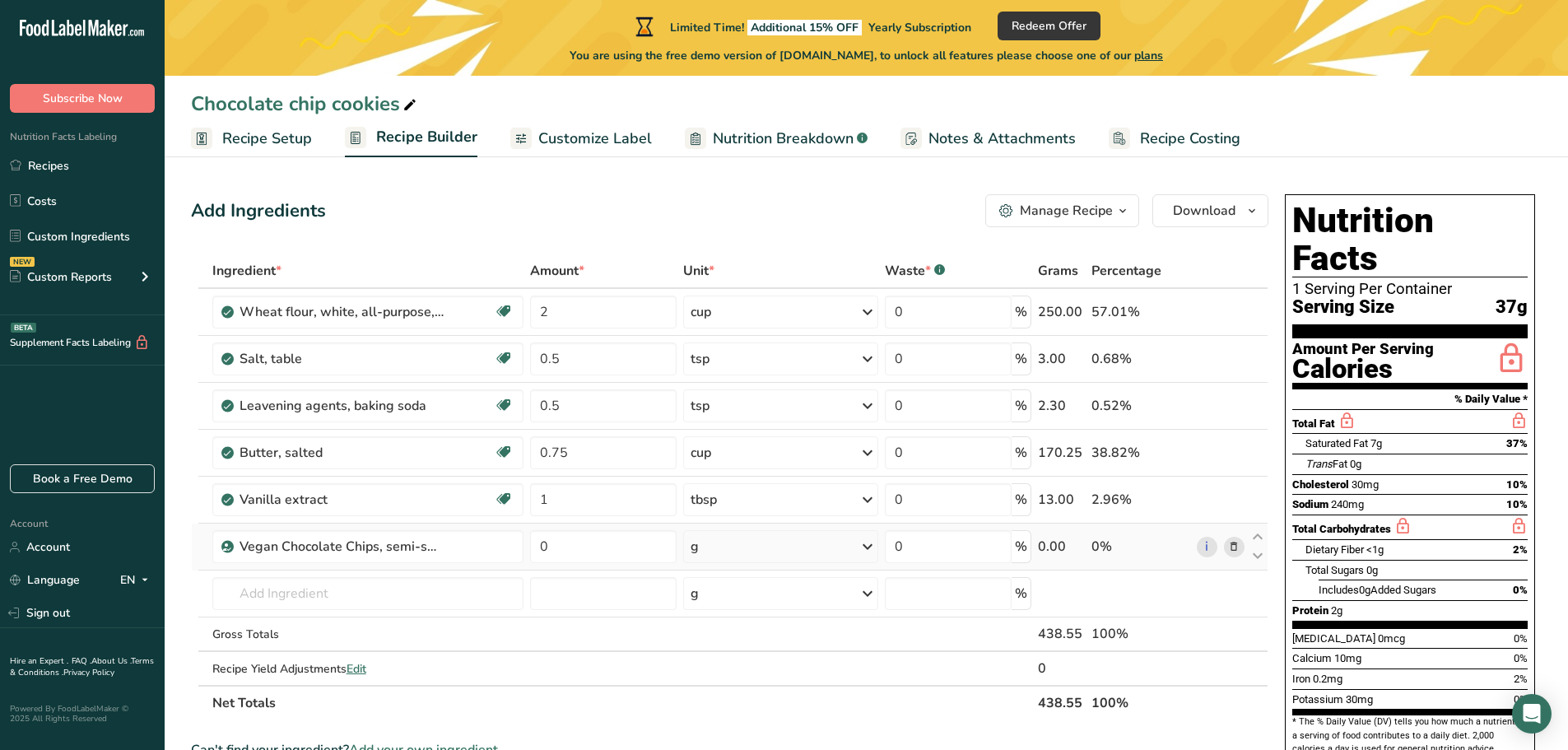
click at [1236, 547] on icon at bounding box center [1234, 547] width 11 height 18
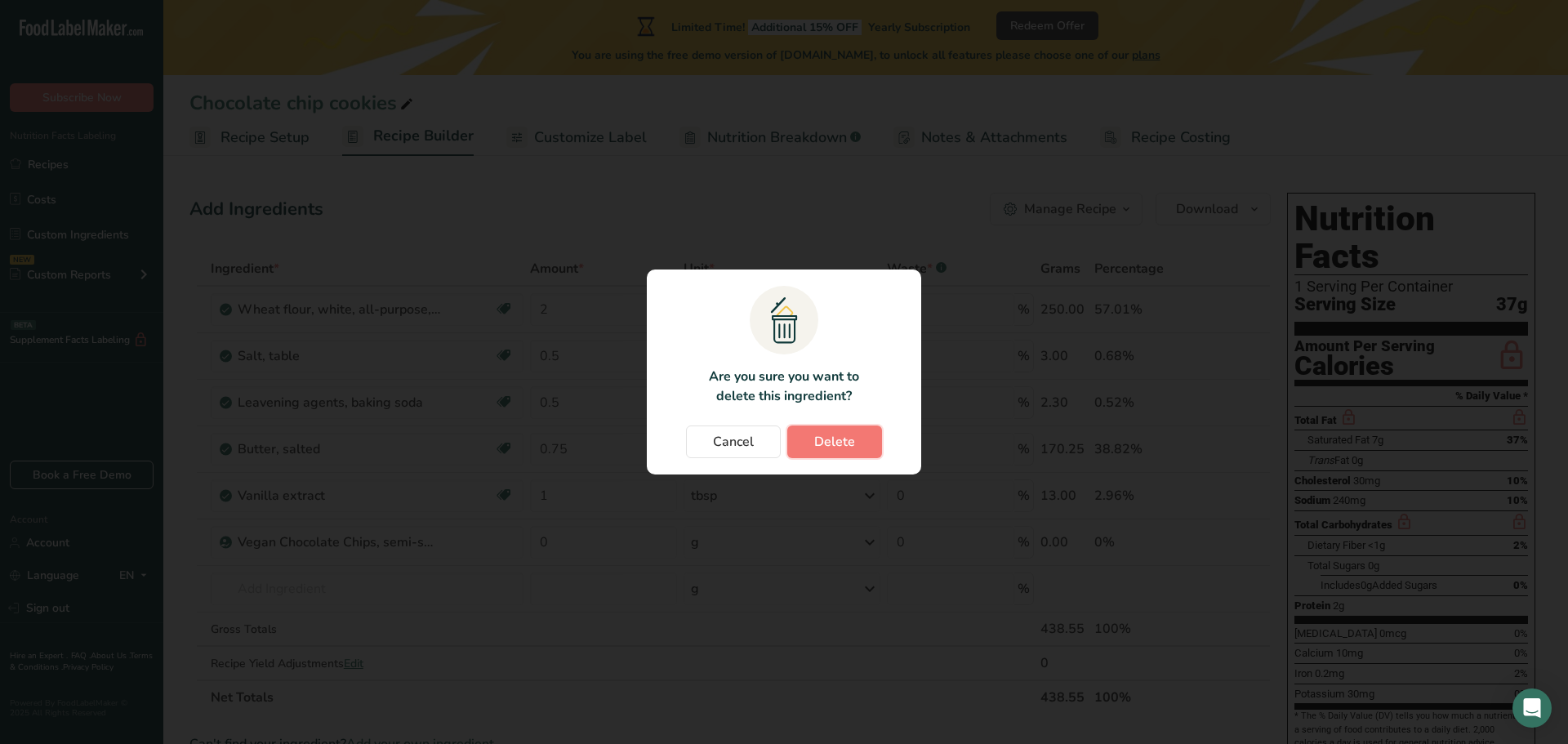
drag, startPoint x: 828, startPoint y: 446, endPoint x: 757, endPoint y: 489, distance: 83.0
click at [775, 530] on div ".a{fill:#f5f3ed;}.b,.e{fill:#0f393a;}.c{fill:none;}.d{fill:#f2c549;}.e{stroke:r…" at bounding box center [784, 372] width 1568 height 744
click at [750, 447] on span "Cancel" at bounding box center [733, 441] width 41 height 19
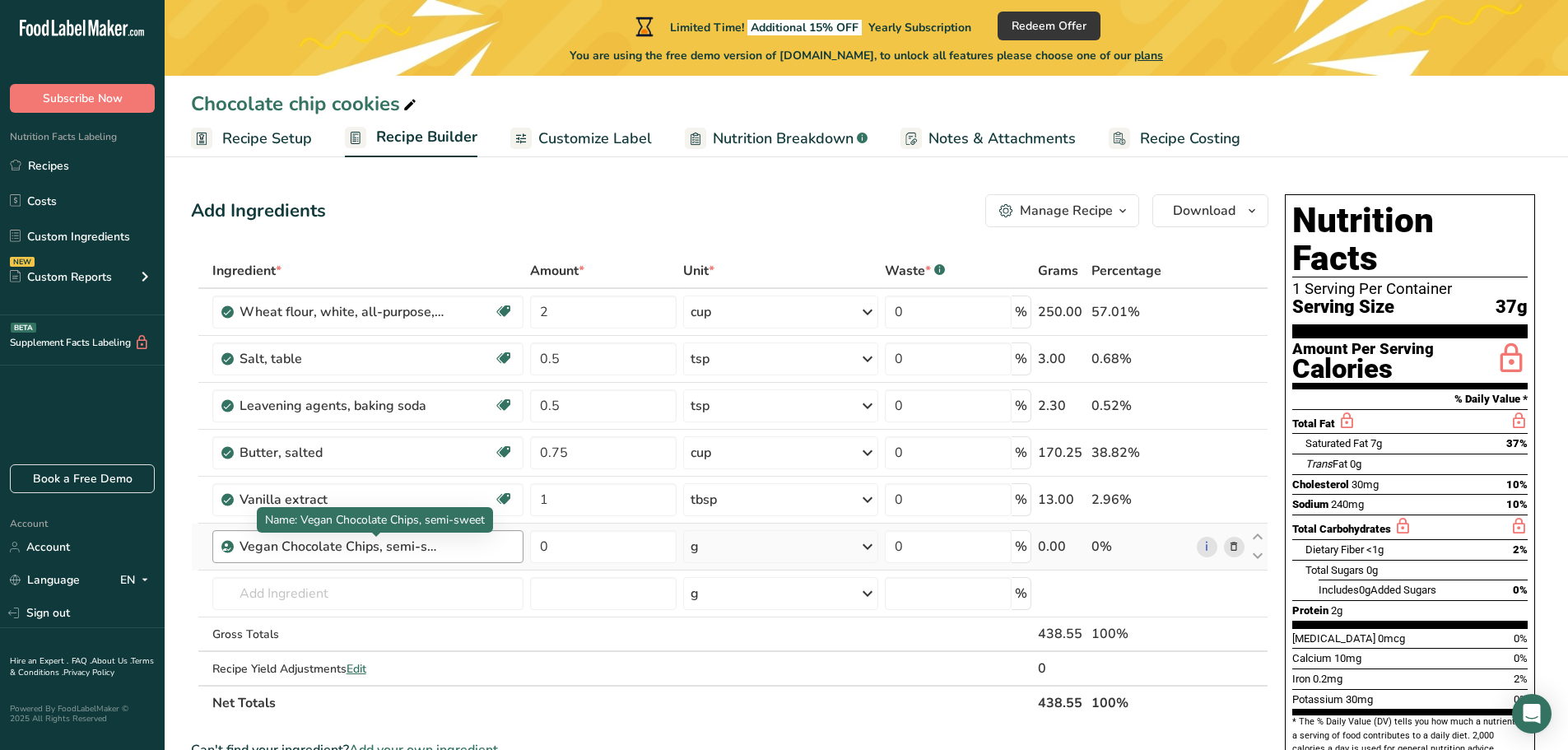
click at [417, 548] on div "Vegan Chocolate Chips, semi-sweet" at bounding box center [342, 546] width 206 height 19
click at [455, 545] on div "Vegan Chocolate Chips, semi-sweet" at bounding box center [376, 546] width 275 height 19
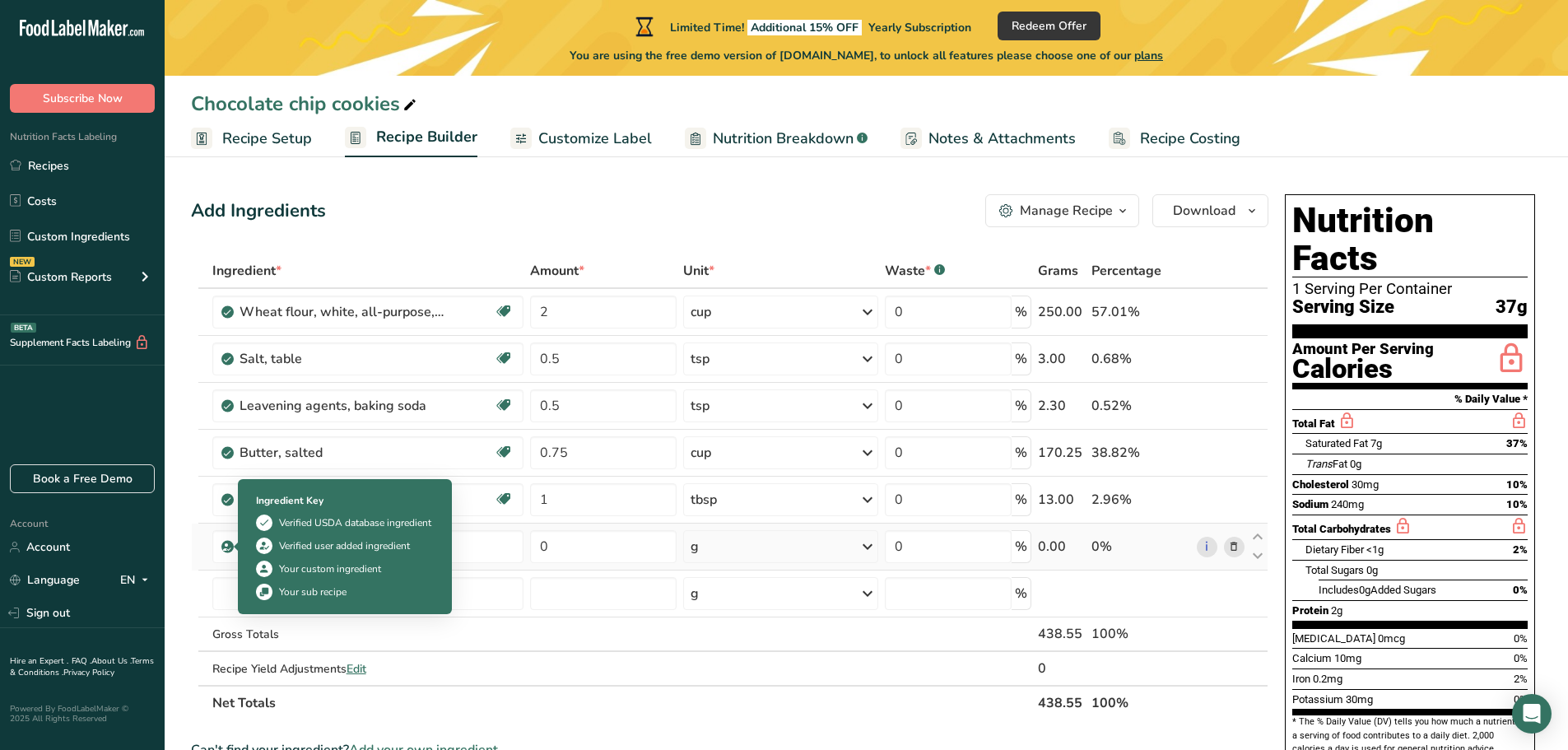
click at [229, 549] on icon at bounding box center [227, 546] width 10 height 15
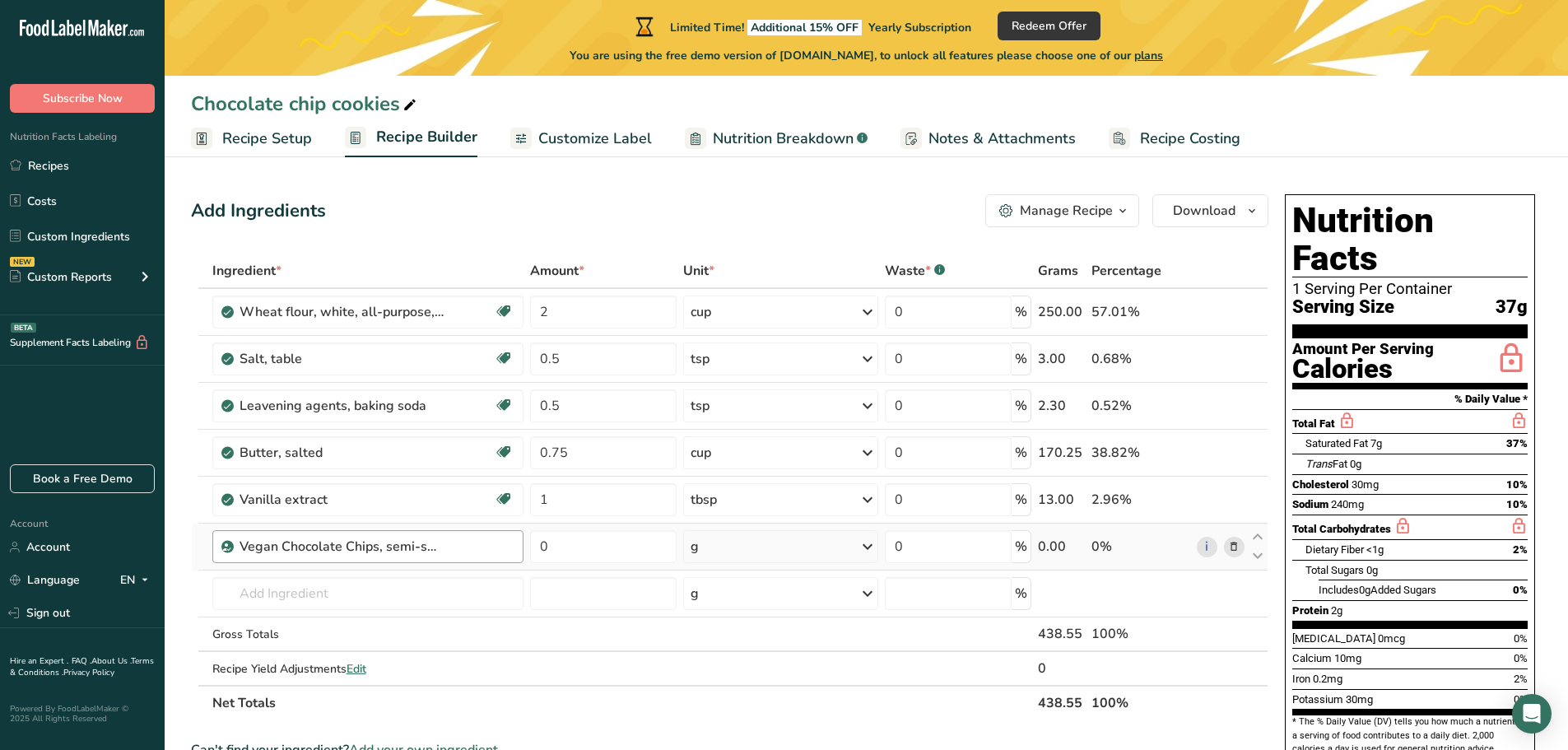
click at [491, 545] on div "Vegan Chocolate Chips, semi-sweet" at bounding box center [376, 546] width 275 height 19
click at [1207, 550] on link "i" at bounding box center [1207, 546] width 20 height 20
click at [1234, 499] on icon at bounding box center [1234, 500] width 11 height 18
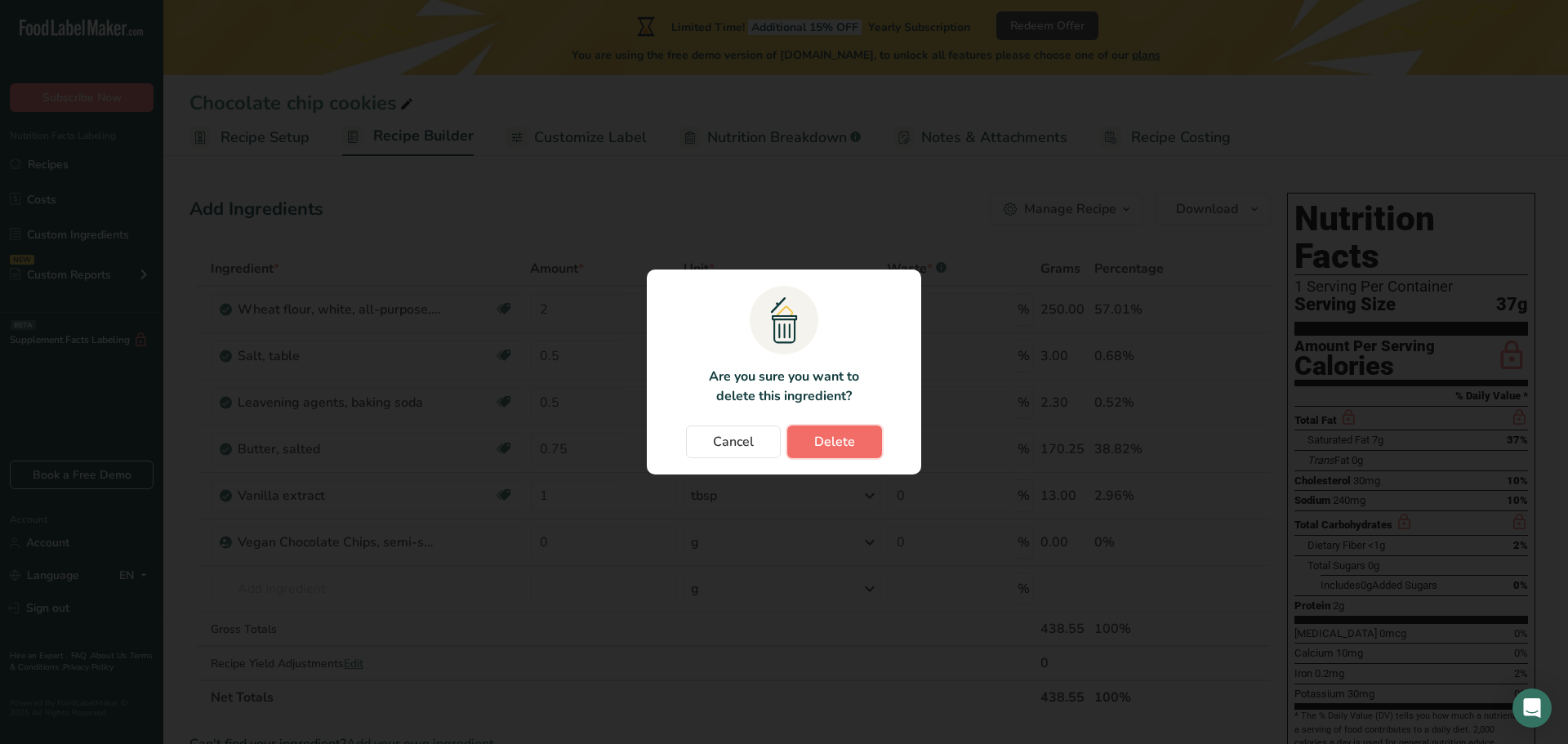
click at [832, 442] on span "Delete" at bounding box center [834, 441] width 41 height 19
type input "0"
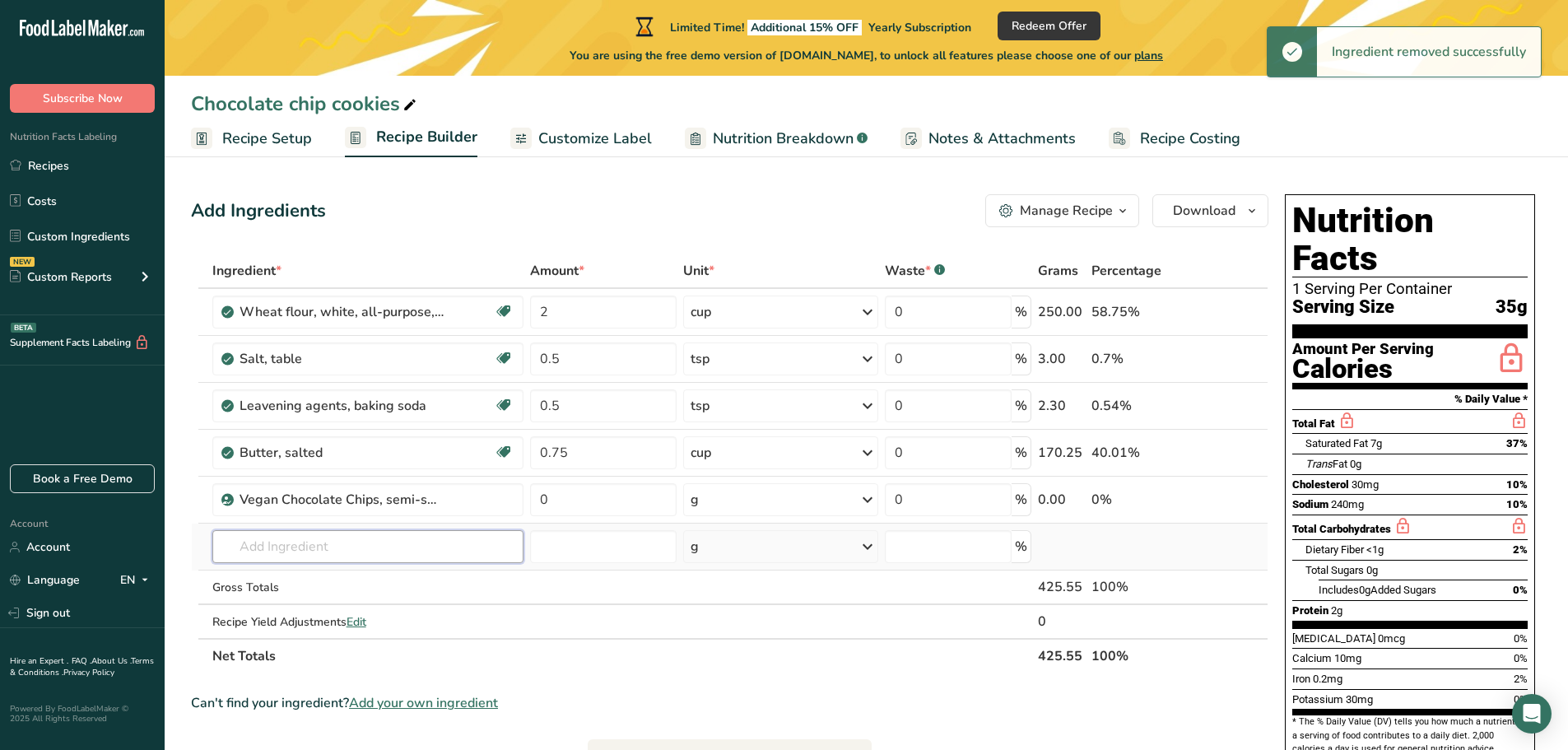
click at [366, 551] on input "text" at bounding box center [368, 546] width 312 height 33
click at [462, 504] on div "Vegan Chocolate Chips, semi-sweet" at bounding box center [376, 499] width 275 height 19
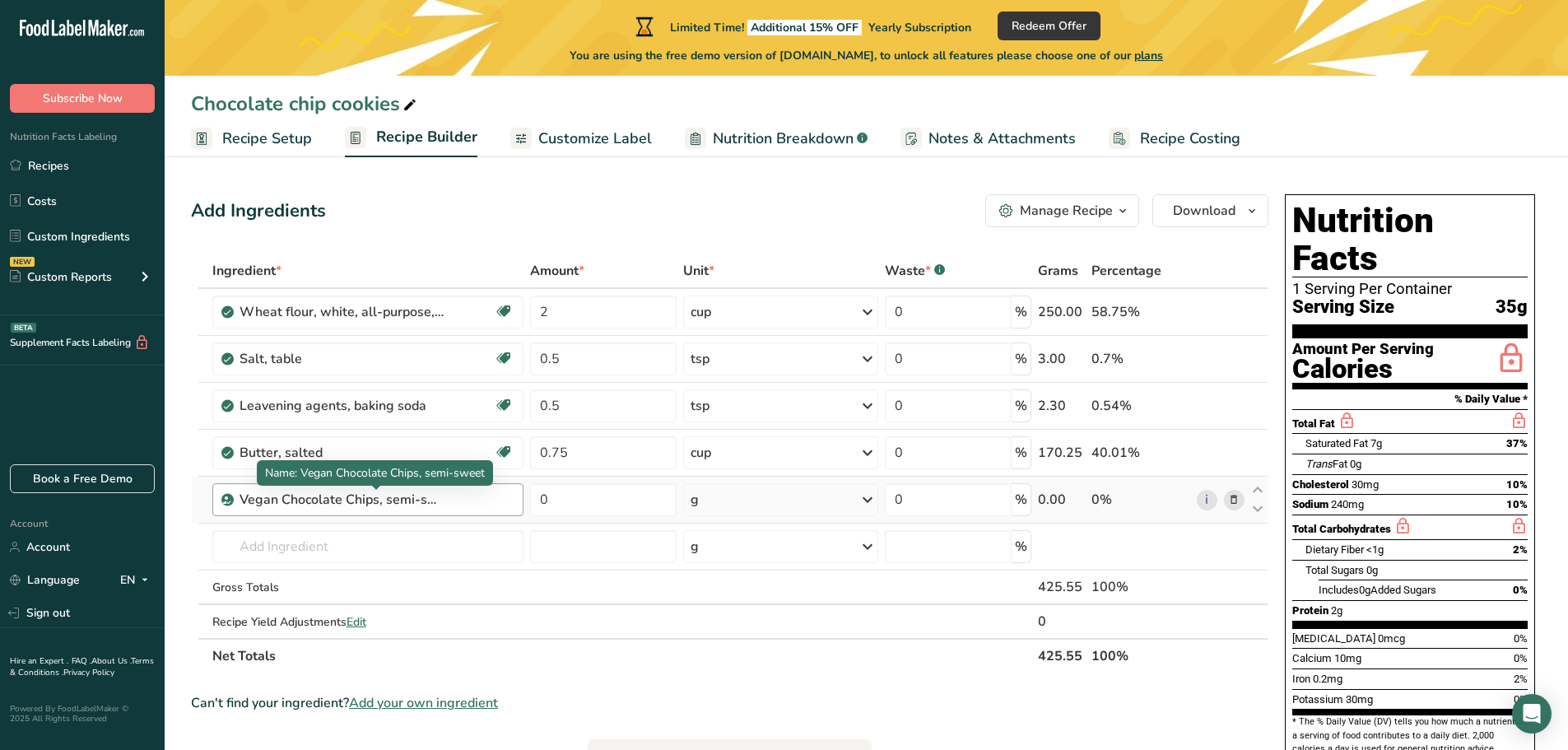
click at [413, 504] on div "Vegan Chocolate Chips, semi-sweet" at bounding box center [342, 499] width 206 height 19
click at [563, 508] on input "0" at bounding box center [603, 499] width 147 height 33
click at [514, 502] on tr "Vegan Chocolate Chips, semi-sweet 0 g Weight Units g kg mg See more Volume Unit…" at bounding box center [729, 499] width 1076 height 47
type input "2"
click at [849, 503] on div "Ingredient * Amount * Unit * Waste * .a-a{fill:#347362;}.b-a{fill:#fff;} Grams …" at bounding box center [729, 462] width 1077 height 419
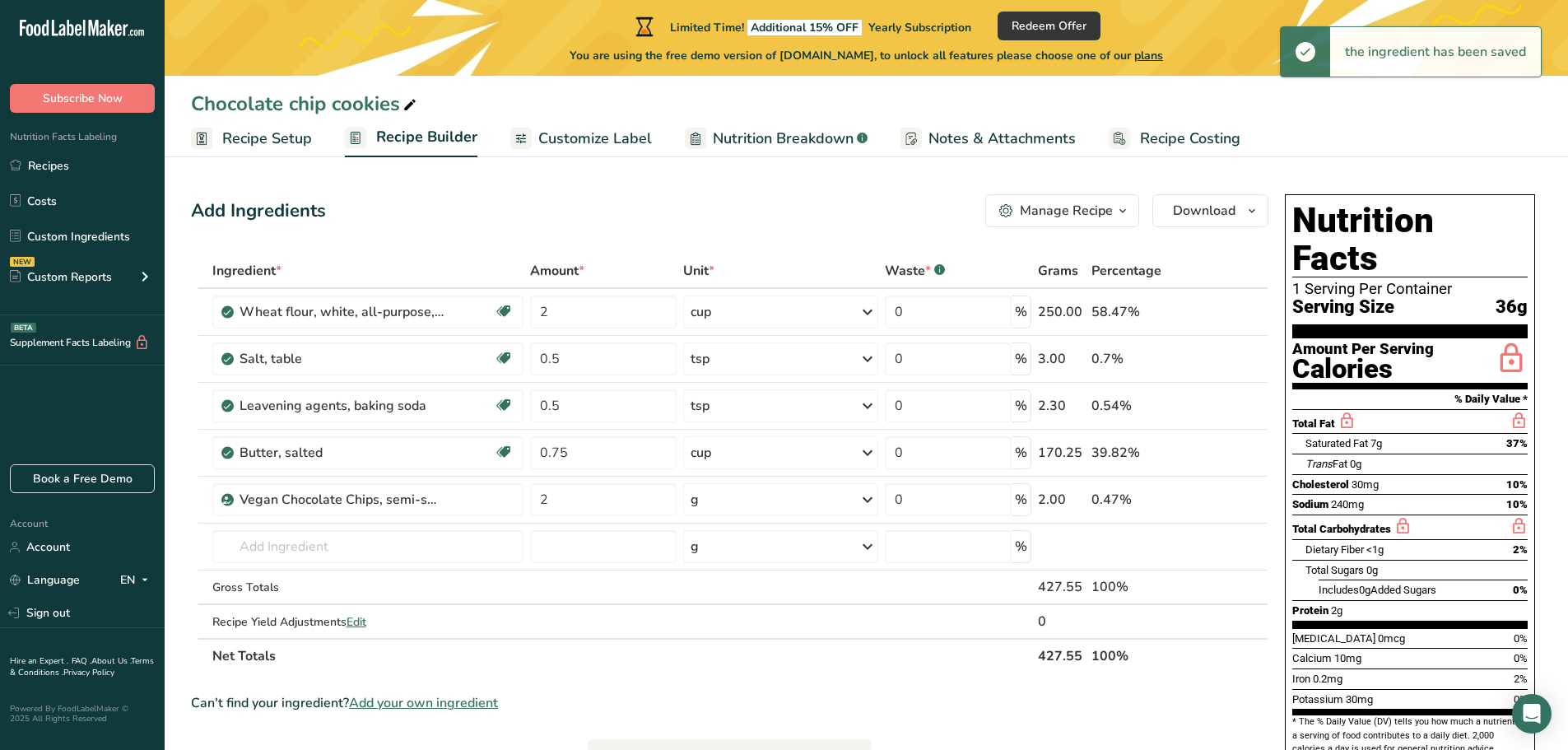
click at [869, 502] on icon at bounding box center [867, 499] width 19 height 30
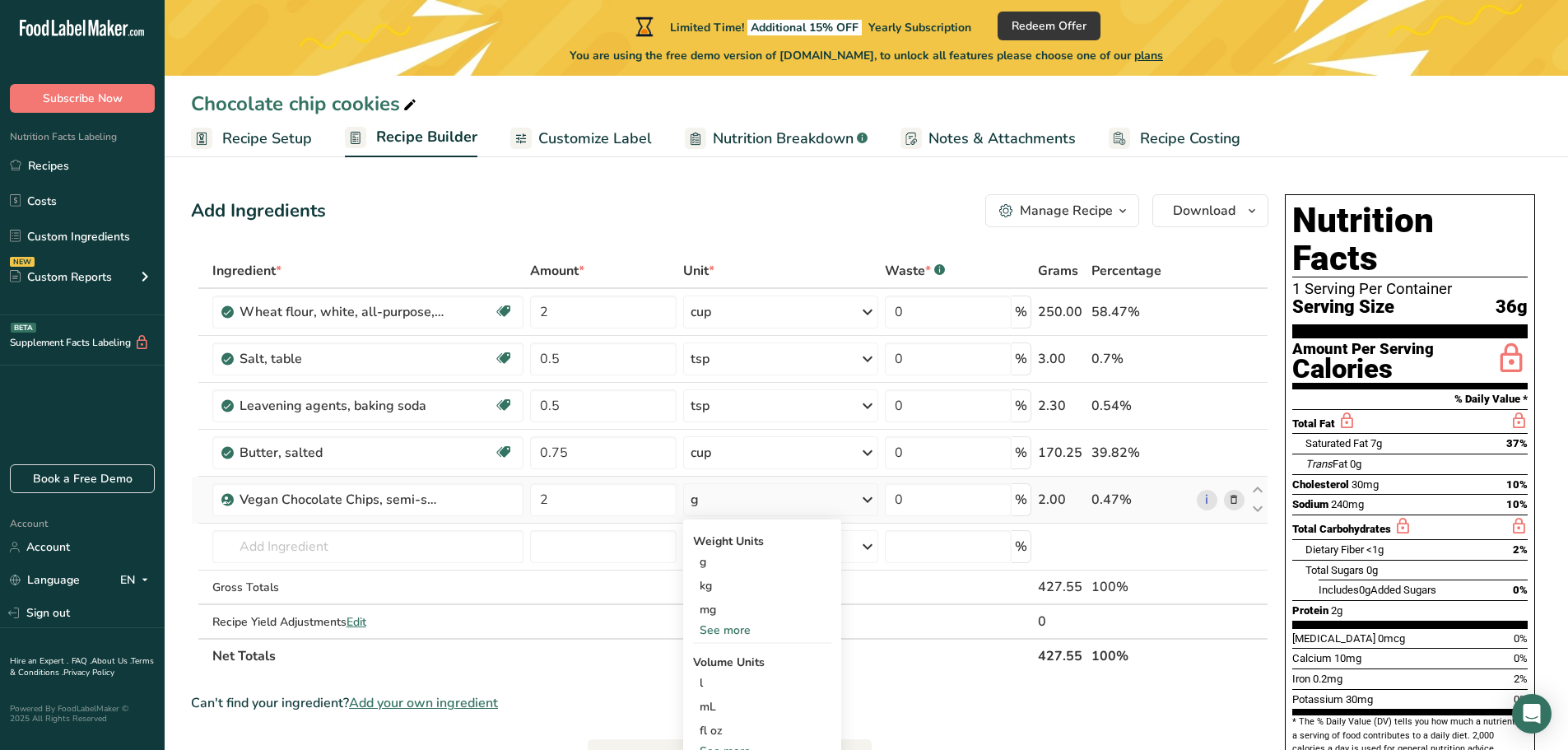
click at [863, 501] on icon at bounding box center [867, 499] width 19 height 30
click at [870, 501] on icon at bounding box center [867, 499] width 19 height 30
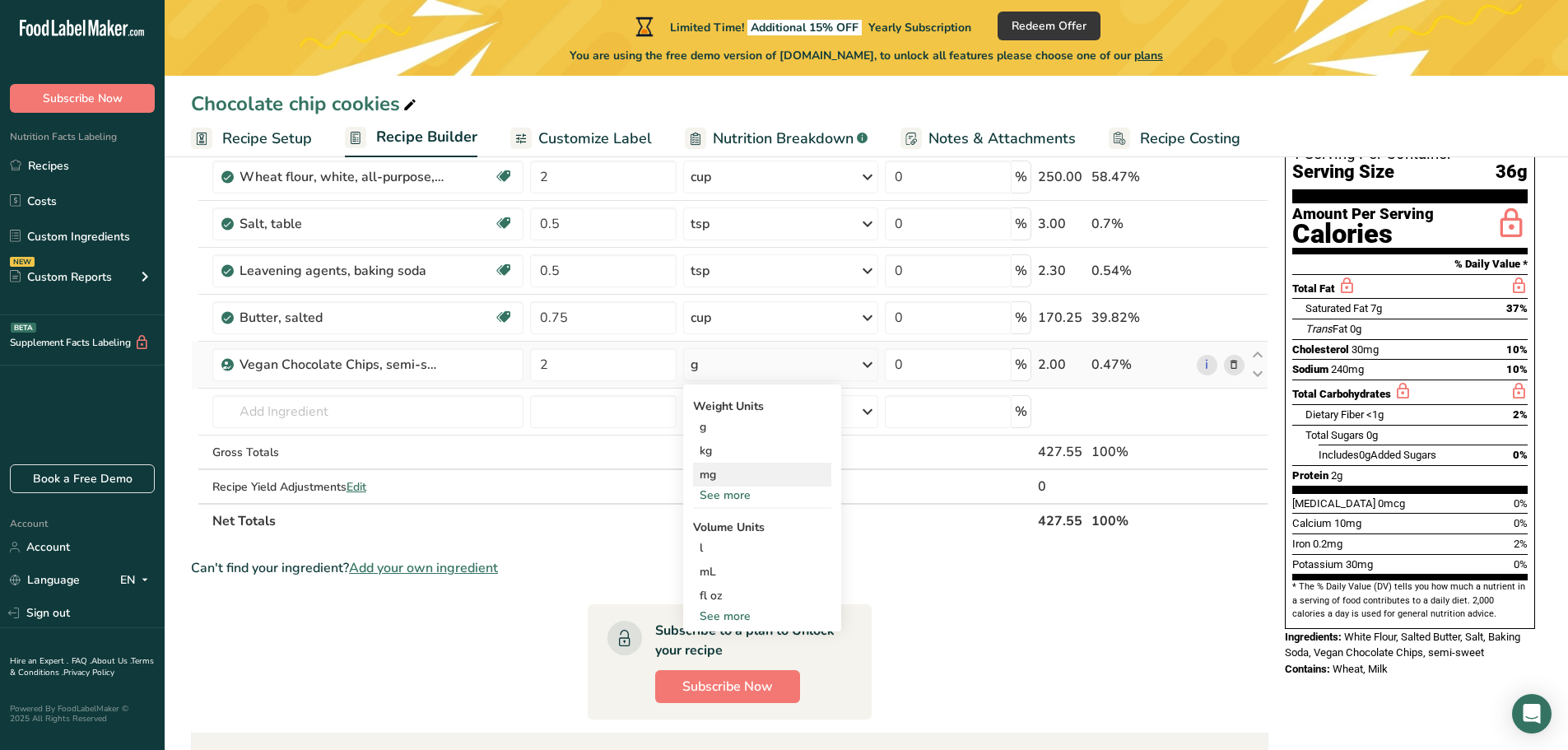
scroll to position [164, 0]
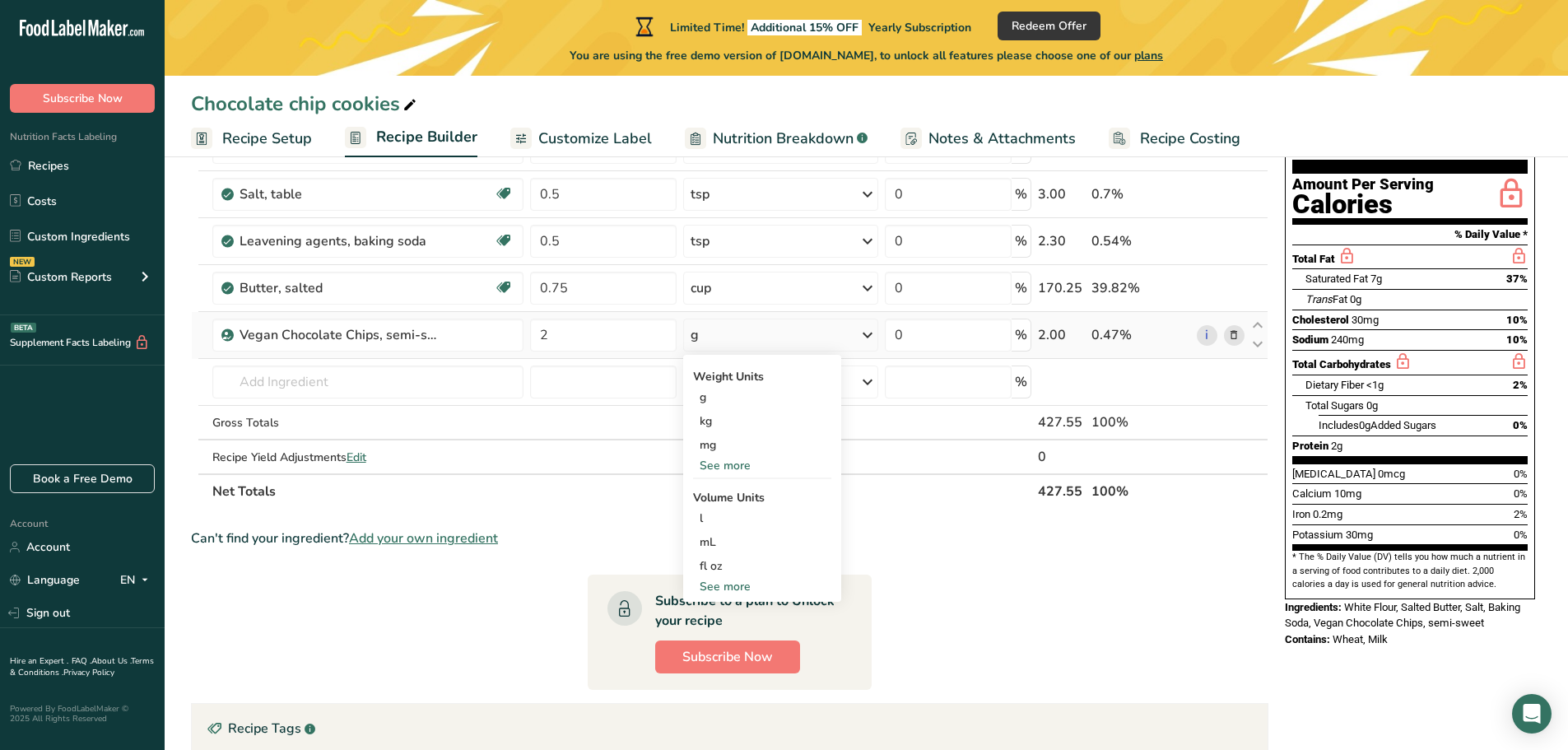
click at [729, 582] on div "See more" at bounding box center [762, 586] width 138 height 18
select select "22"
click at [725, 636] on div "cup" at bounding box center [762, 637] width 125 height 18
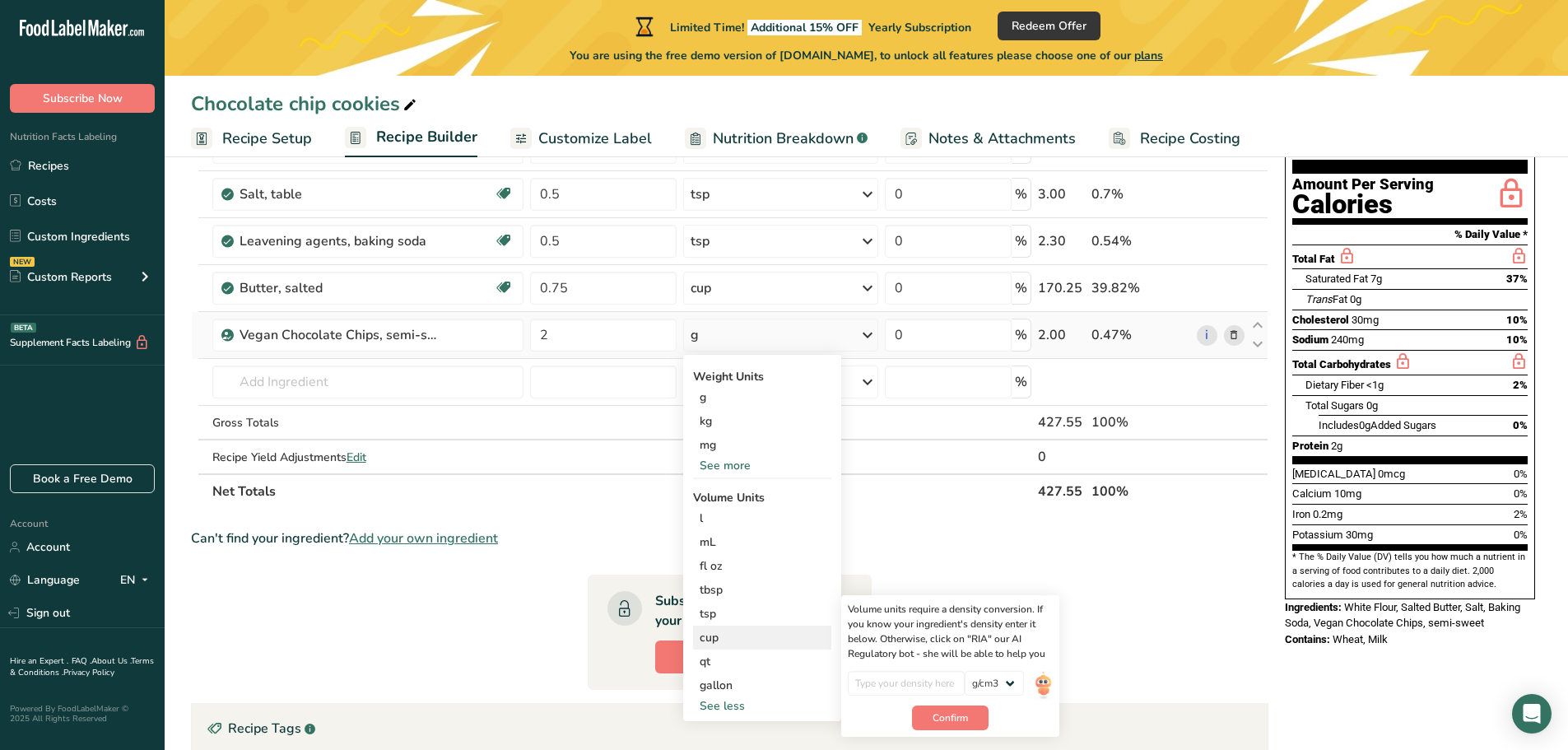
click at [700, 633] on div "cup" at bounding box center [762, 637] width 125 height 18
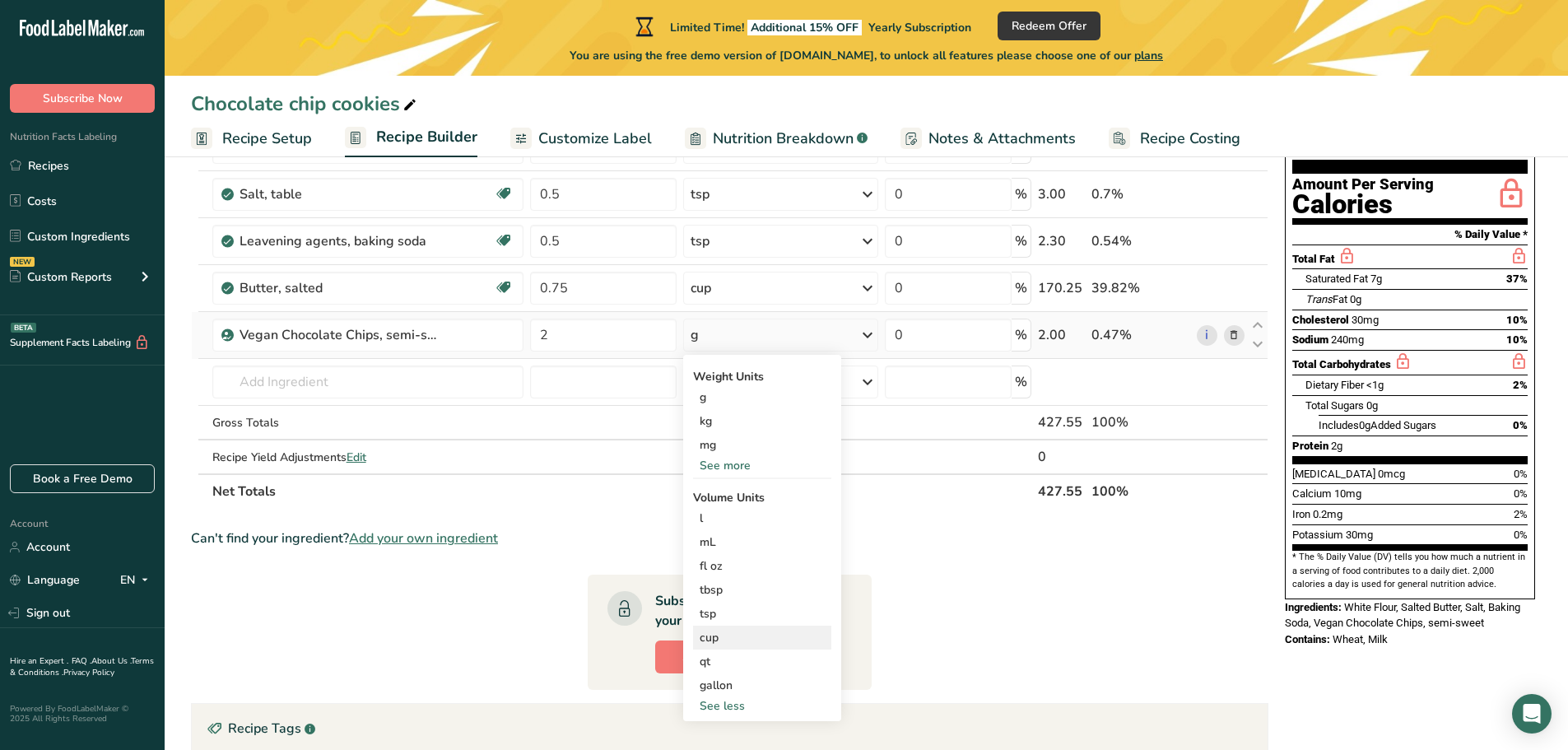
click at [710, 635] on div "cup" at bounding box center [762, 637] width 125 height 18
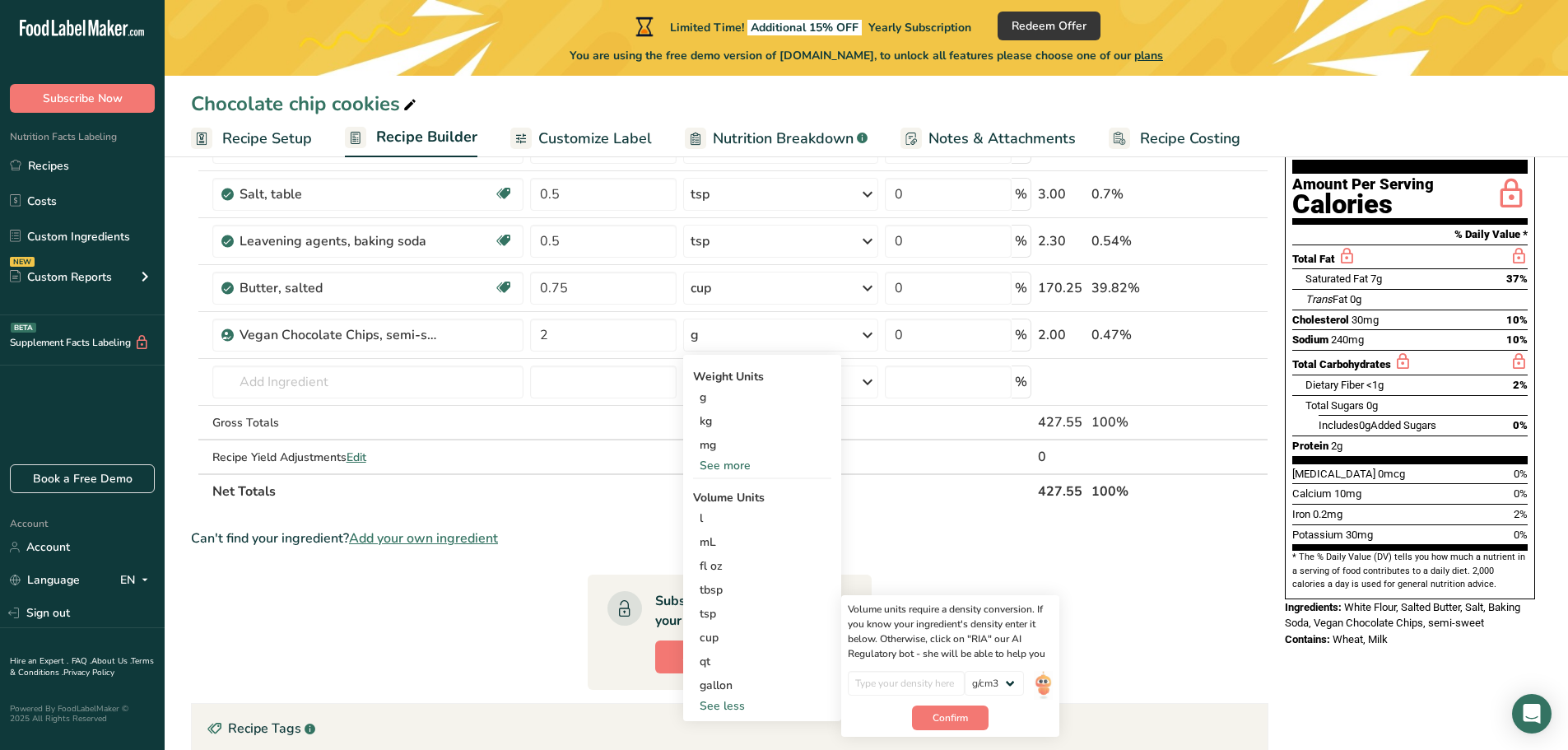
click at [1013, 557] on section "Ingredient * Amount * Unit * Waste * .a-a{fill:#347362;}.b-a{fill:#fff;} Grams …" at bounding box center [729, 518] width 1077 height 858
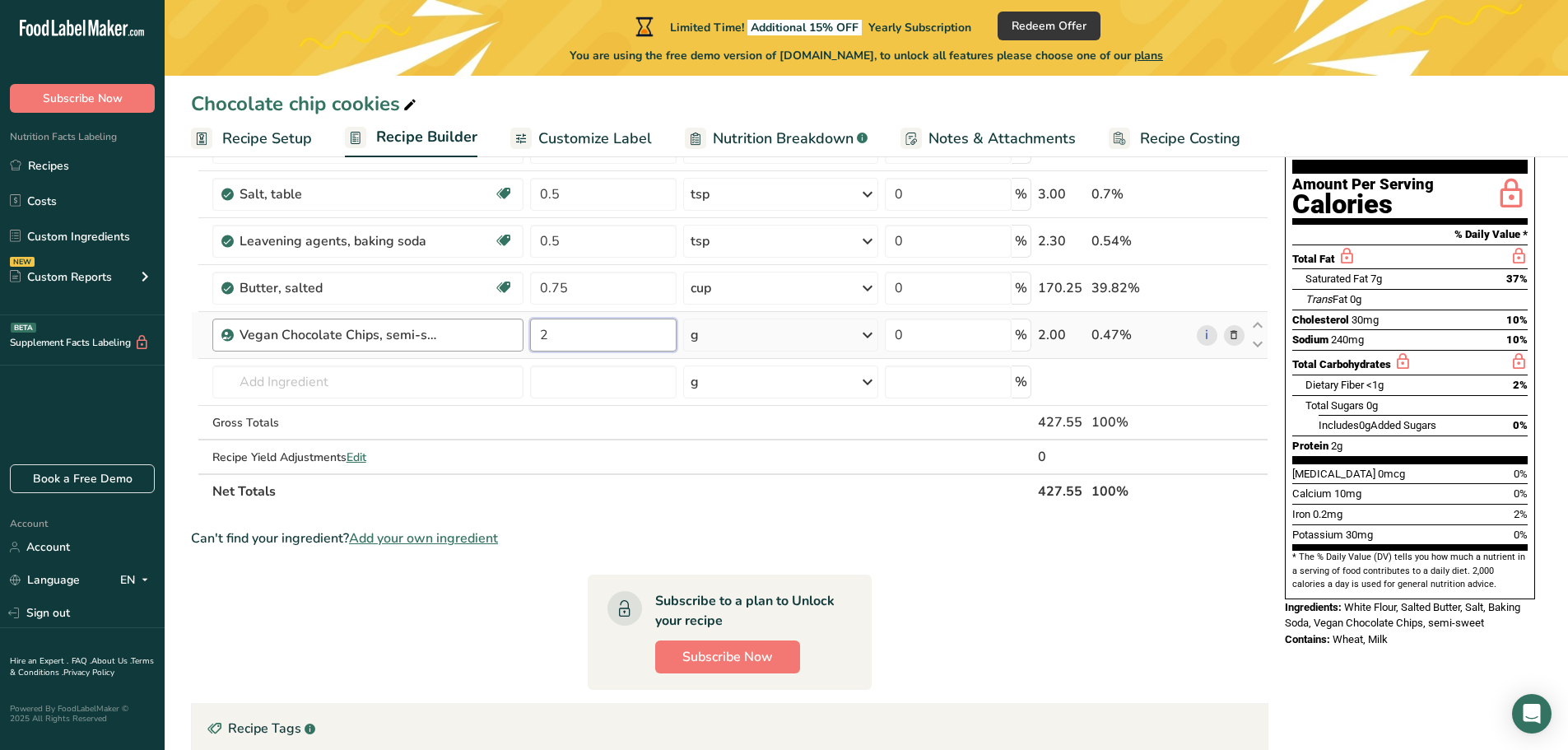
drag, startPoint x: 566, startPoint y: 332, endPoint x: 502, endPoint y: 332, distance: 64.0
click at [502, 332] on tr "Vegan Chocolate Chips, semi-sweet 2 g Weight Units g kg mg See more Volume Unit…" at bounding box center [729, 335] width 1076 height 47
type input "0"
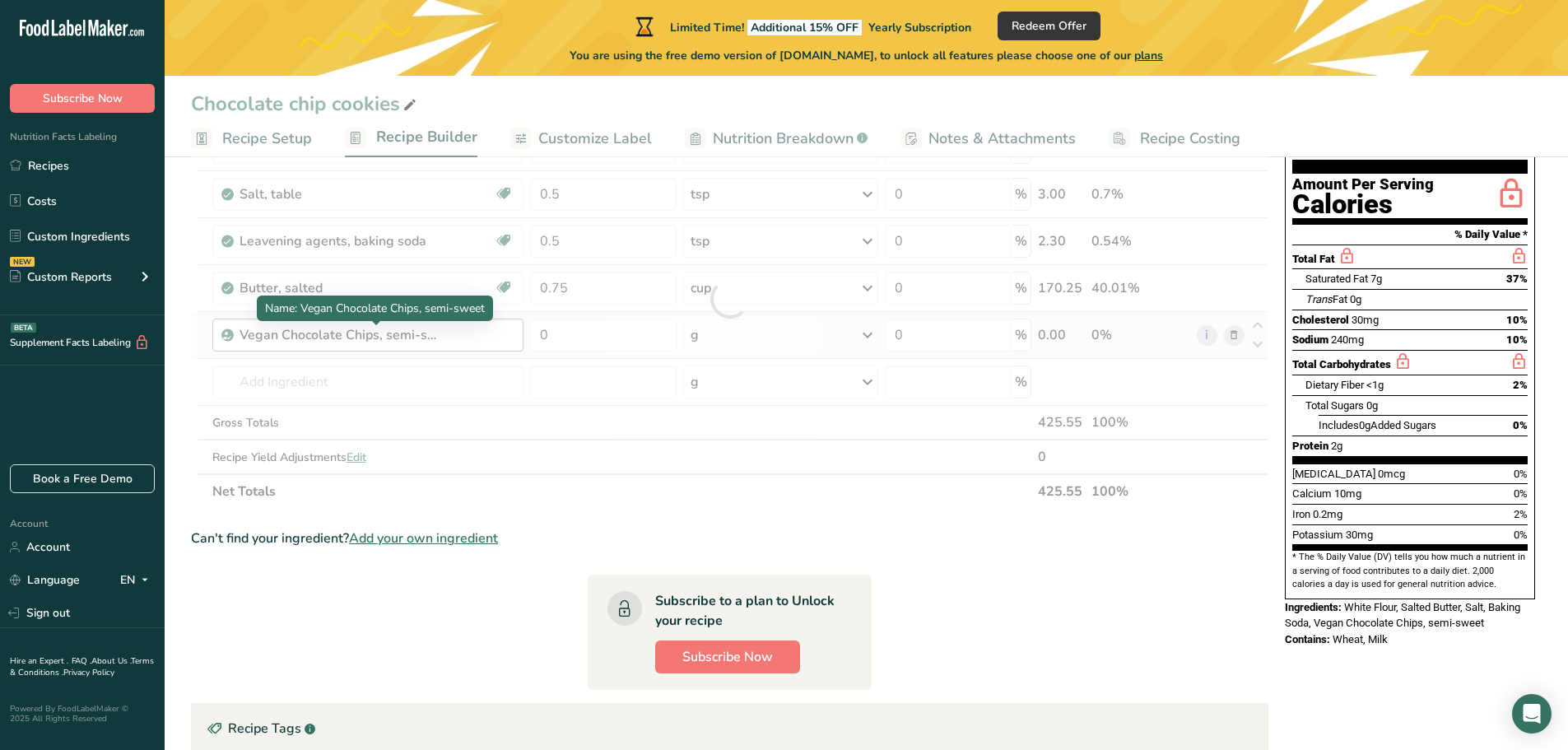
click at [423, 342] on div "Ingredient * Amount * Unit * Waste * .a-a{fill:#347362;}.b-a{fill:#fff;} Grams …" at bounding box center [729, 298] width 1077 height 419
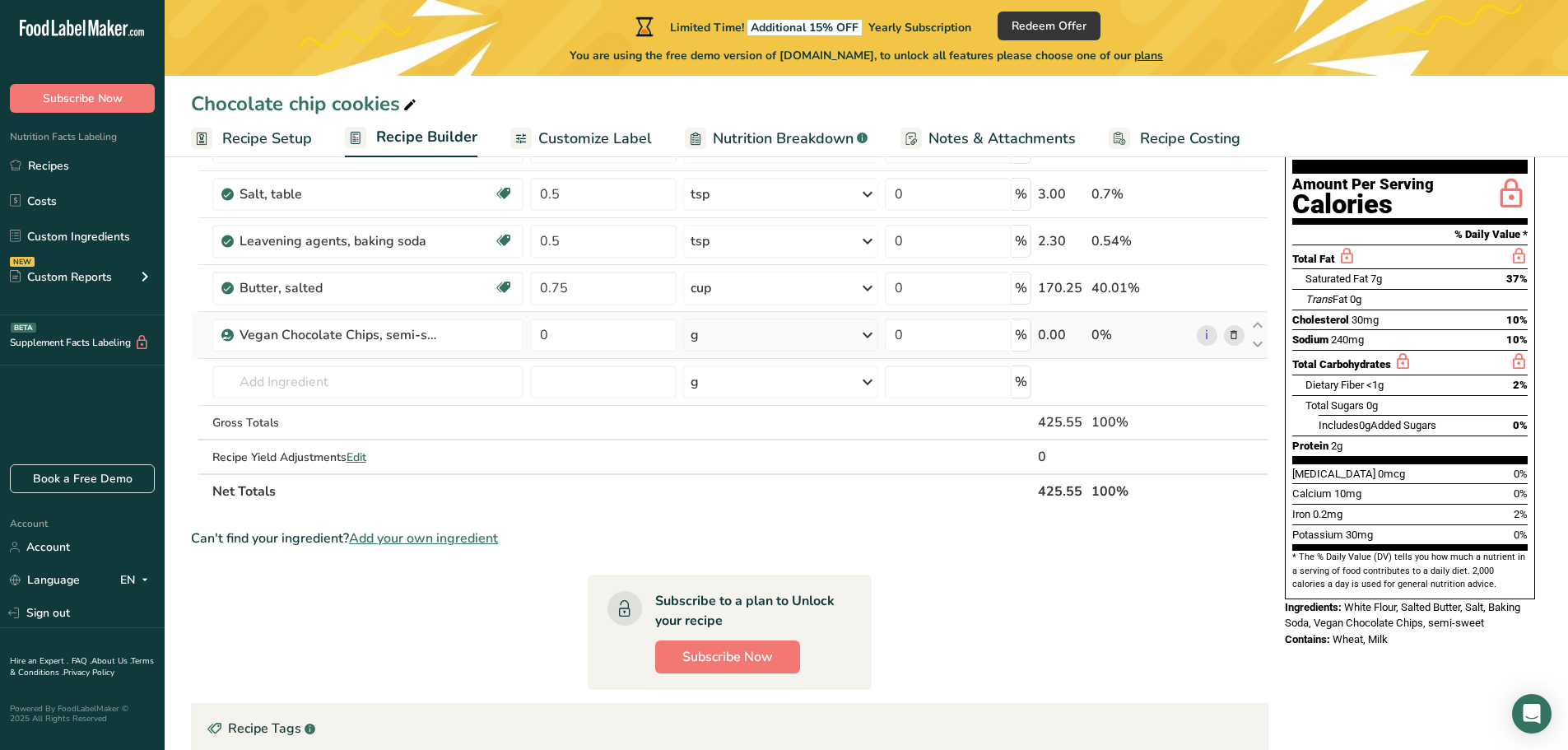
click at [1233, 332] on icon at bounding box center [1234, 336] width 11 height 18
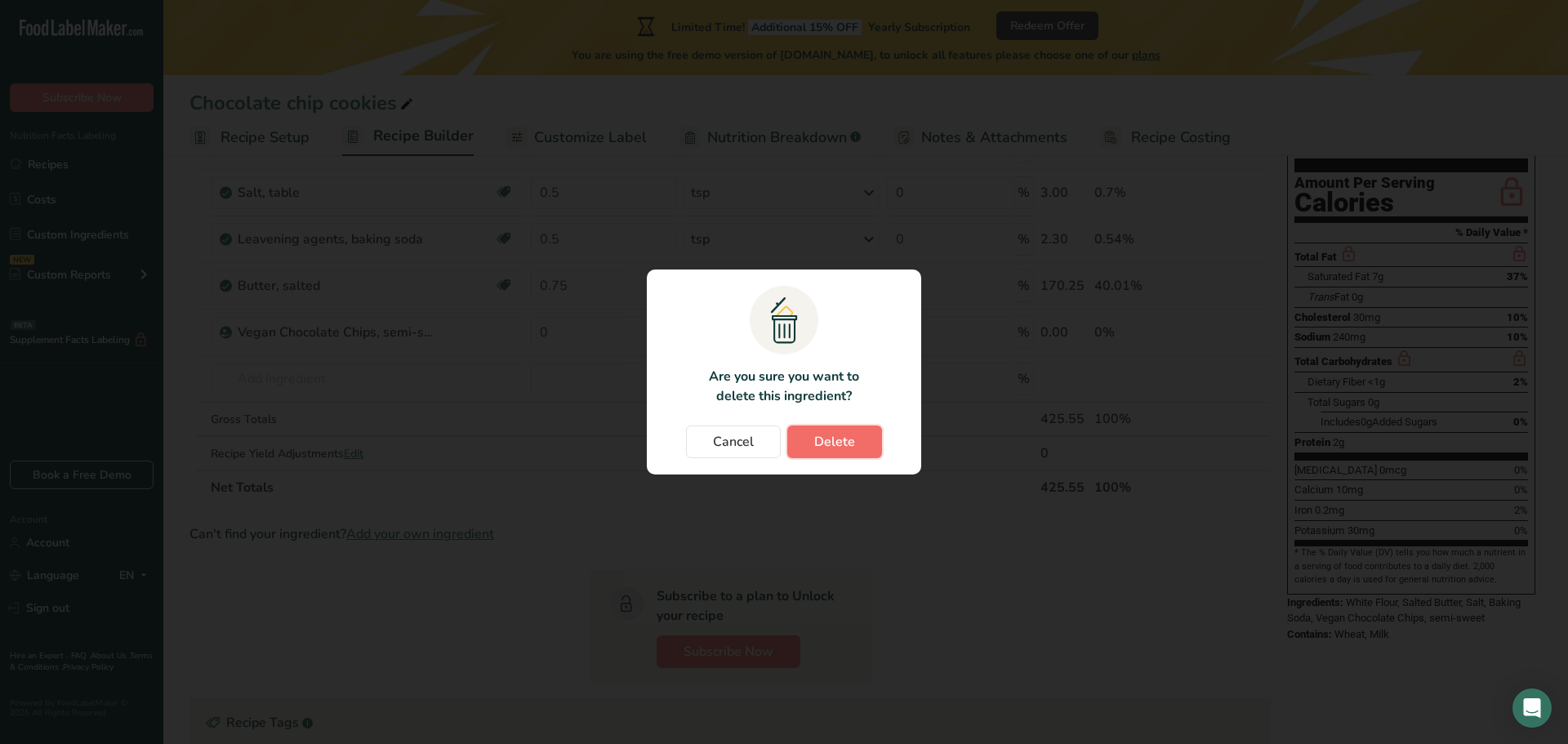
click at [814, 437] on span "Delete" at bounding box center [834, 441] width 41 height 19
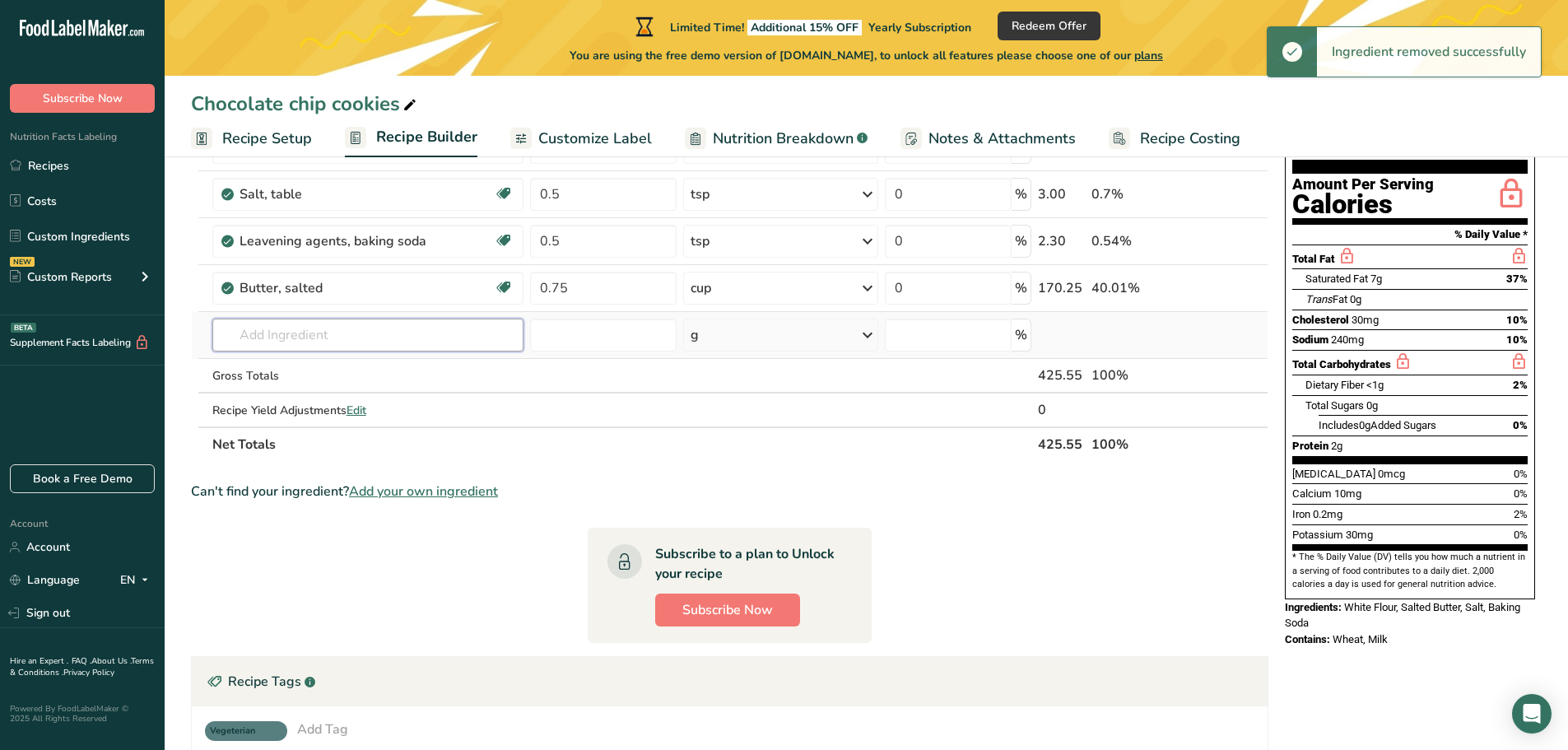
click at [370, 342] on input "text" at bounding box center [368, 334] width 312 height 33
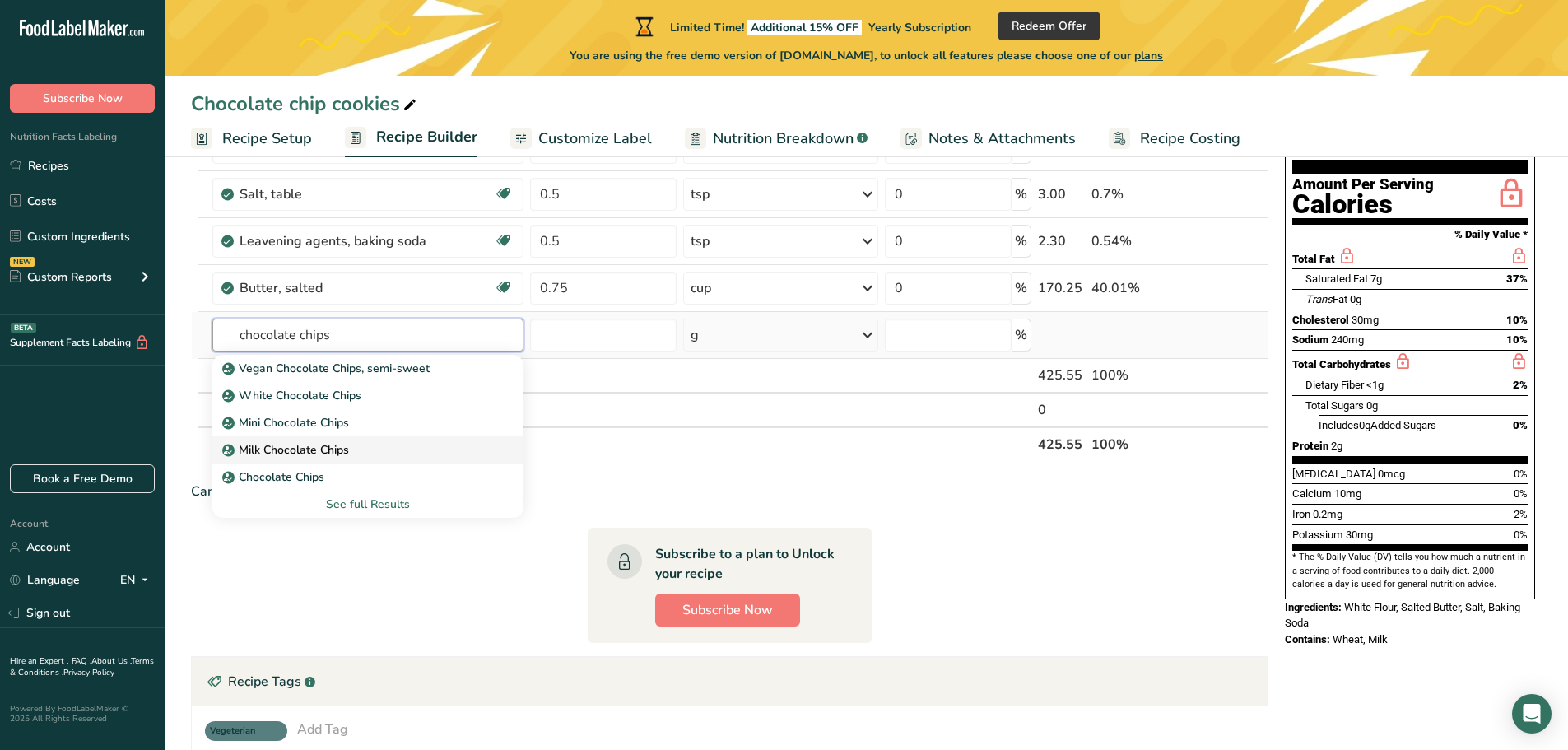
type input "chocolate chips"
click at [291, 445] on p "Milk Chocolate Chips" at bounding box center [287, 450] width 123 height 18
type input "Milk Chocolate Chips"
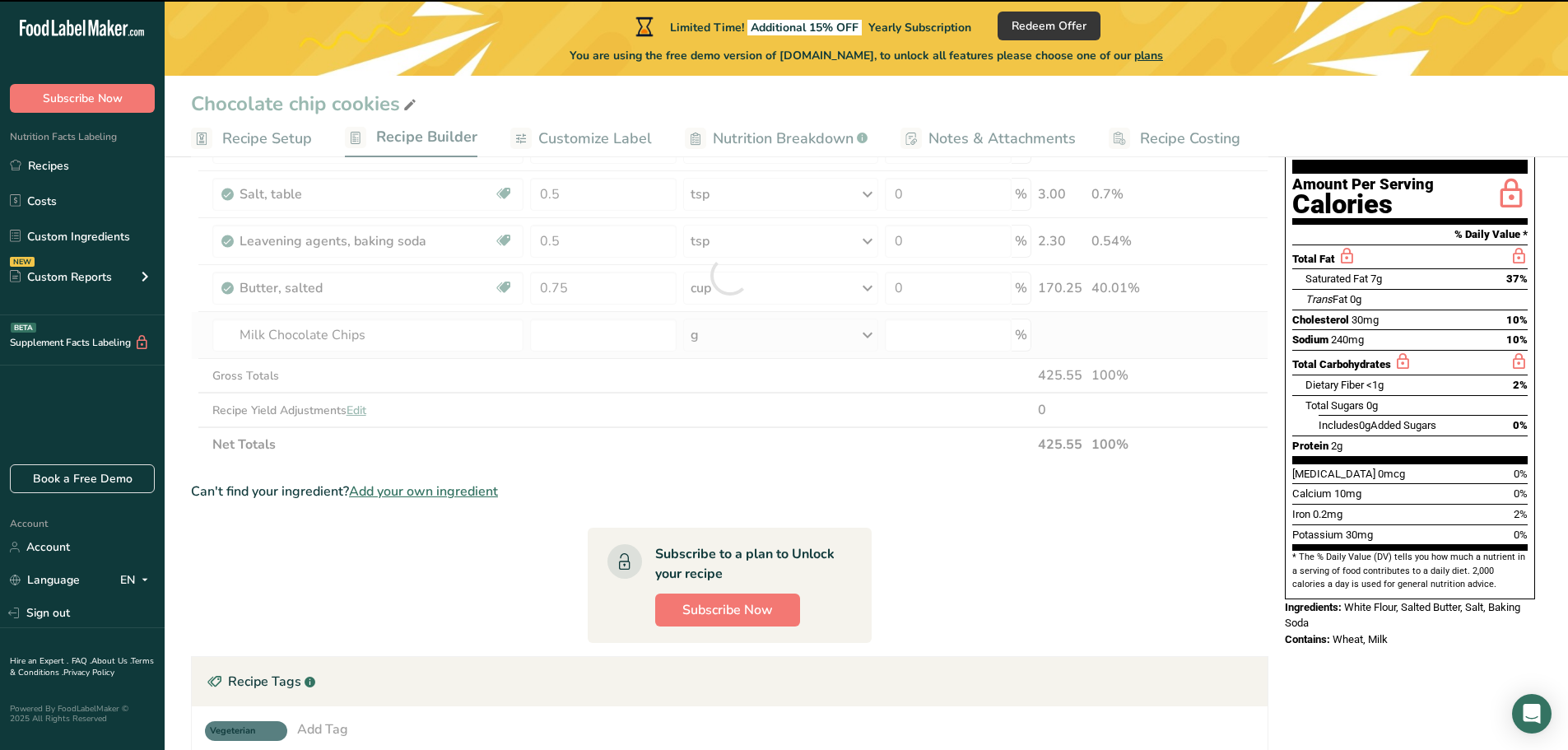
type input "0"
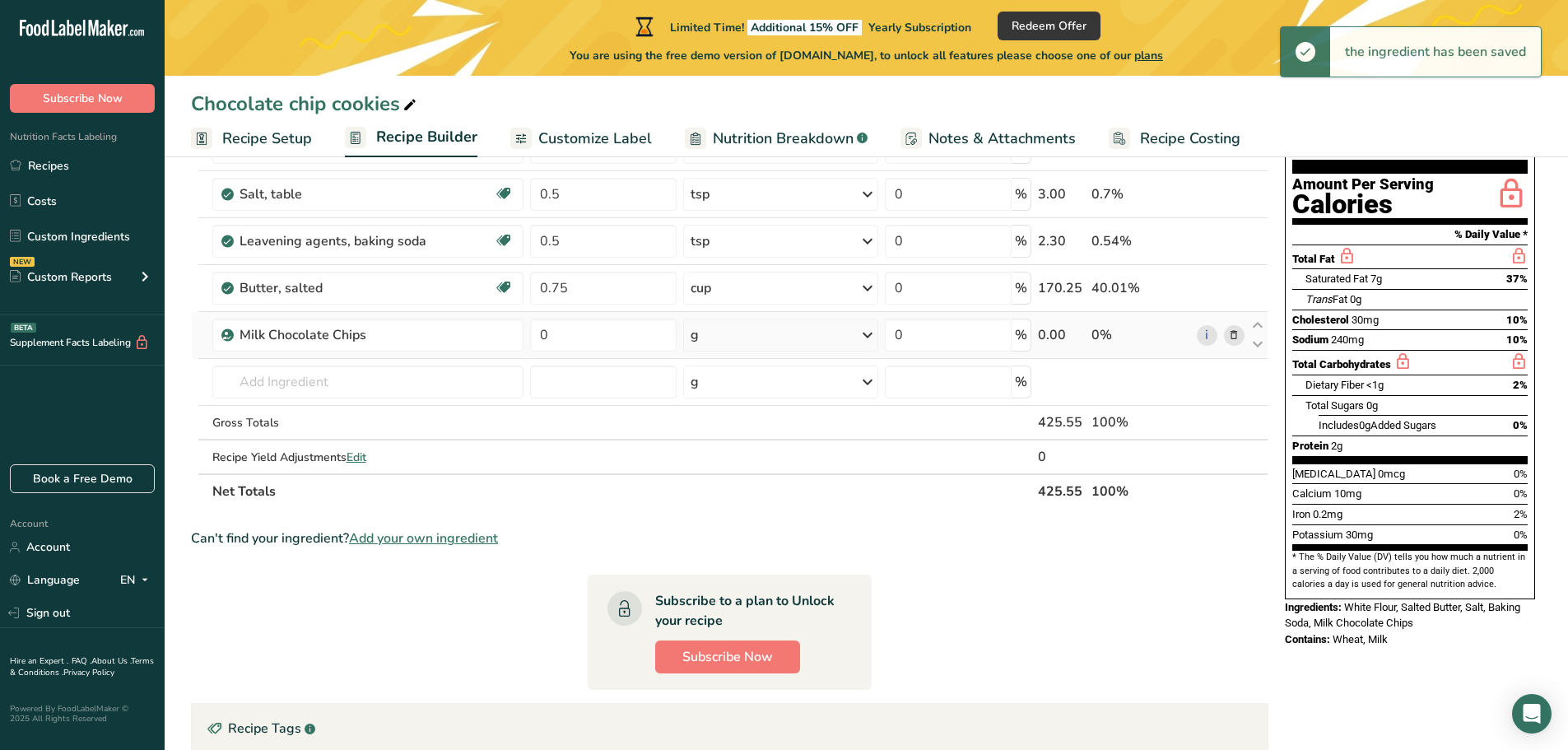
click at [698, 333] on div "g" at bounding box center [694, 335] width 8 height 19
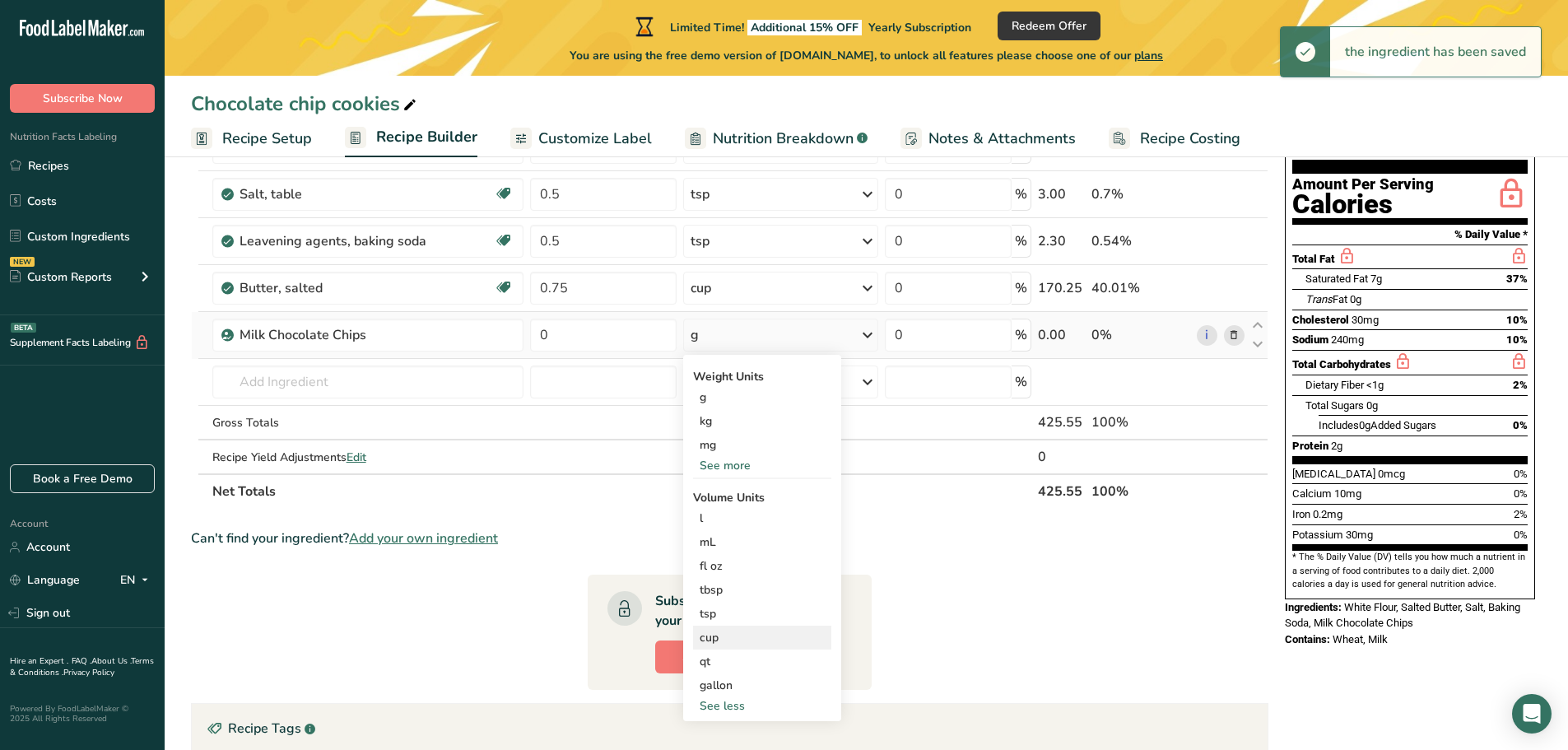
click at [718, 637] on div "cup" at bounding box center [762, 637] width 125 height 18
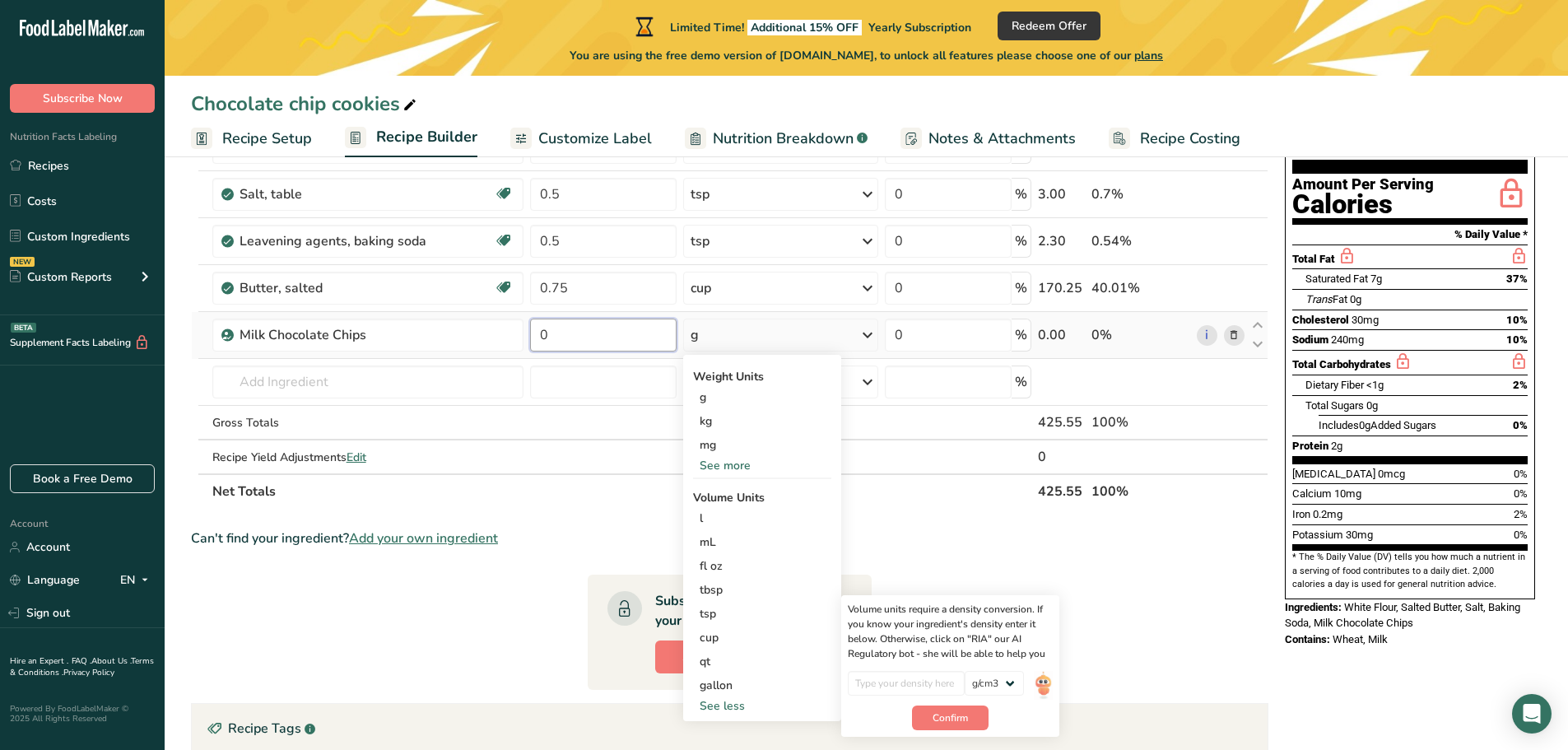
click at [572, 346] on input "0" at bounding box center [603, 334] width 147 height 33
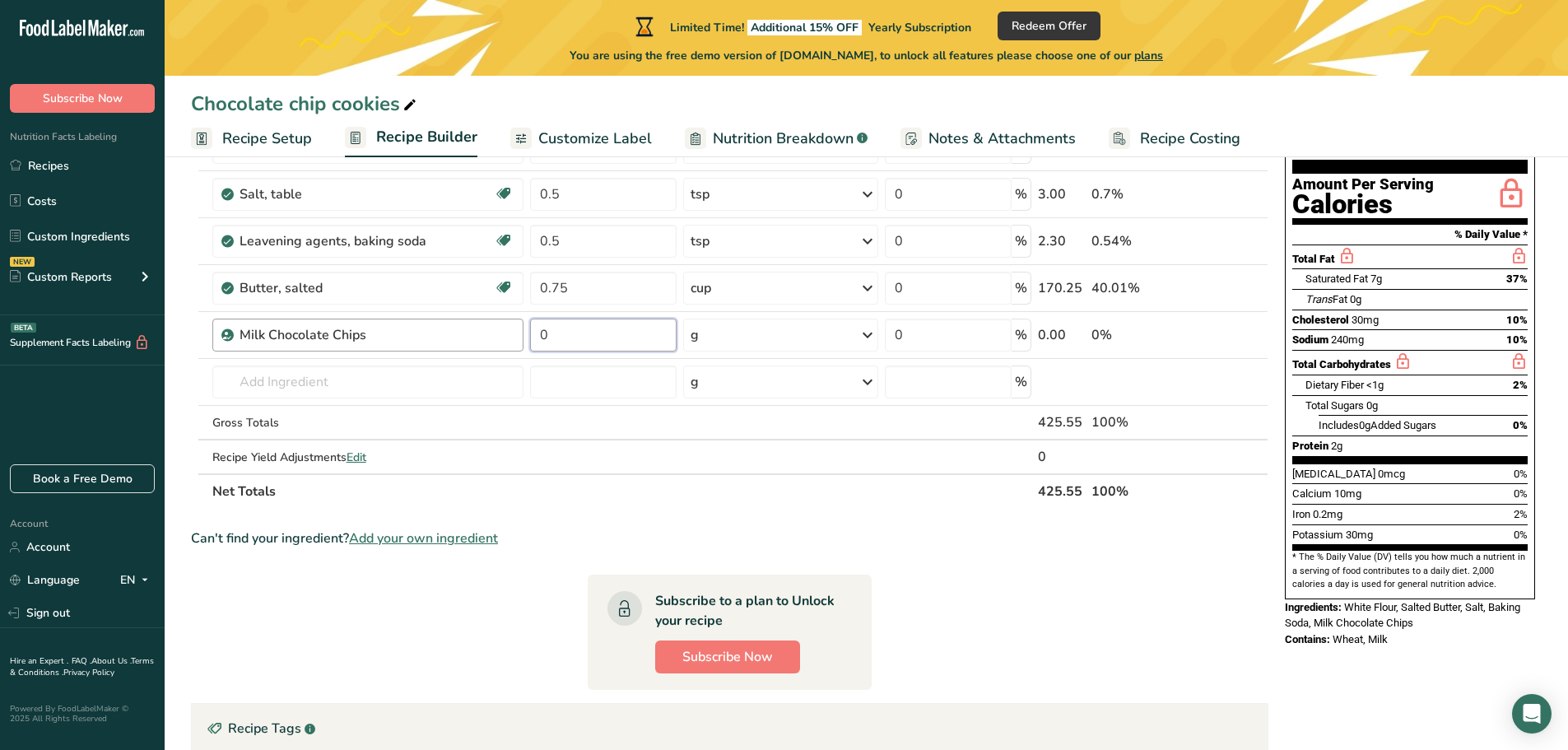
drag, startPoint x: 559, startPoint y: 332, endPoint x: 509, endPoint y: 328, distance: 50.2
click at [509, 328] on tr "Milk Chocolate Chips 0 g Weight Units g kg mg See more Volume Units l Volume un…" at bounding box center [729, 335] width 1076 height 47
click at [874, 337] on div "Ingredient * Amount * Unit * Waste * .a-a{fill:#347362;}.b-a{fill:#fff;} Grams …" at bounding box center [729, 298] width 1077 height 419
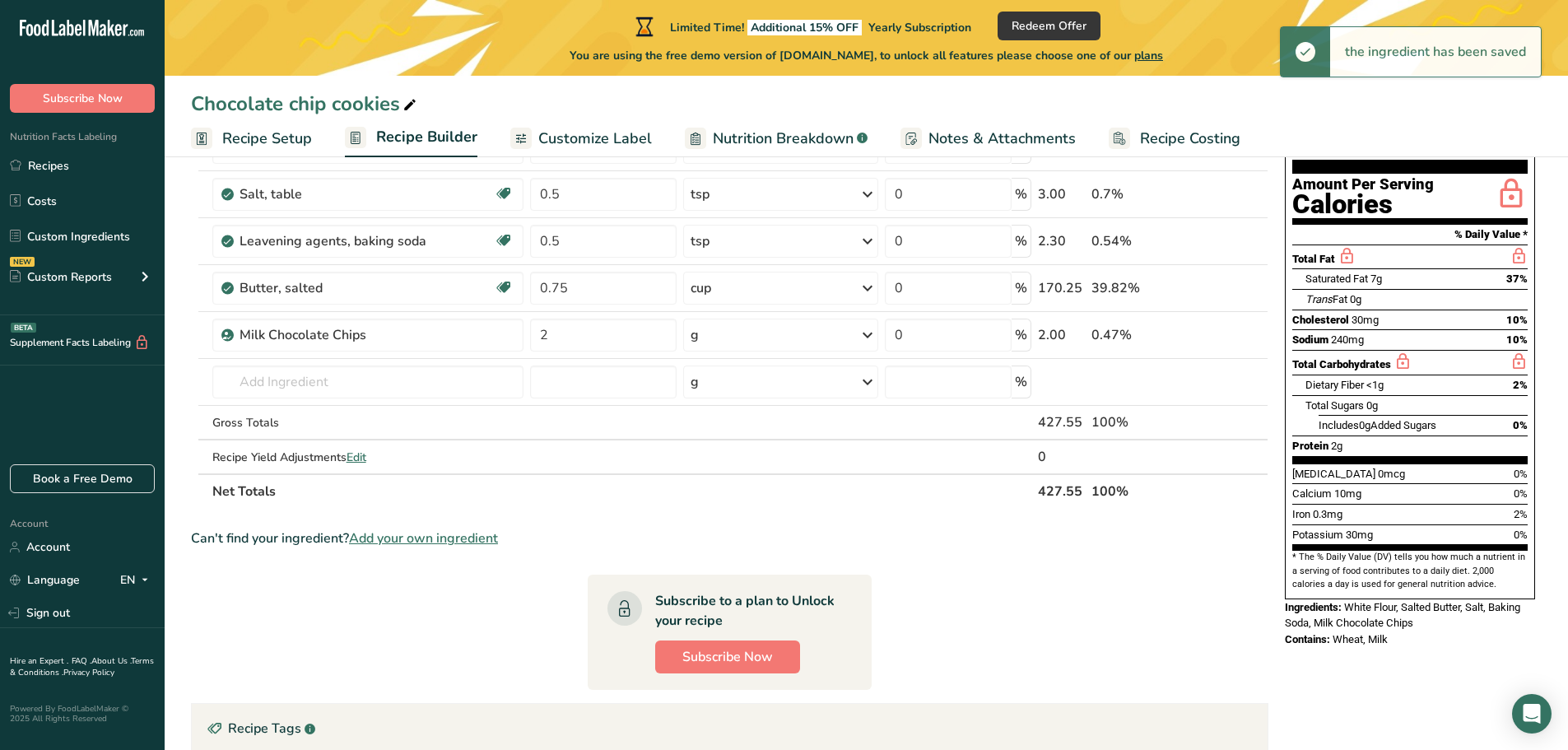
click at [864, 332] on icon at bounding box center [867, 335] width 19 height 30
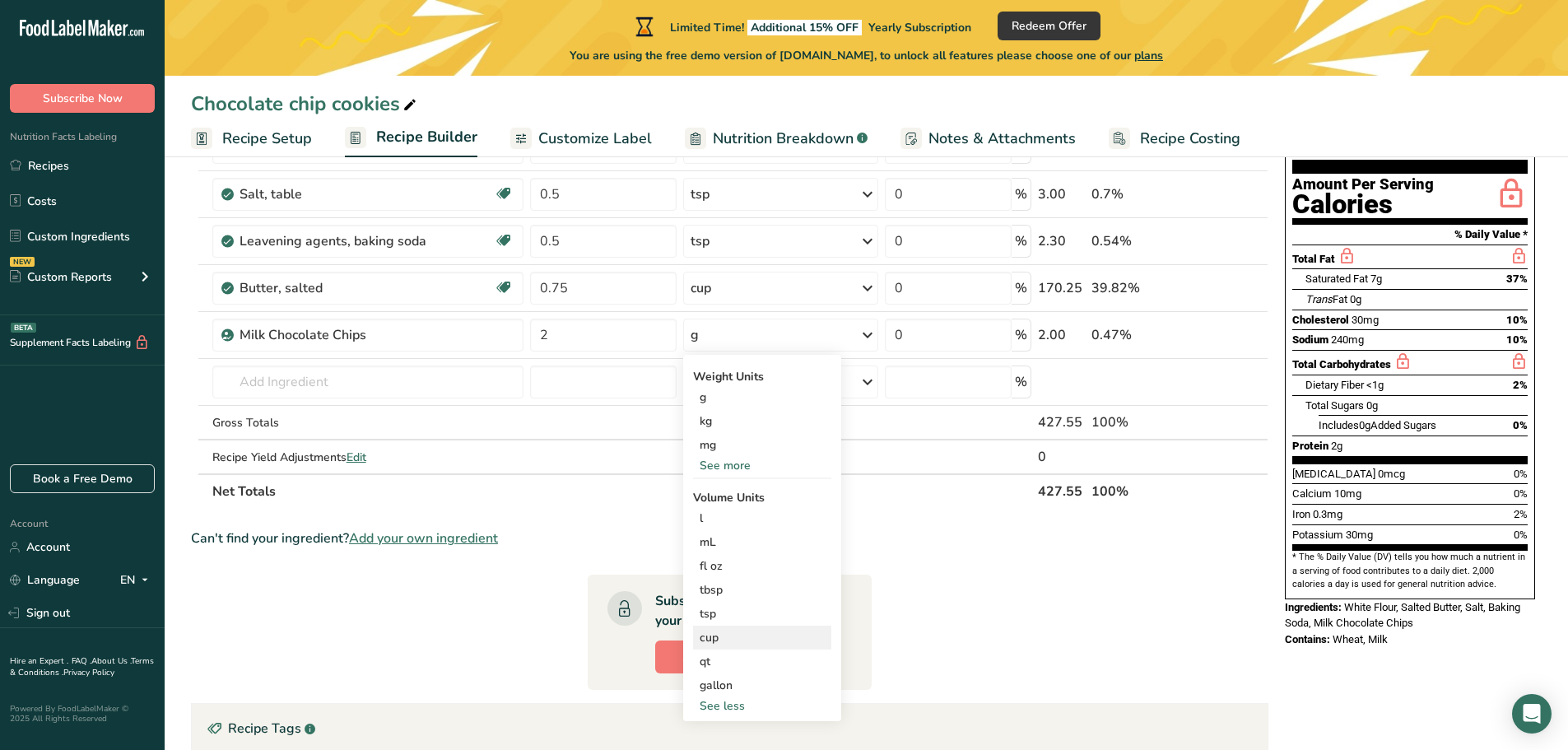
click at [718, 633] on div "cup" at bounding box center [762, 637] width 125 height 18
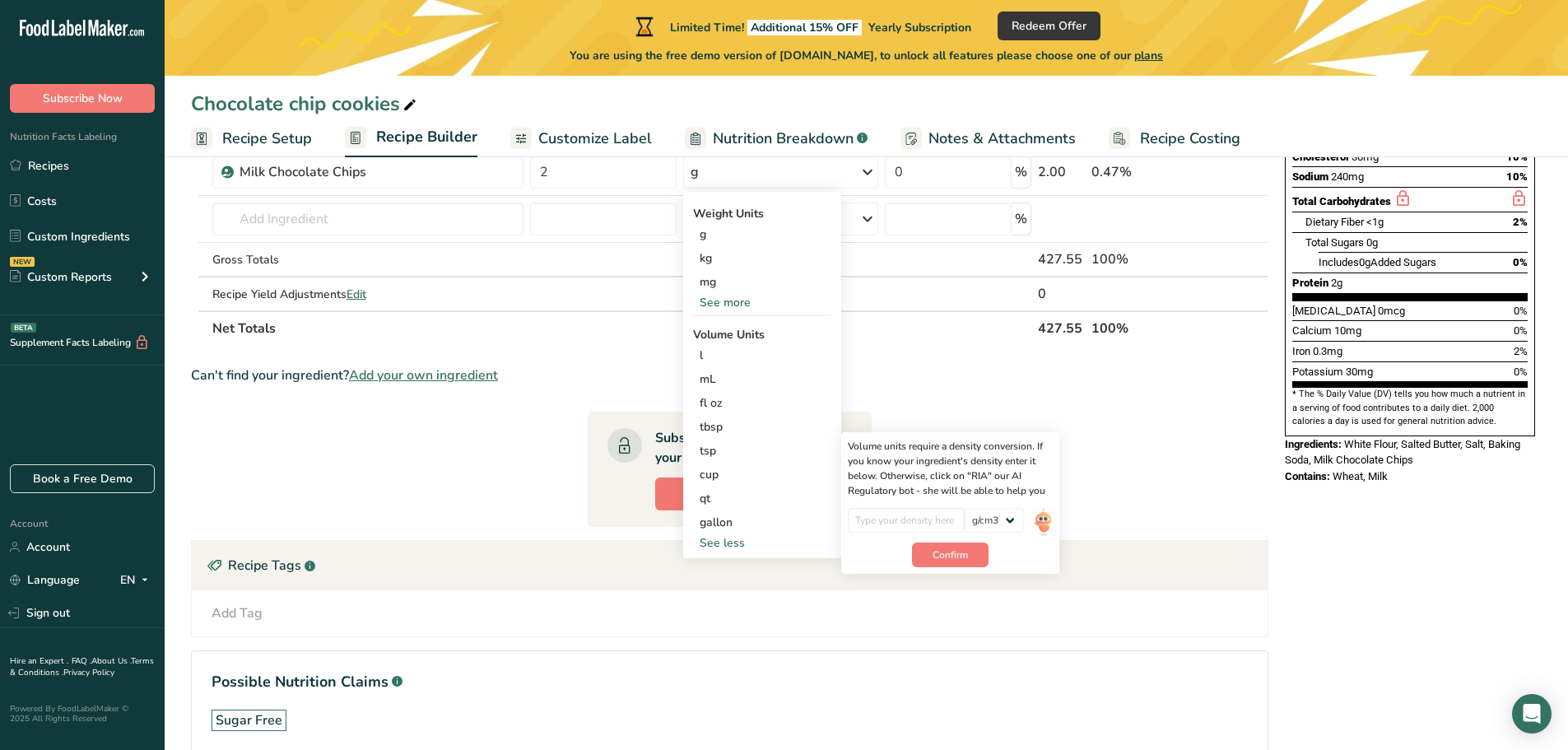
scroll to position [329, 0]
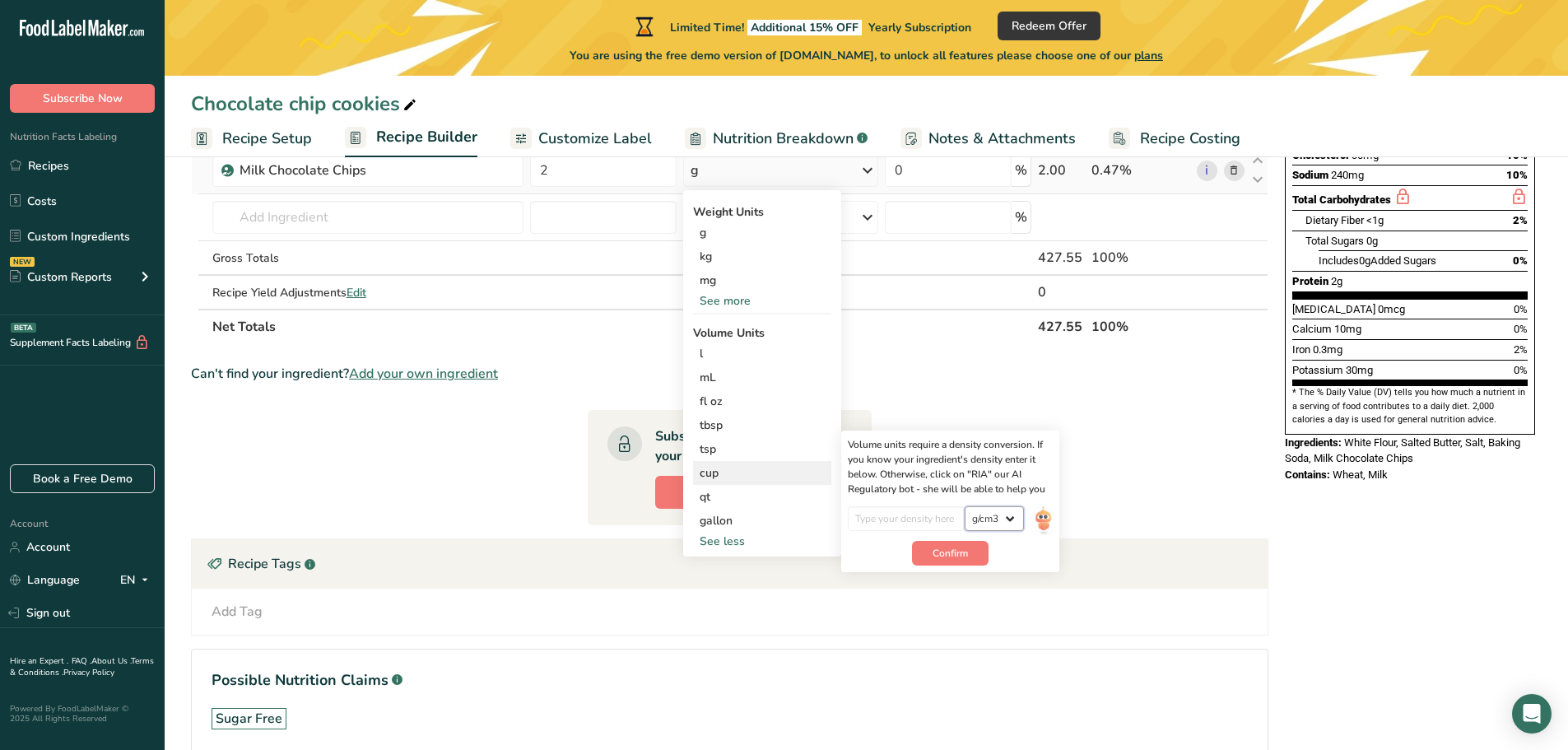
click at [1006, 515] on select "lb/ft3 g/cm3" at bounding box center [994, 519] width 59 height 25
click at [1006, 517] on select "lb/ft3 g/cm3" at bounding box center [994, 519] width 59 height 25
click at [970, 547] on button "Confirm" at bounding box center [950, 553] width 77 height 25
click at [899, 518] on input "number" at bounding box center [907, 519] width 118 height 25
click at [874, 525] on input "number" at bounding box center [907, 519] width 118 height 25
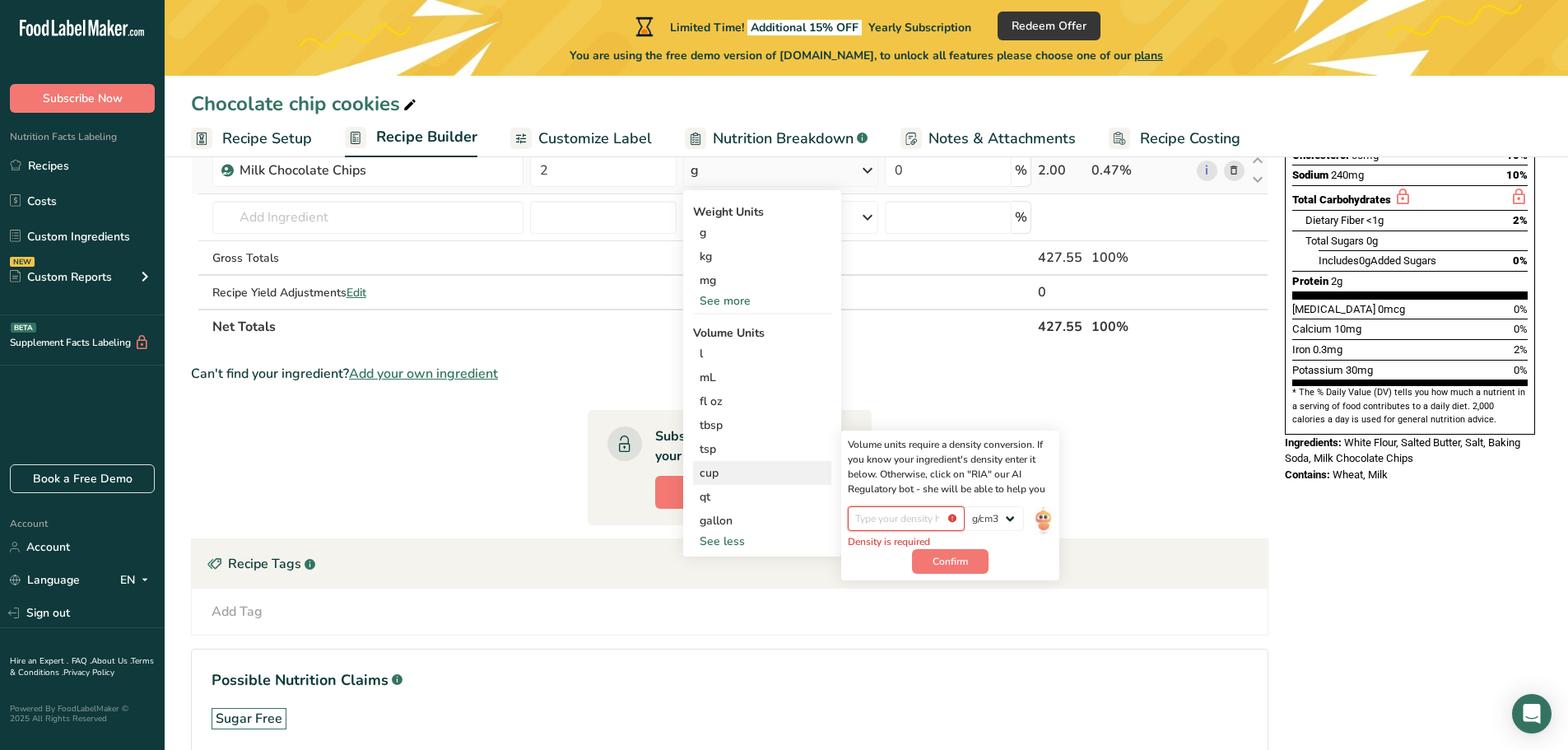
click at [891, 519] on input "number" at bounding box center [907, 519] width 118 height 25
click at [937, 559] on span "Confirm" at bounding box center [951, 561] width 35 height 15
click at [911, 521] on input "number" at bounding box center [907, 519] width 118 height 25
click at [892, 539] on p "Density is required" at bounding box center [907, 542] width 118 height 15
click at [446, 407] on section "Ingredient * Amount * Unit * Waste * .a-a{fill:#347362;}.b-a{fill:#fff;} Grams …" at bounding box center [729, 353] width 1077 height 858
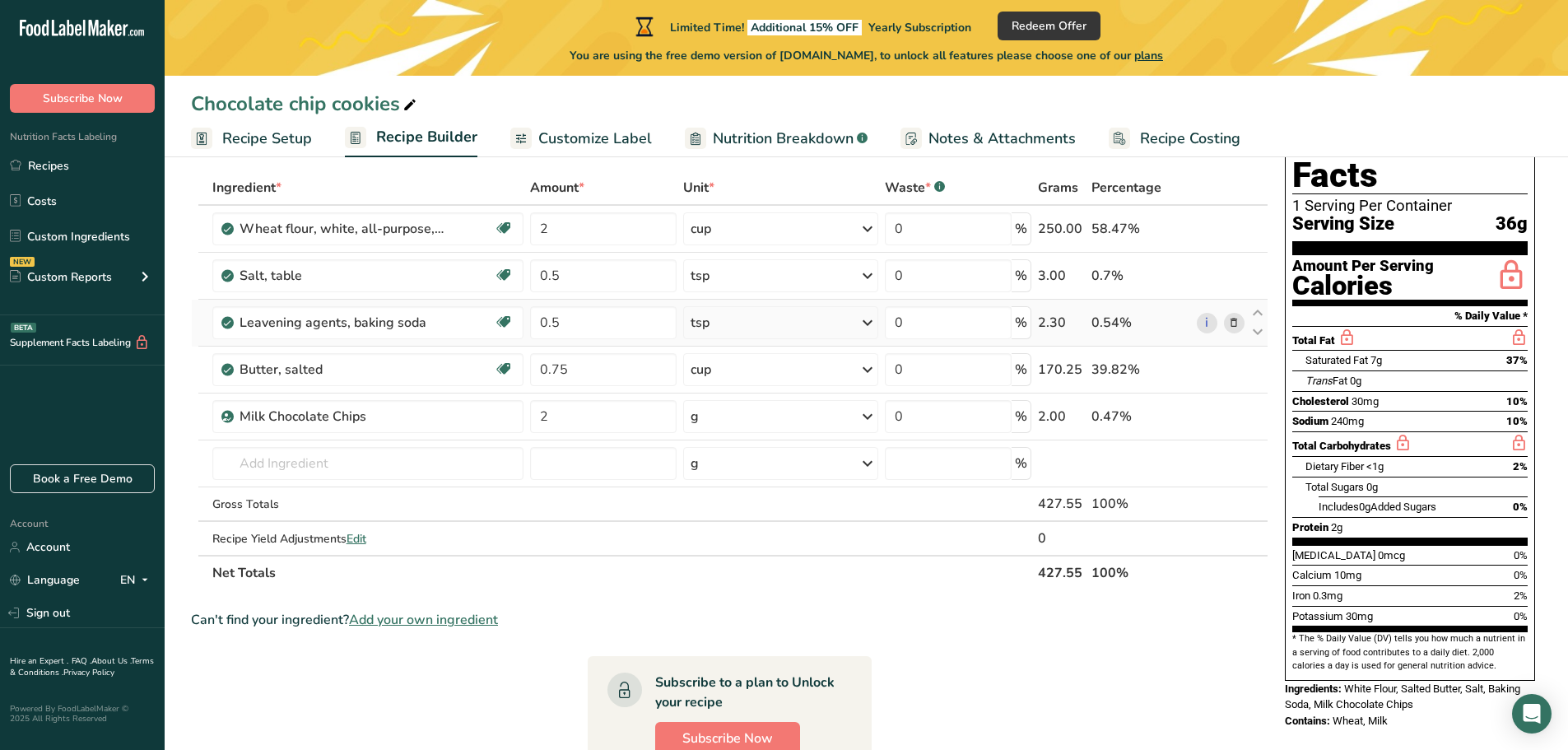
scroll to position [83, 0]
drag, startPoint x: 572, startPoint y: 423, endPoint x: 421, endPoint y: 416, distance: 151.2
click at [421, 416] on tr "Milk Chocolate Chips 2 g Weight Units g kg mg See more Volume Units l Volume un…" at bounding box center [729, 417] width 1076 height 47
type input "680"
click at [432, 457] on div "Ingredient * Amount * Unit * Waste * .a-a{fill:#347362;}.b-a{fill:#fff;} Grams …" at bounding box center [729, 381] width 1077 height 419
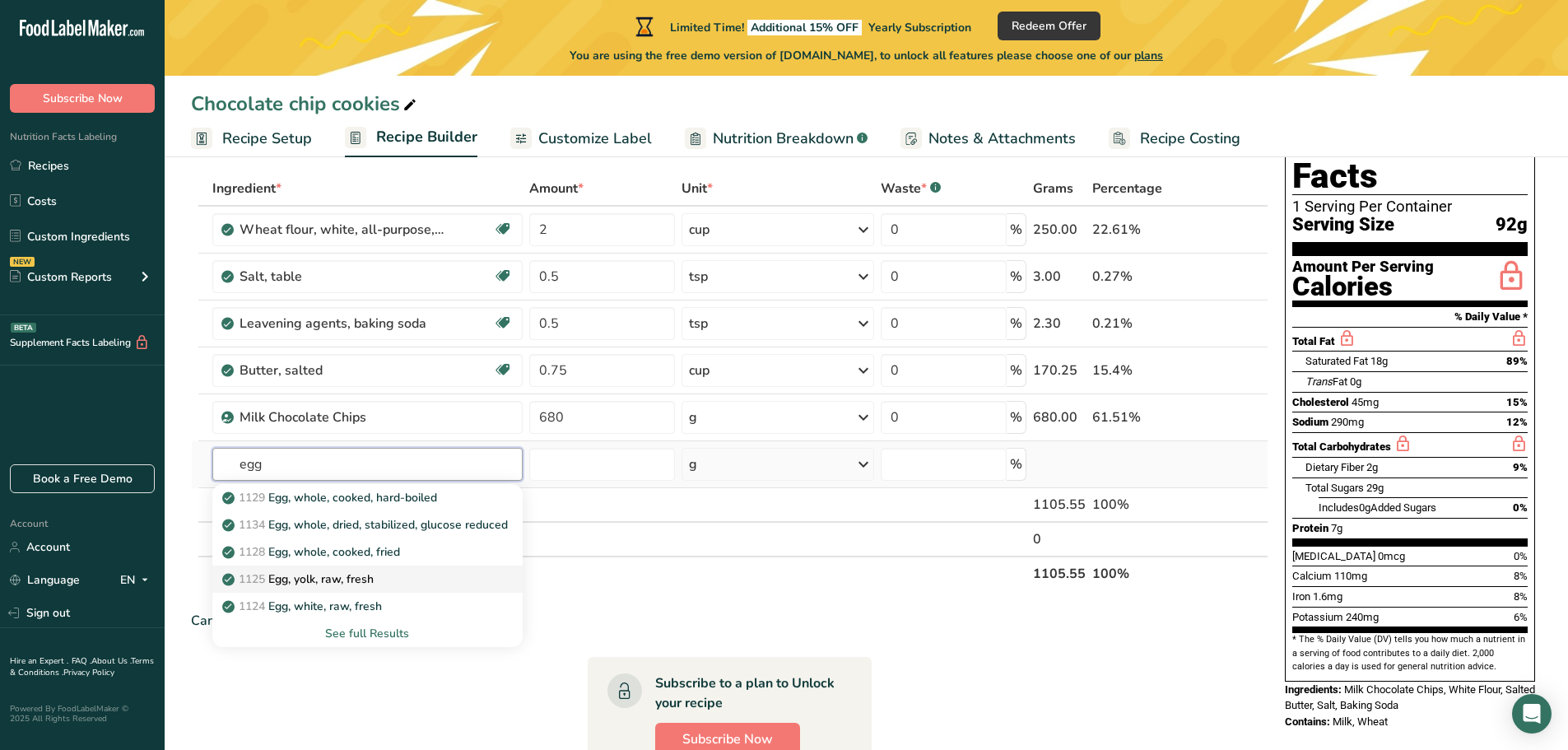
type input "egg"
click at [331, 582] on p "1125 Egg, yolk, raw, fresh" at bounding box center [299, 579] width 148 height 18
type input "Egg, yolk, raw, fresh"
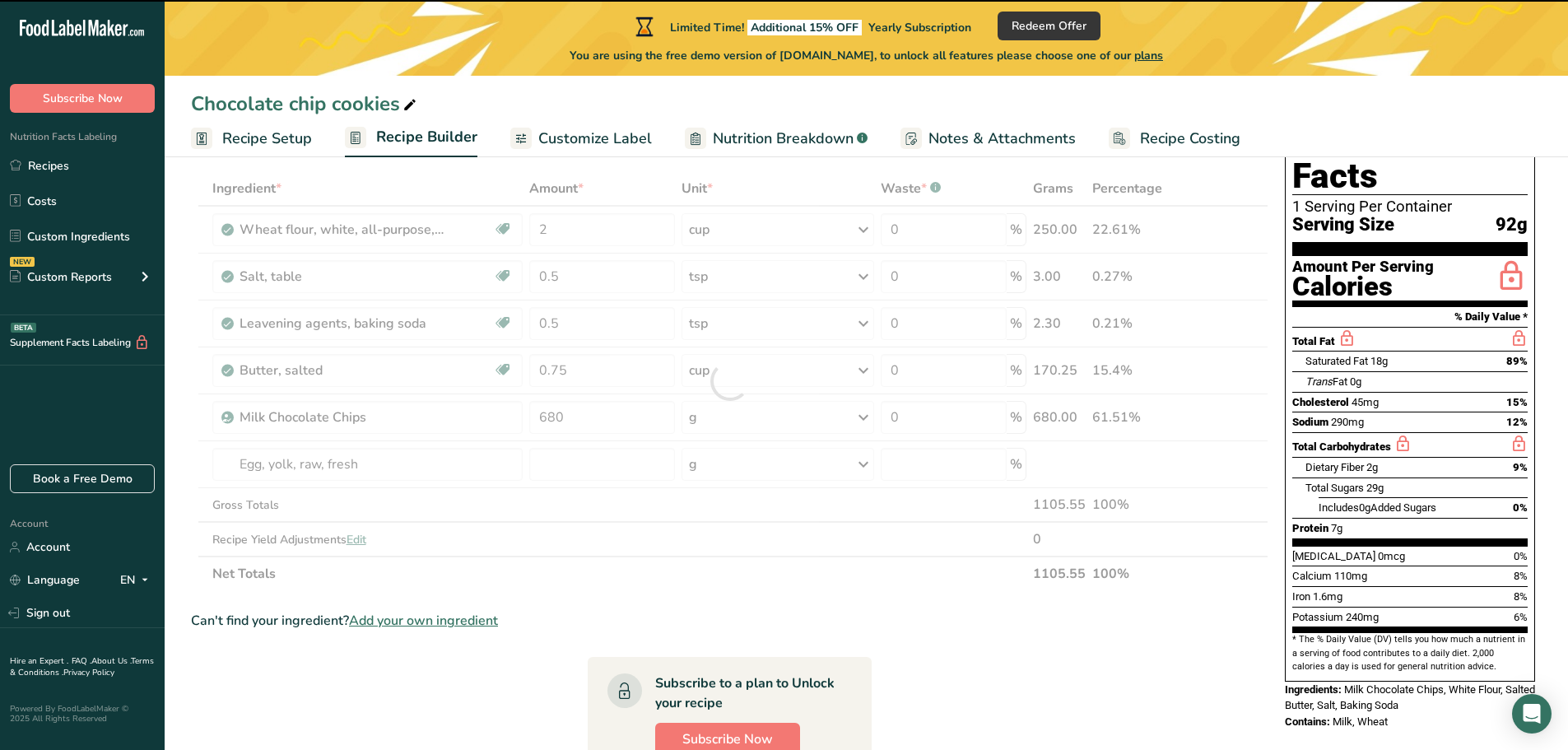
type input "0"
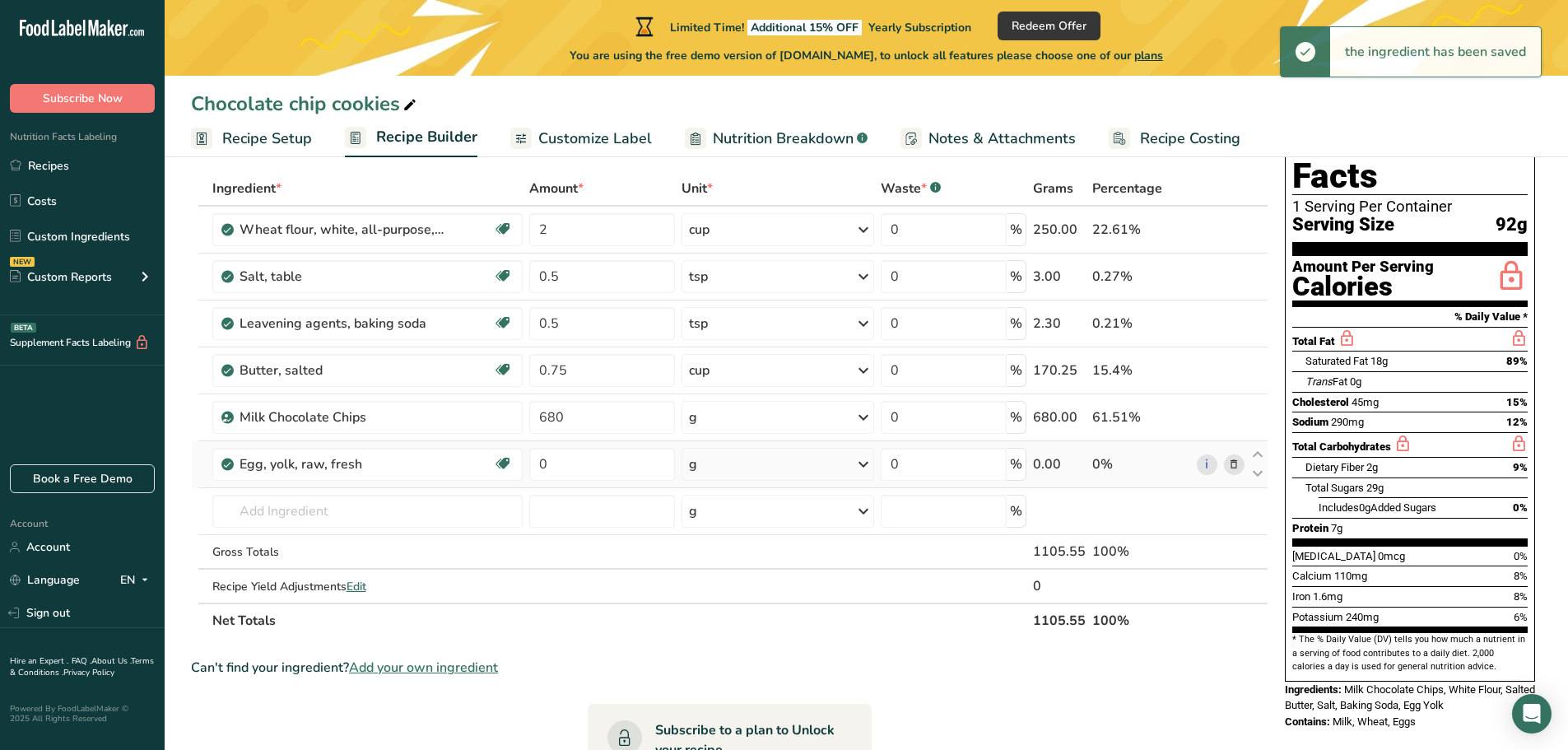
click at [865, 462] on icon at bounding box center [864, 464] width 19 height 30
click at [711, 519] on div "1 large" at bounding box center [760, 520] width 138 height 24
click at [555, 466] on input "0" at bounding box center [602, 463] width 145 height 33
click at [541, 466] on input "0" at bounding box center [602, 463] width 145 height 33
type input "2"
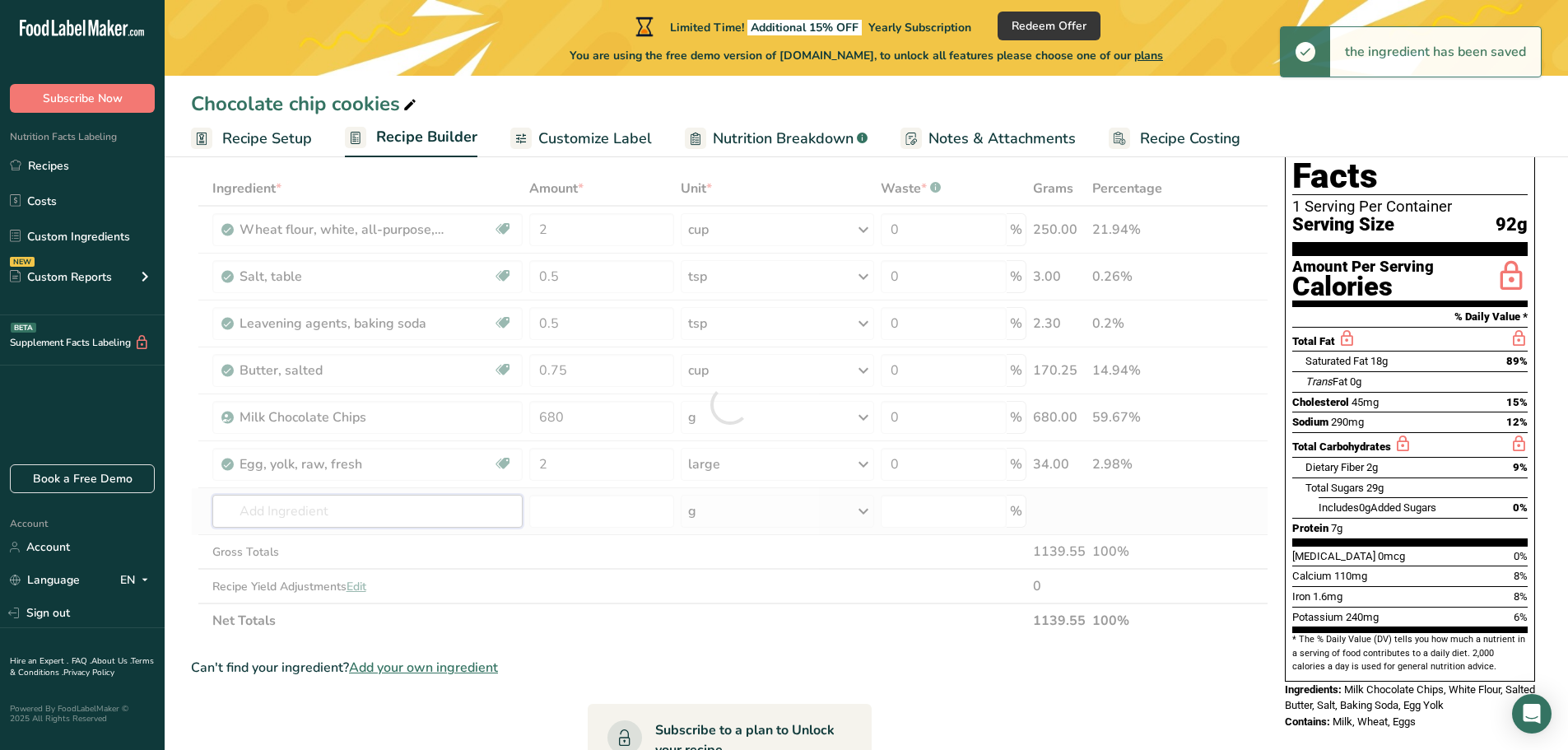
click at [398, 514] on div "Ingredient * Amount * Unit * Waste * .a-a{fill:#347362;}.b-a{fill:#fff;} Grams …" at bounding box center [729, 404] width 1077 height 467
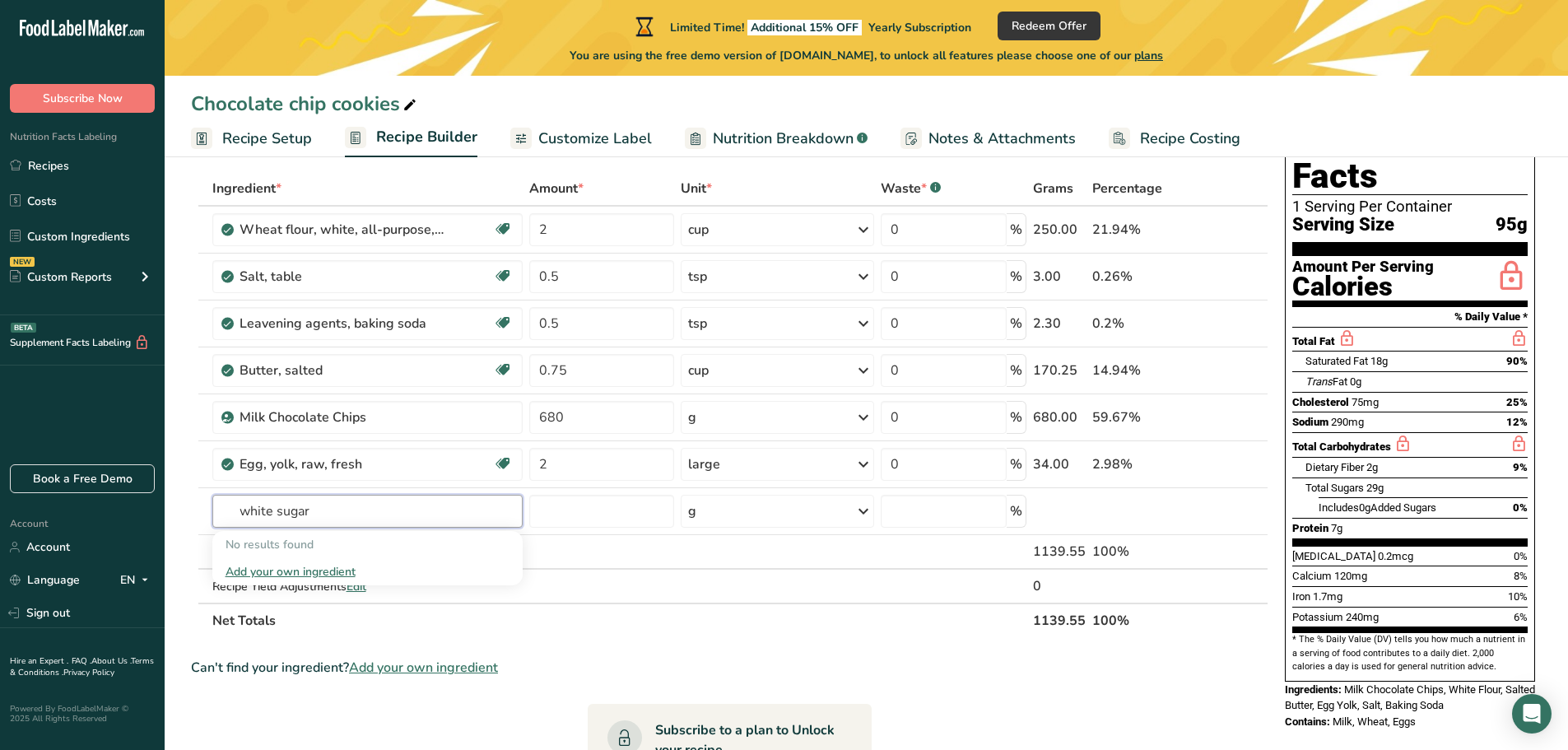
drag, startPoint x: 275, startPoint y: 508, endPoint x: 175, endPoint y: 510, distance: 100.0
click at [179, 510] on section "Add Ingredients Manage Recipe Delete Recipe Duplicate Recipe Scale Recipe Save …" at bounding box center [866, 586] width 1404 height 1016
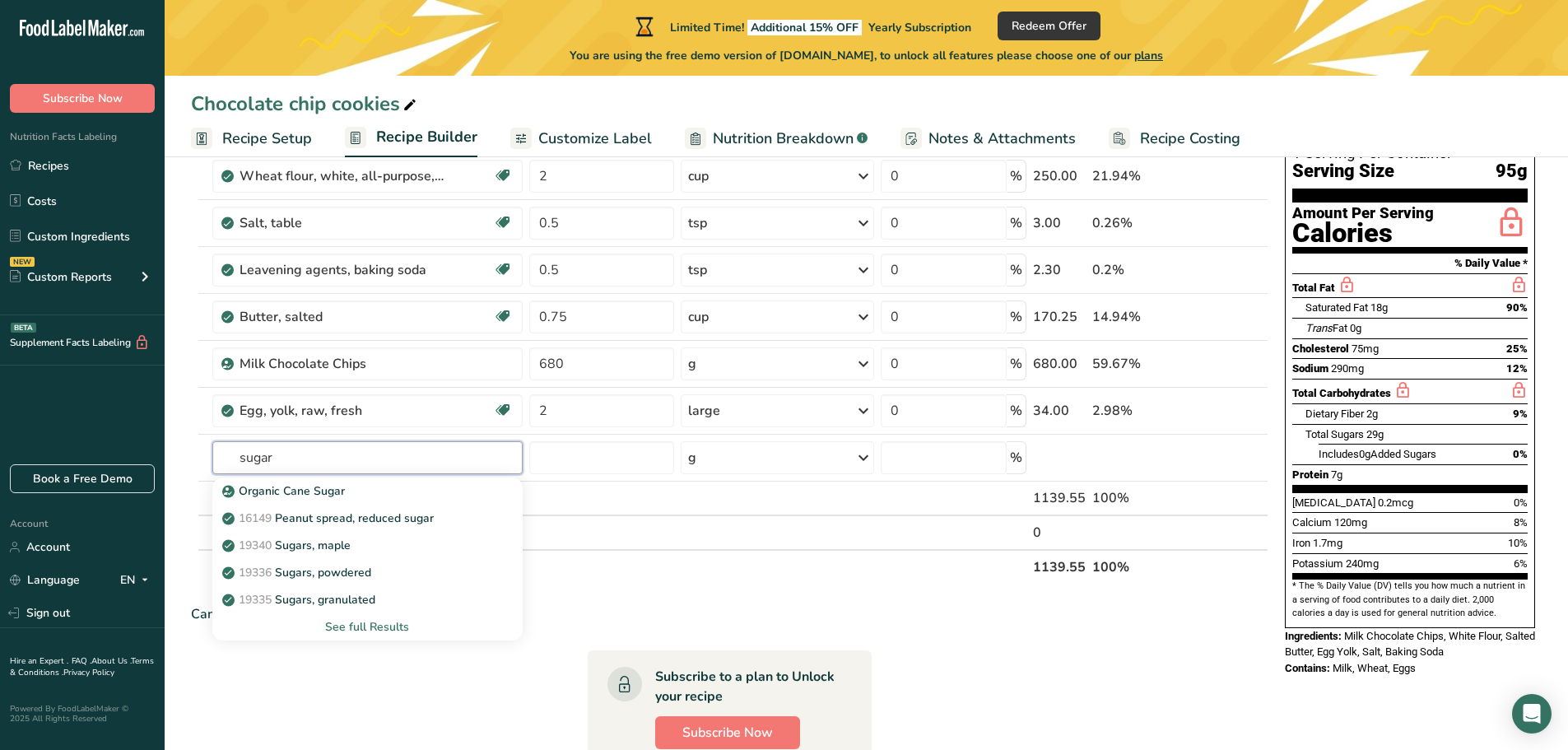
scroll to position [164, 0]
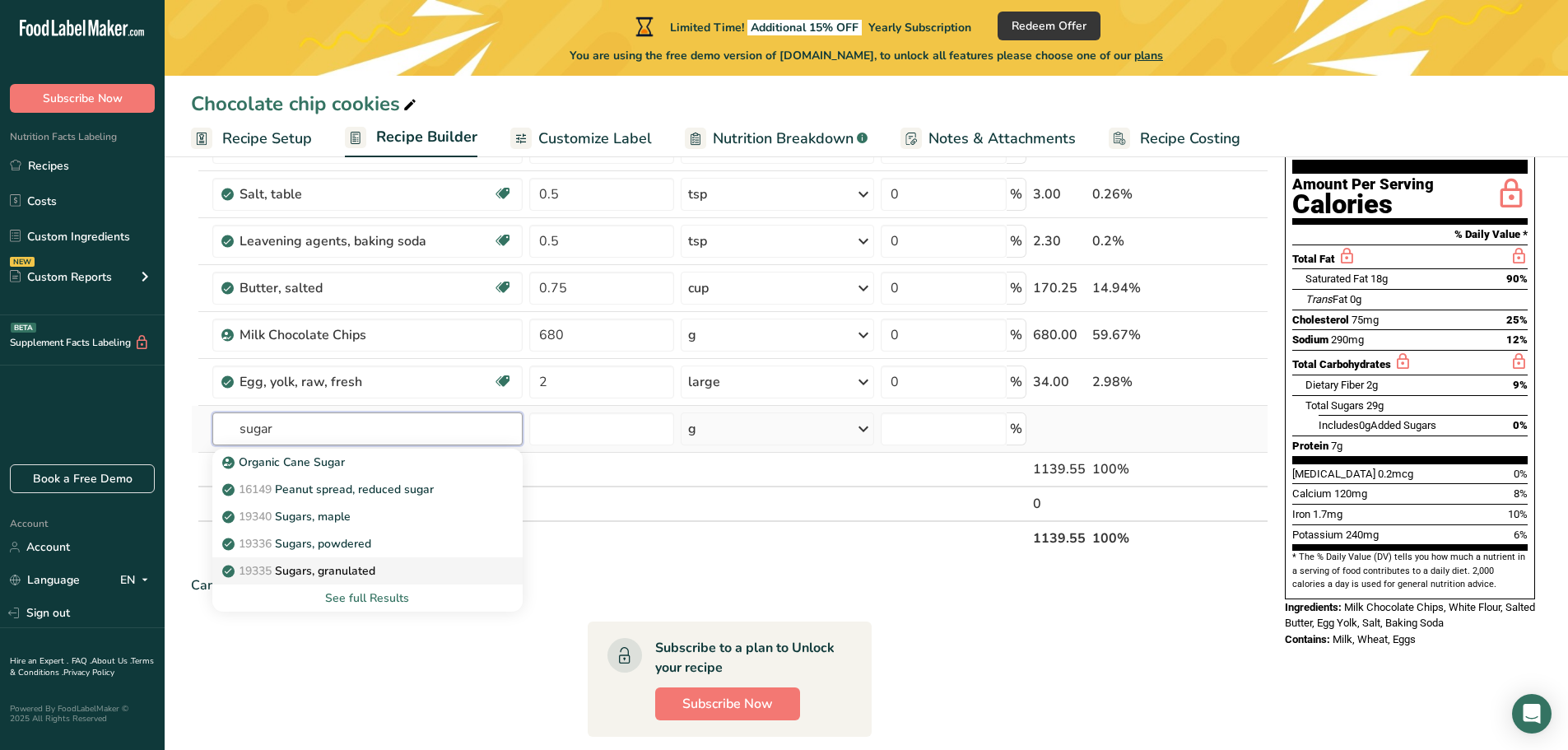
type input "sugar"
click at [294, 565] on p "19335 [GEOGRAPHIC_DATA], granulated" at bounding box center [300, 571] width 150 height 18
type input "Sugars, granulated"
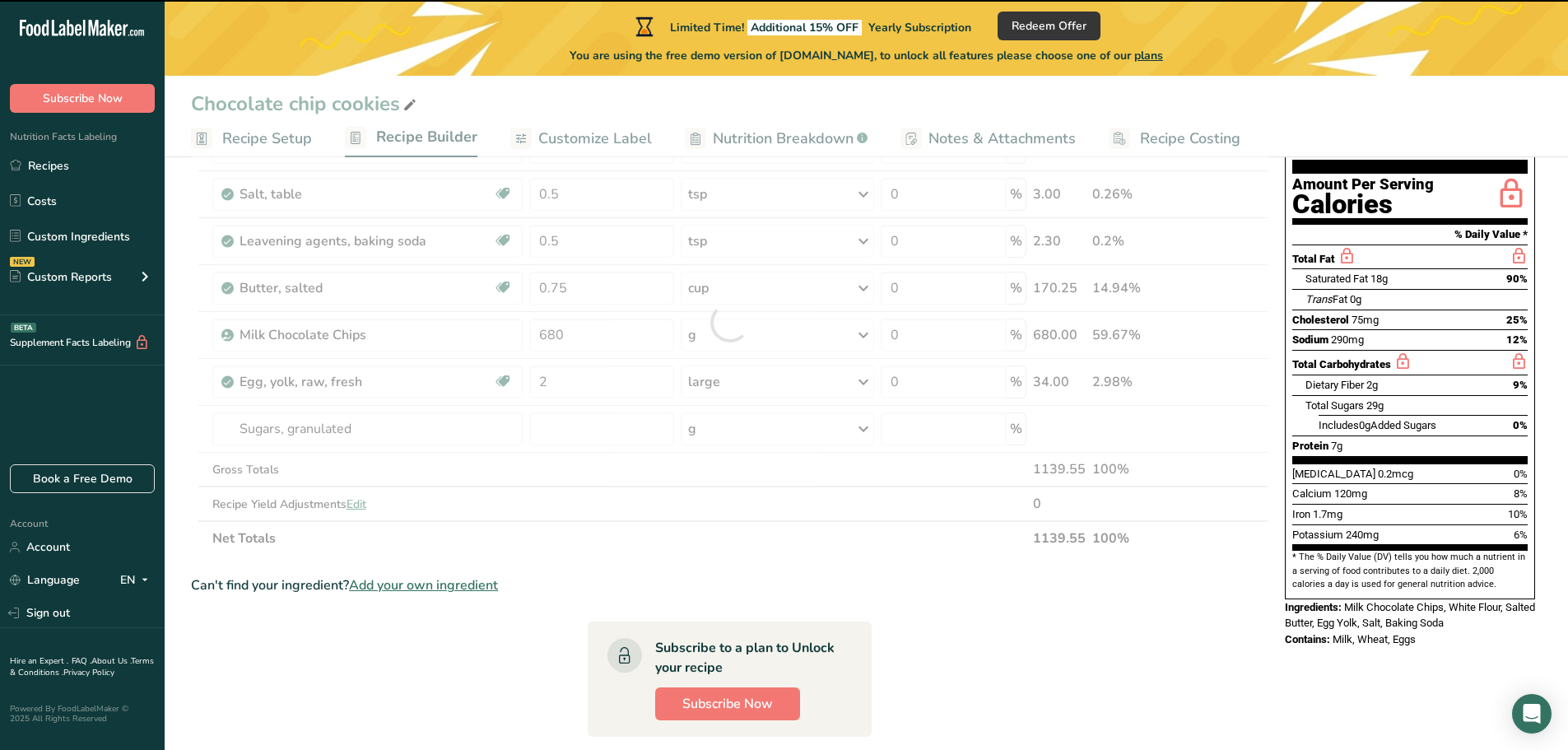
type input "0"
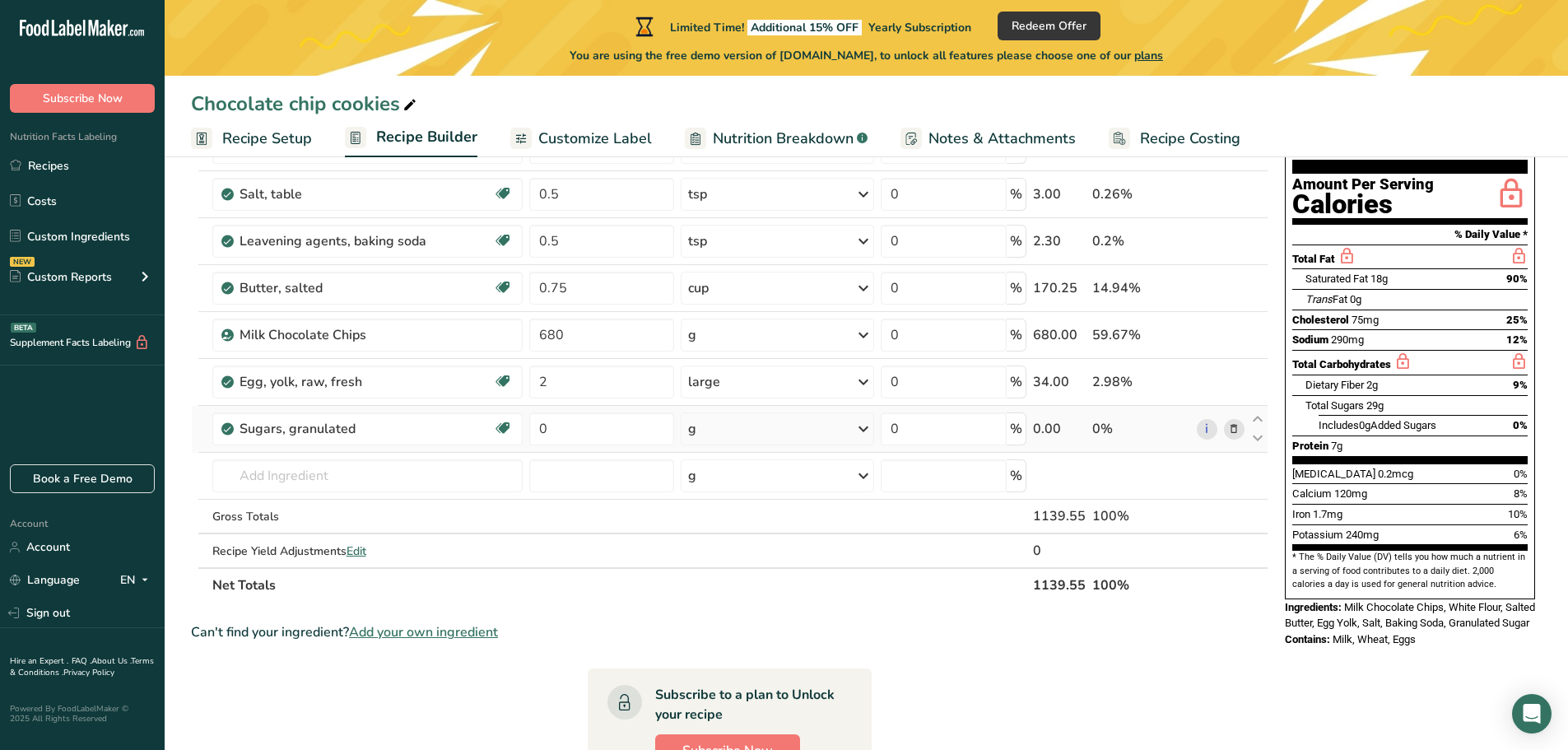
click at [864, 430] on icon at bounding box center [864, 429] width 19 height 30
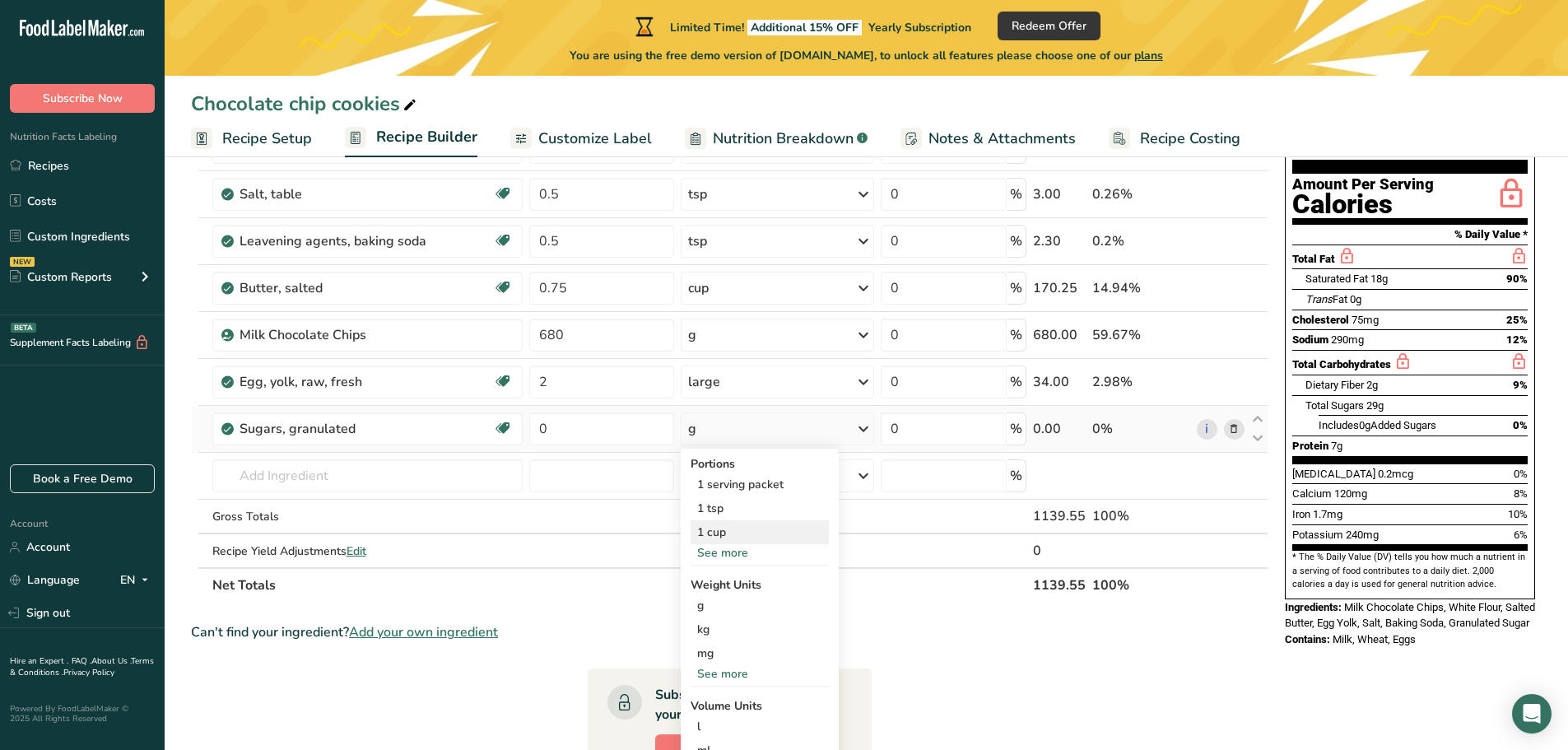
click at [715, 530] on div "1 cup" at bounding box center [759, 532] width 138 height 24
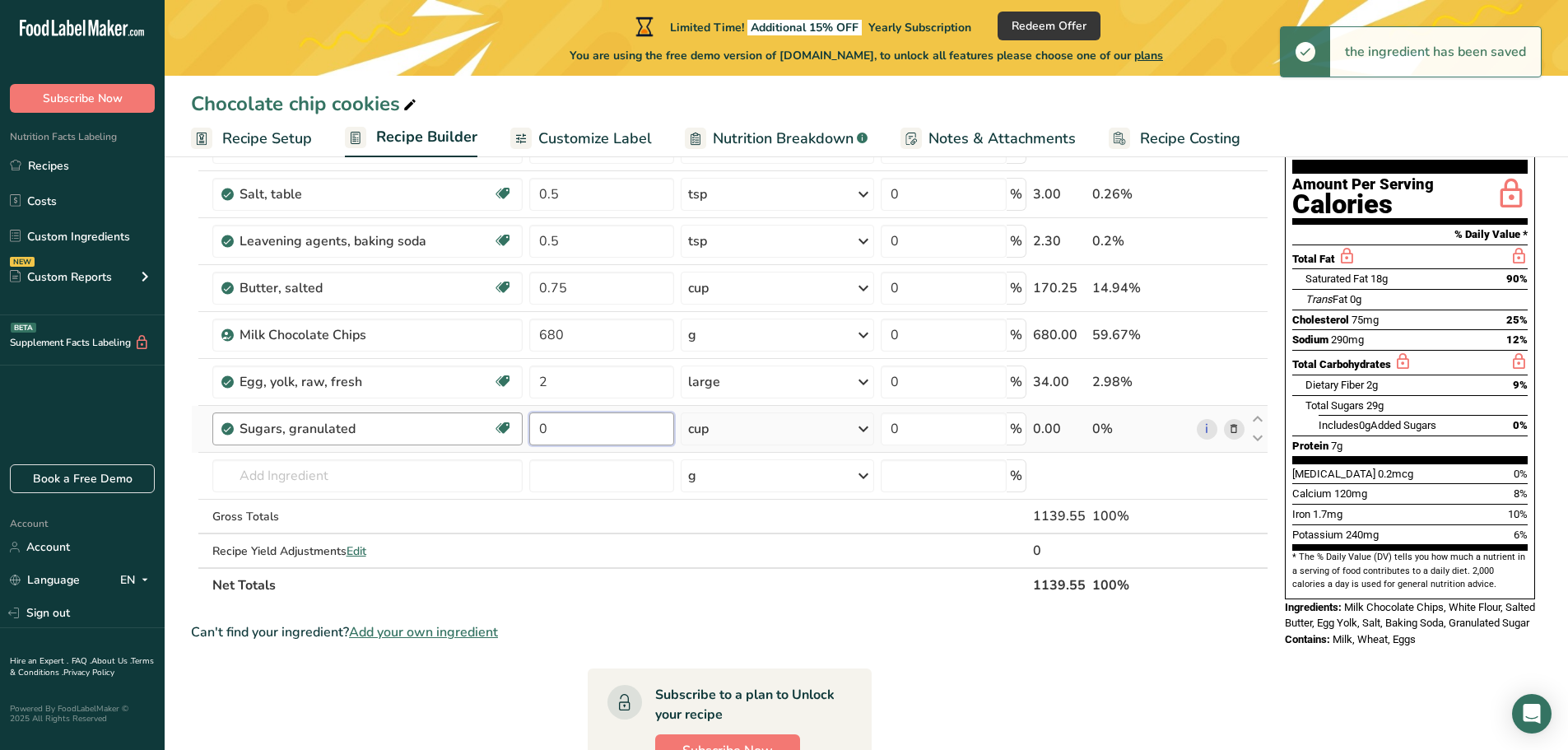
drag, startPoint x: 559, startPoint y: 436, endPoint x: 520, endPoint y: 436, distance: 39.0
click at [520, 436] on tr "Sugars, granulated Dairy free Gluten free Vegan Vegetarian Soy free 0 cup Porti…" at bounding box center [729, 428] width 1076 height 47
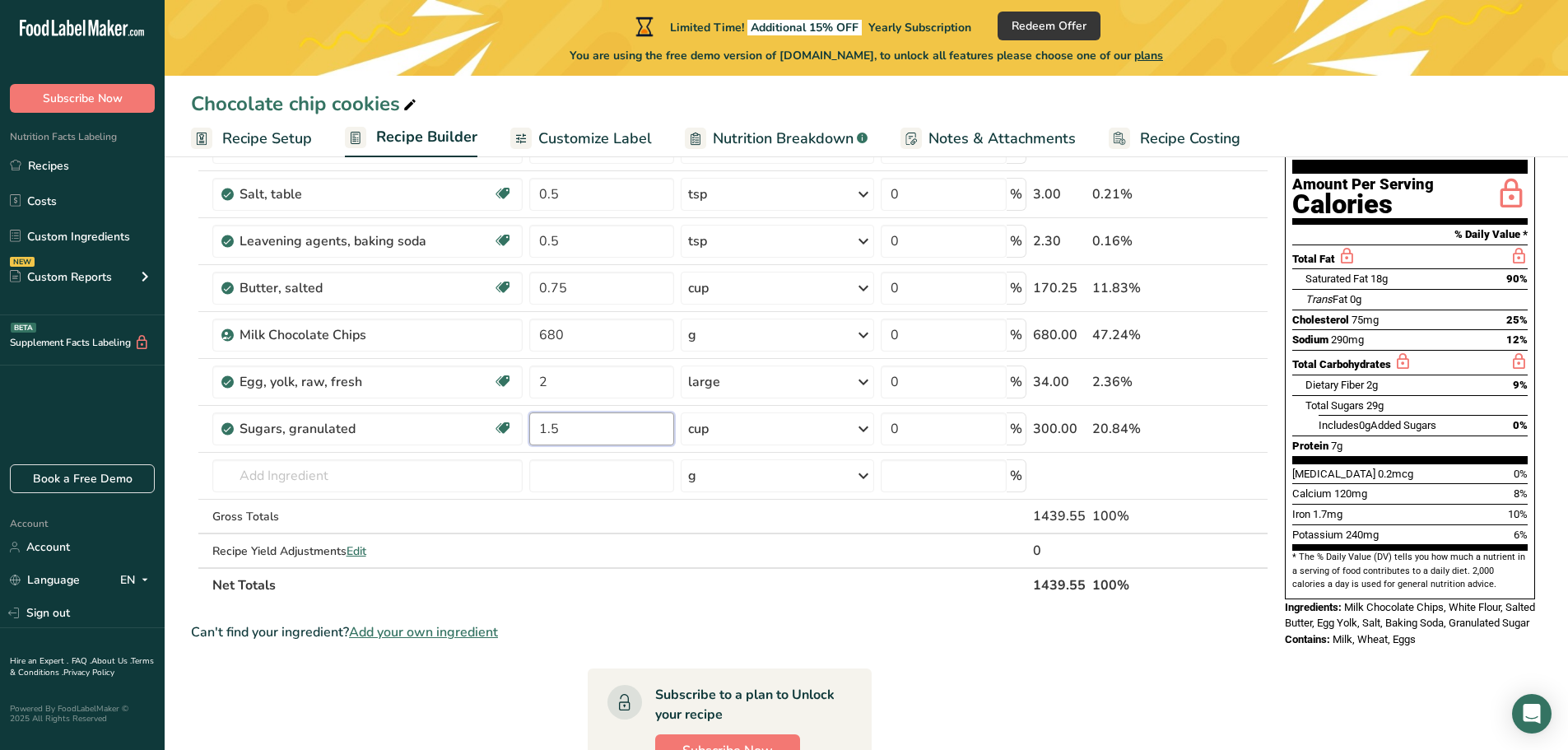
type input "1.5"
click at [925, 615] on section "Ingredient * Amount * Unit * Waste * .a-a{fill:#347362;}.b-a{fill:#fff;} Grams …" at bounding box center [729, 548] width 1077 height 918
click at [358, 476] on input "text" at bounding box center [368, 475] width 311 height 33
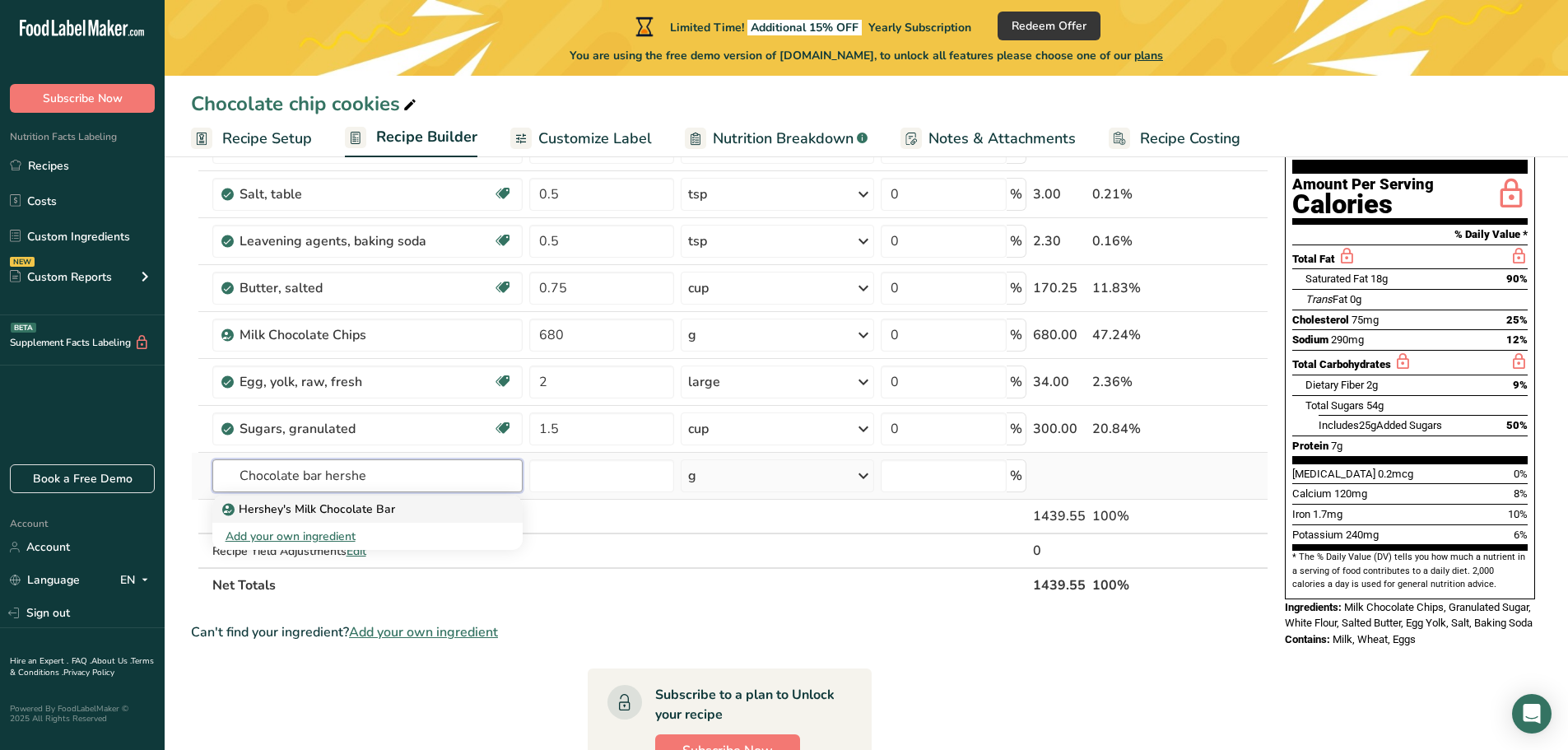
type input "Chocolate bar hershe"
click at [348, 504] on p "Hershey's Milk Chocolate Bar" at bounding box center [310, 509] width 170 height 18
type input "Hershey's Milk Chocolate Bar"
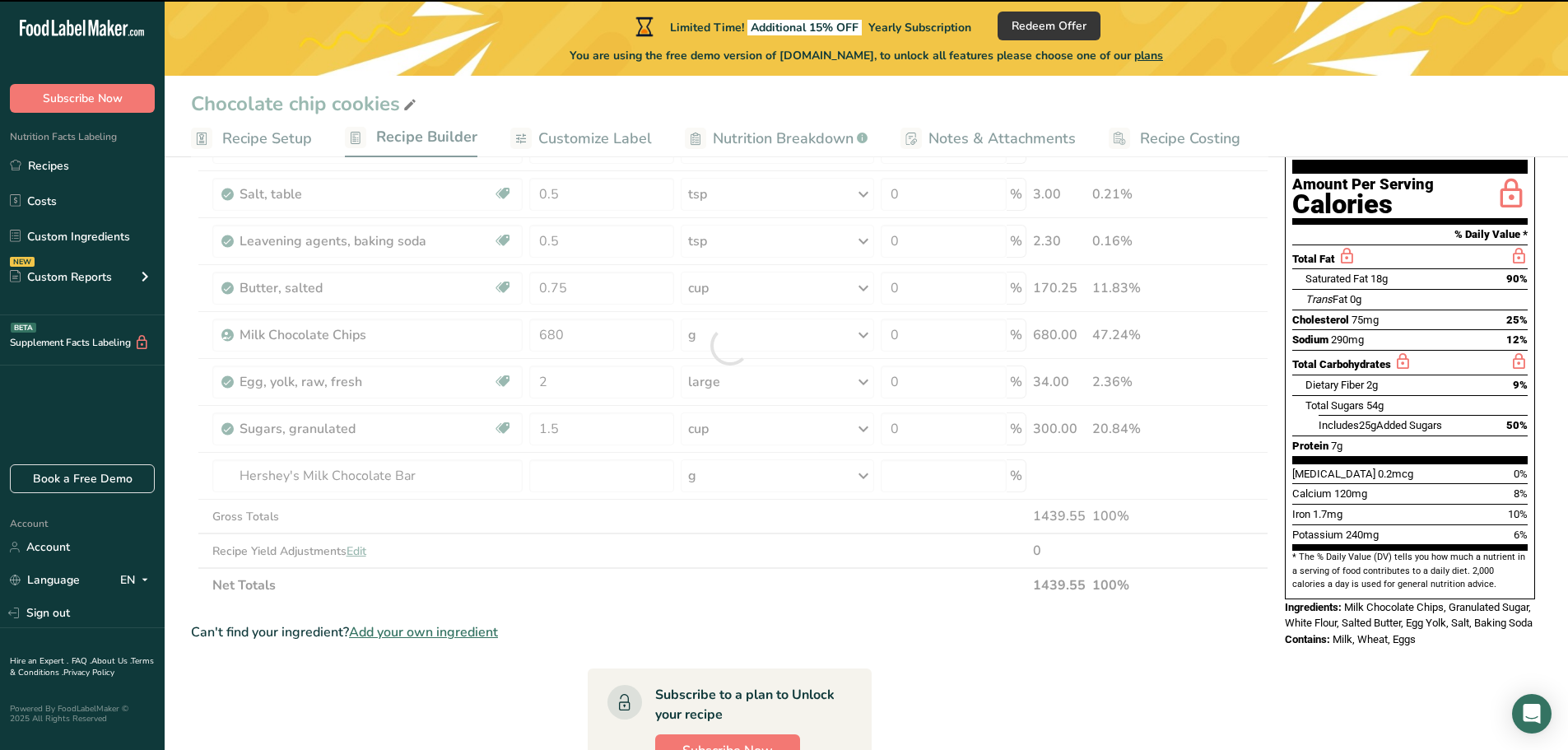
type input "0"
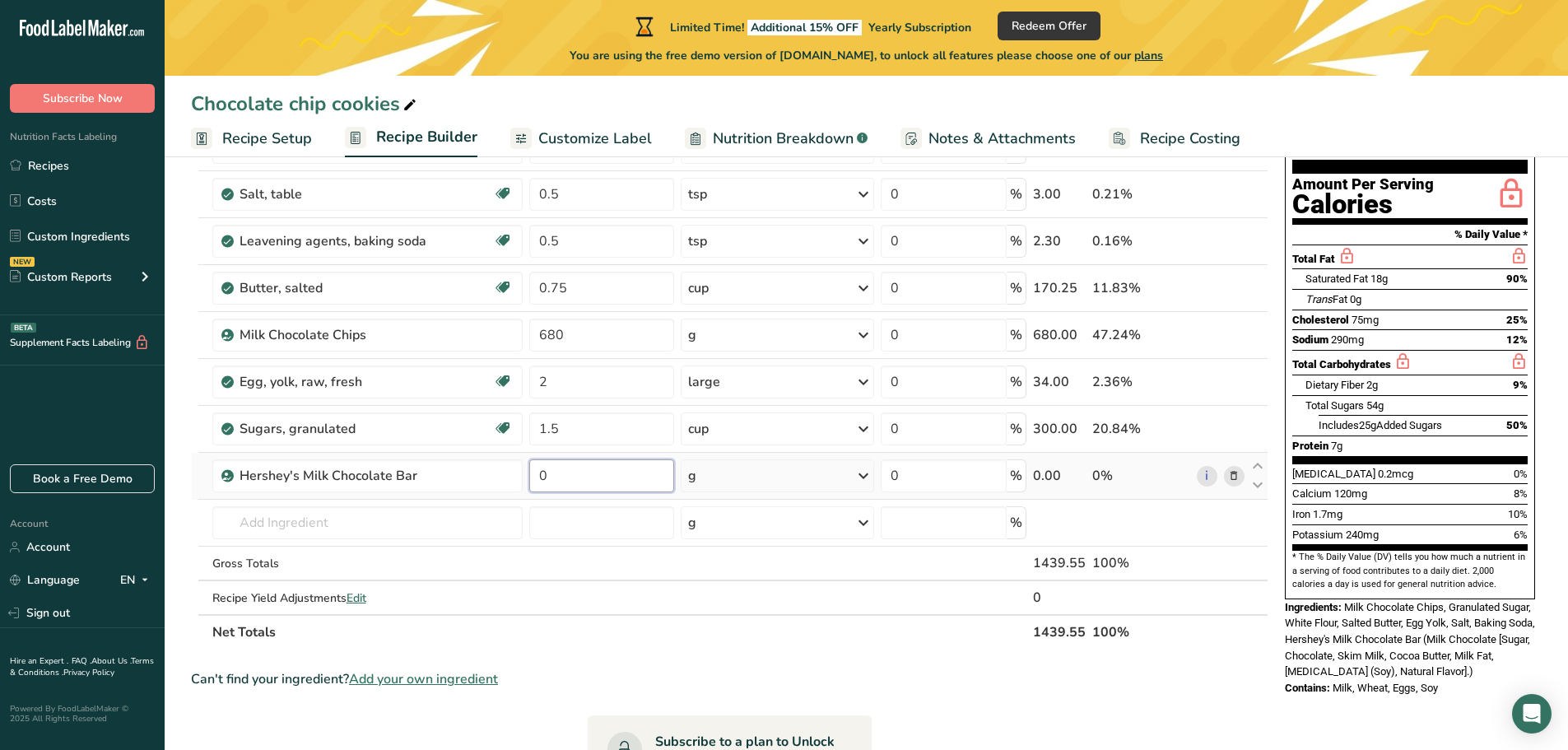
drag, startPoint x: 586, startPoint y: 483, endPoint x: 526, endPoint y: 481, distance: 60.0
click at [527, 481] on td "0" at bounding box center [602, 476] width 151 height 47
type input "214"
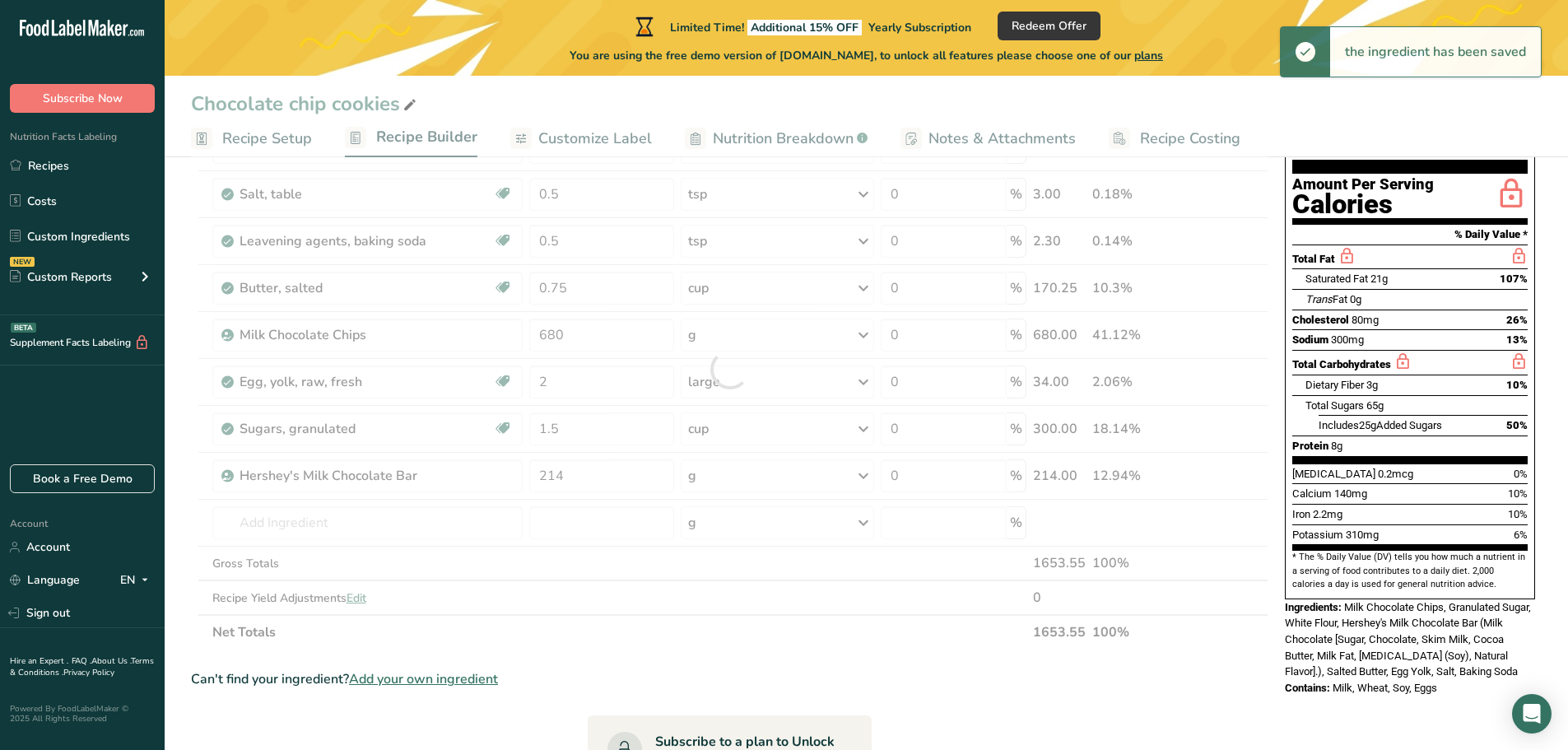
click at [886, 644] on div "Ingredient * Amount * Unit * Waste * .a-a{fill:#347362;}.b-a{fill:#fff;} Grams …" at bounding box center [729, 368] width 1077 height 560
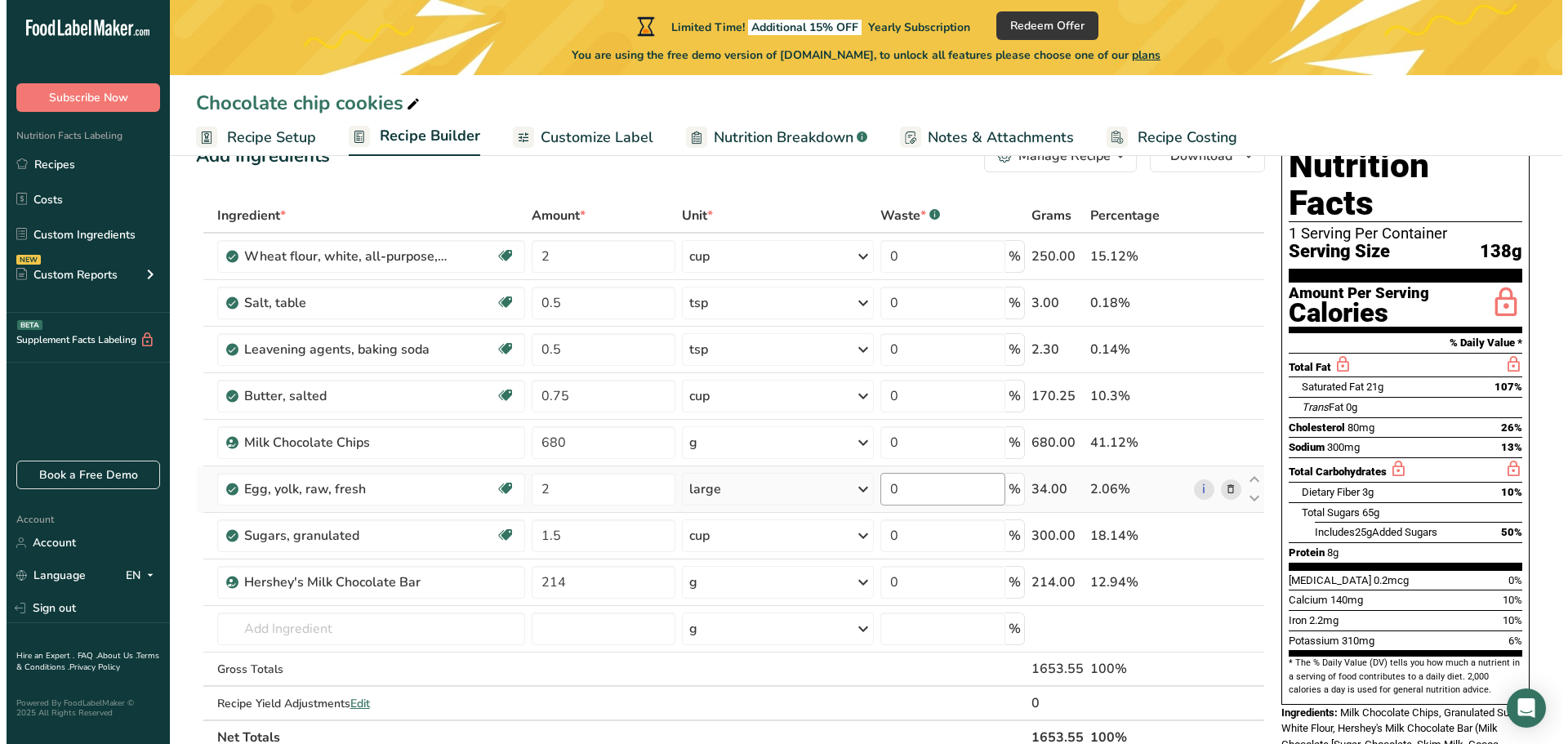
scroll to position [82, 0]
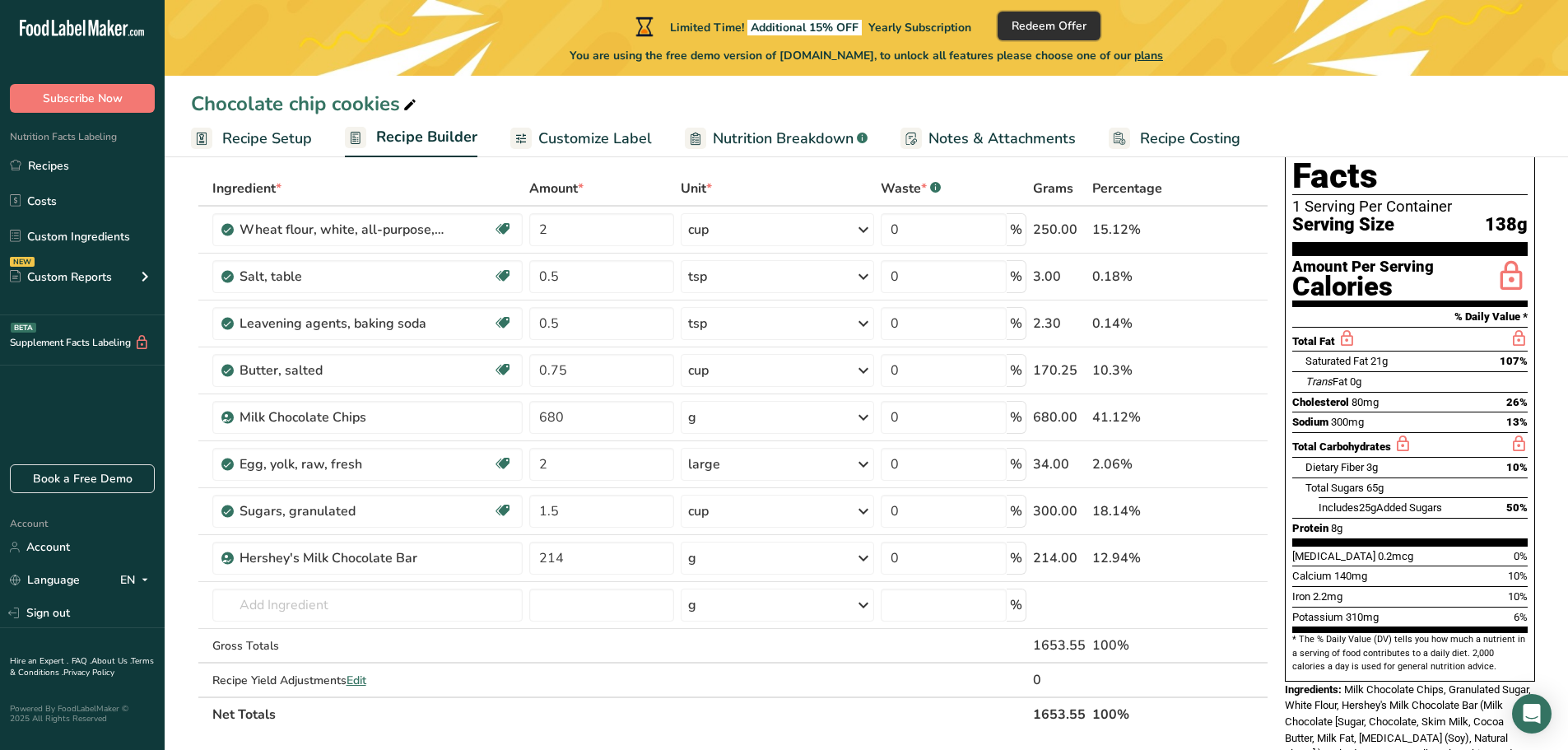
click at [1045, 26] on span "Redeem Offer" at bounding box center [1048, 26] width 75 height 18
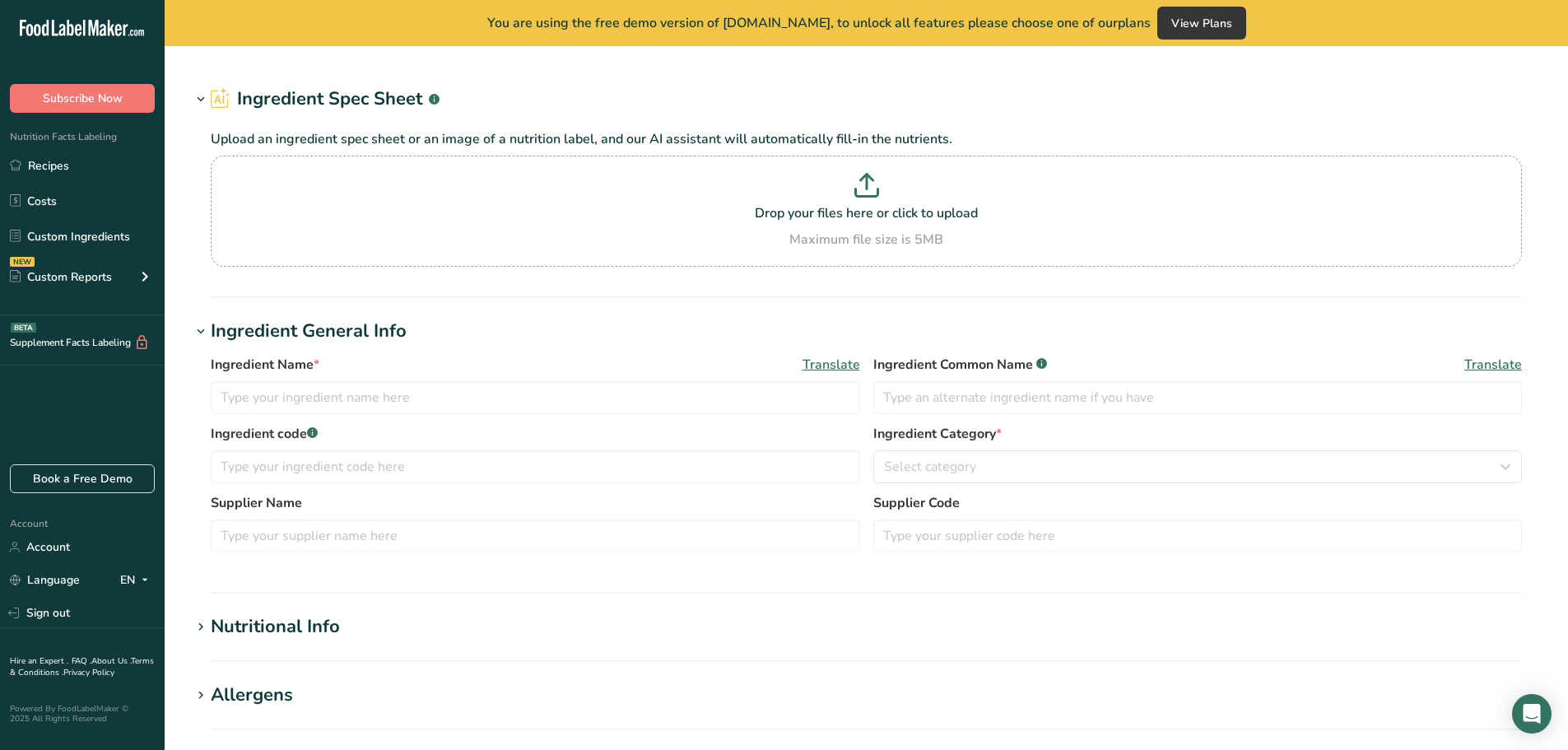
type input "Vegan Chocolate Chips, semi-sweet"
